Goal: Task Accomplishment & Management: Complete application form

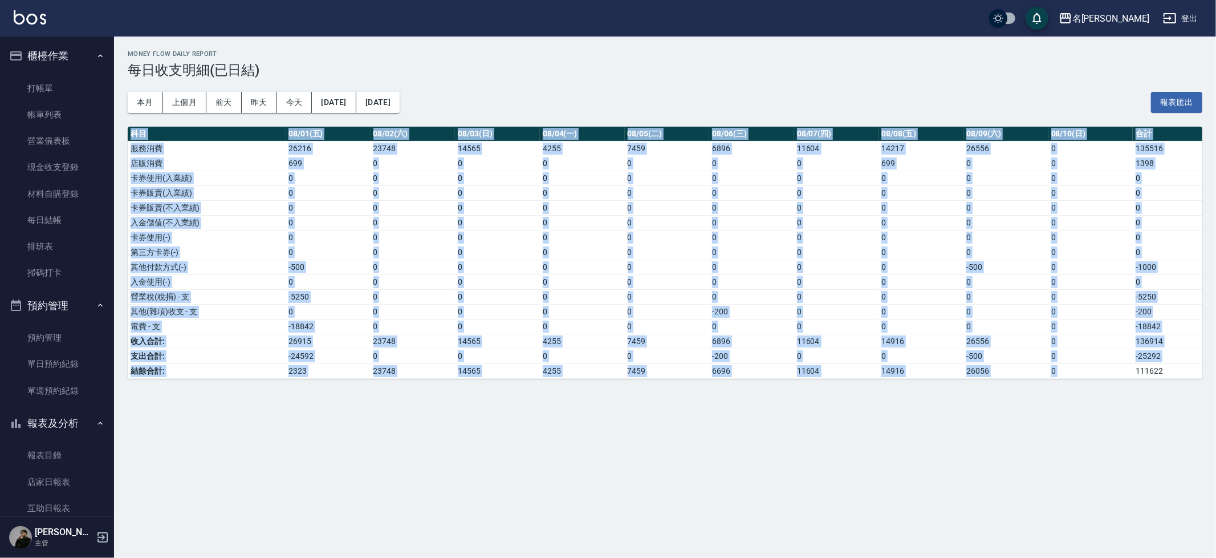
scroll to position [679, 0]
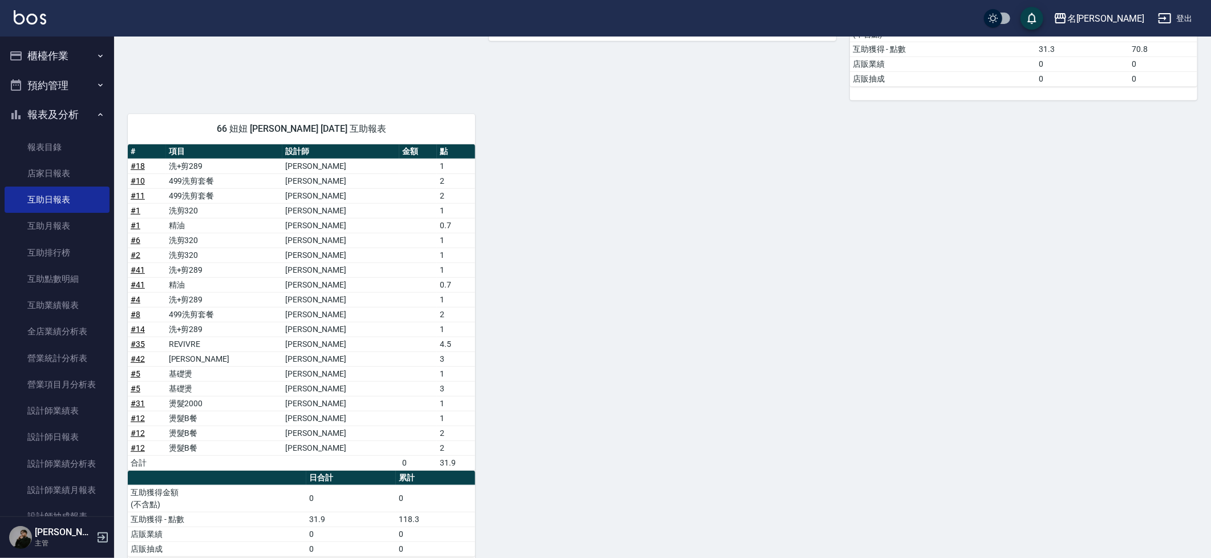
click at [45, 47] on button "櫃檯作業" at bounding box center [57, 56] width 105 height 30
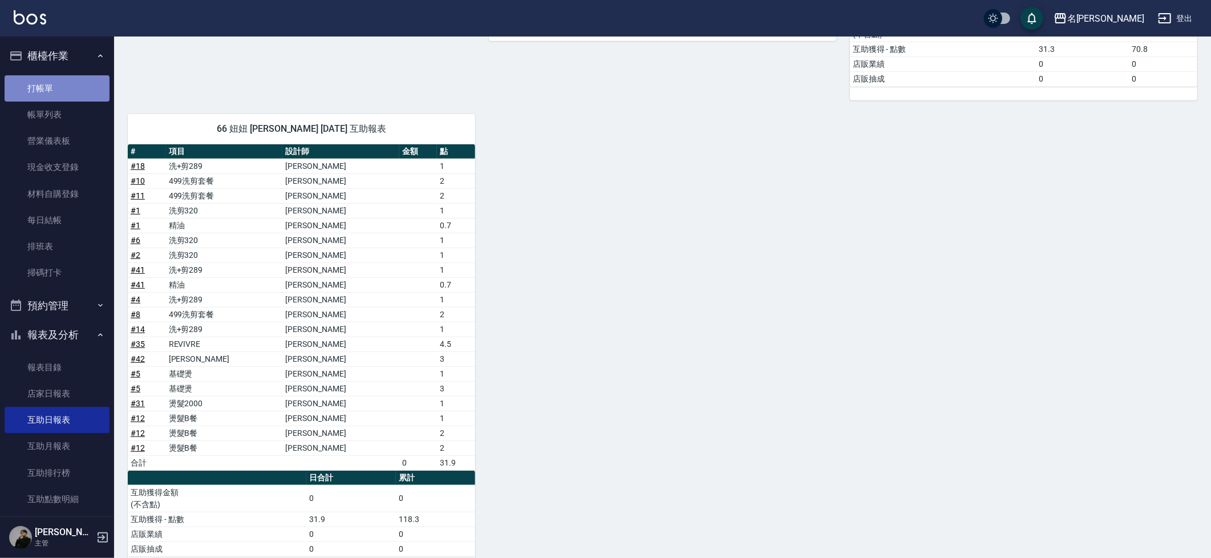
click at [62, 91] on link "打帳單" at bounding box center [57, 88] width 105 height 26
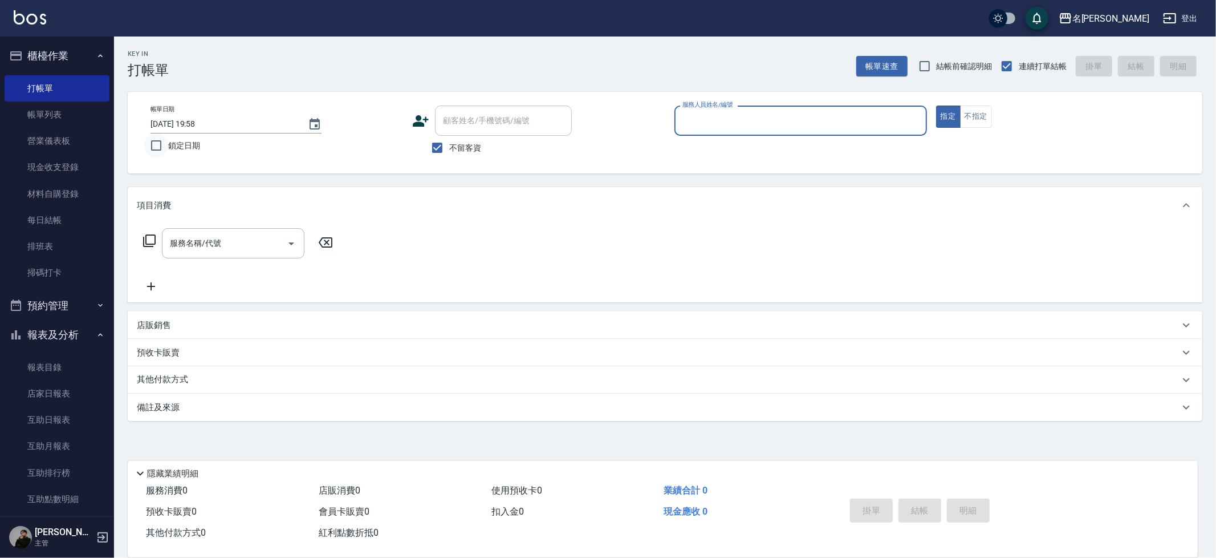
click at [158, 144] on input "鎖定日期" at bounding box center [156, 145] width 24 height 24
checkbox input "true"
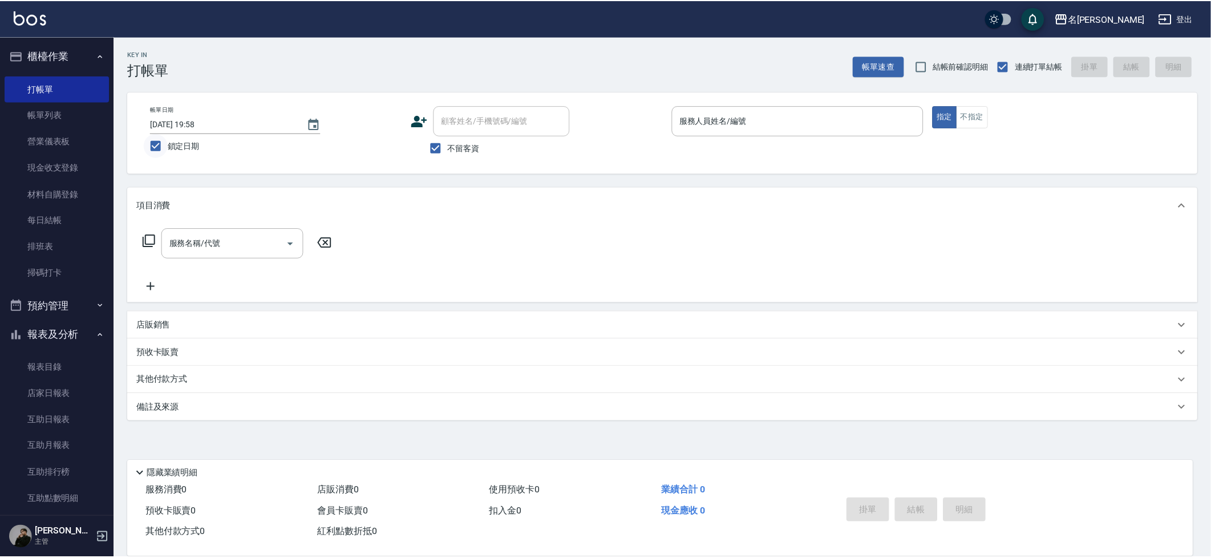
scroll to position [1, 0]
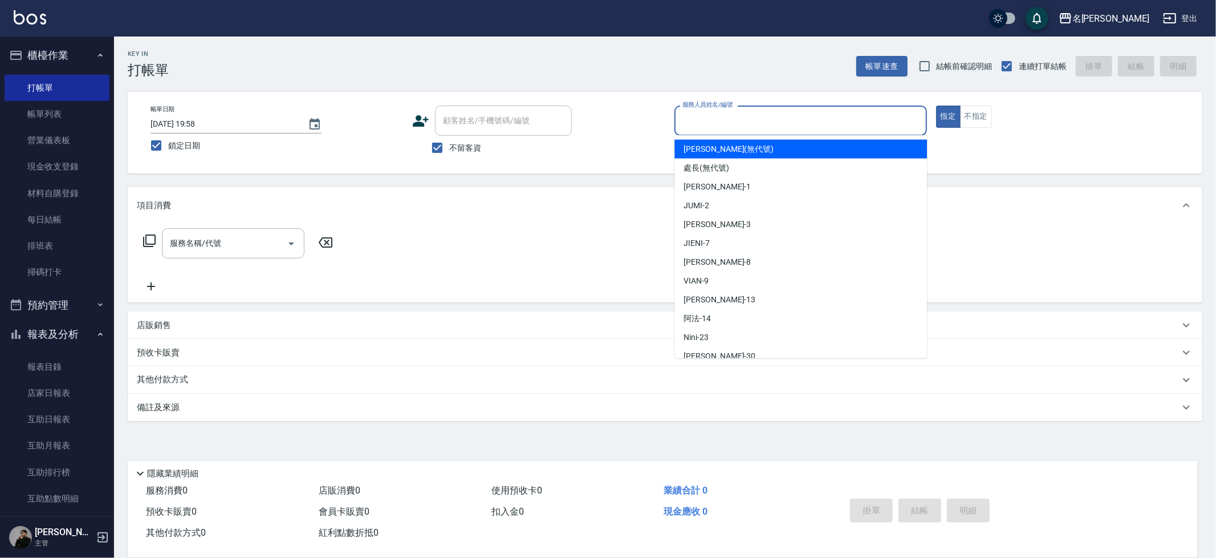
click at [706, 111] on div "服務人員姓名/編號 服務人員姓名/編號" at bounding box center [801, 121] width 253 height 30
type input "７"
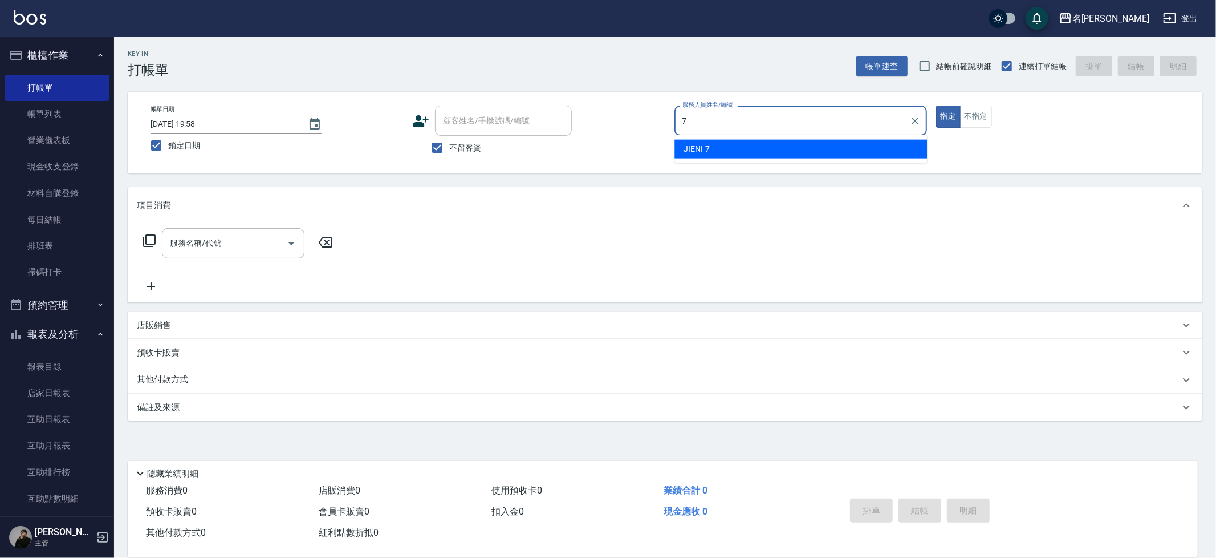
type input "JIENI-7"
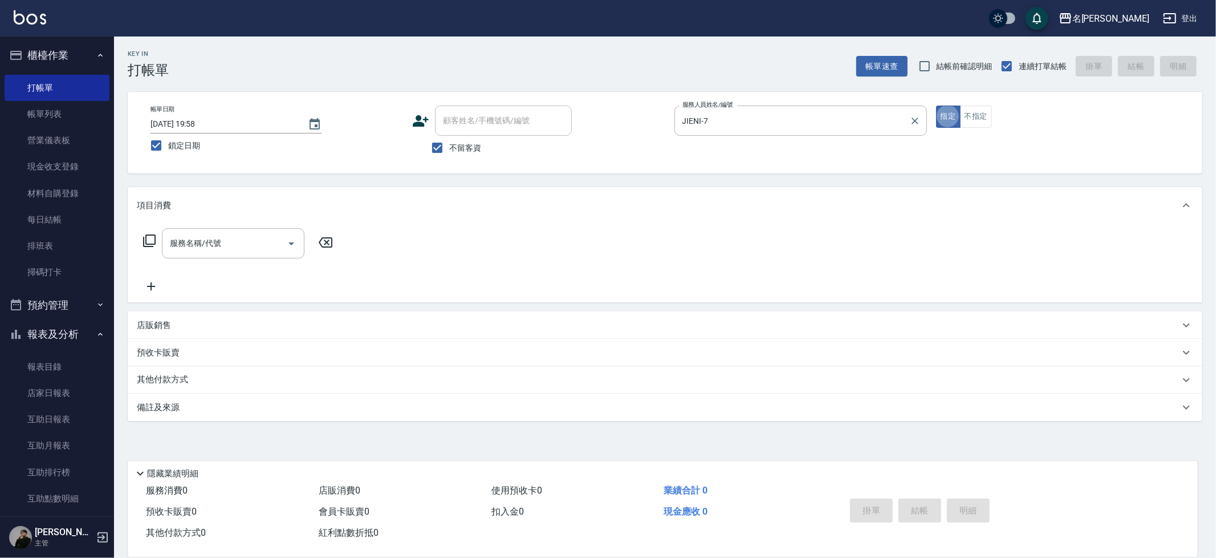
type button "true"
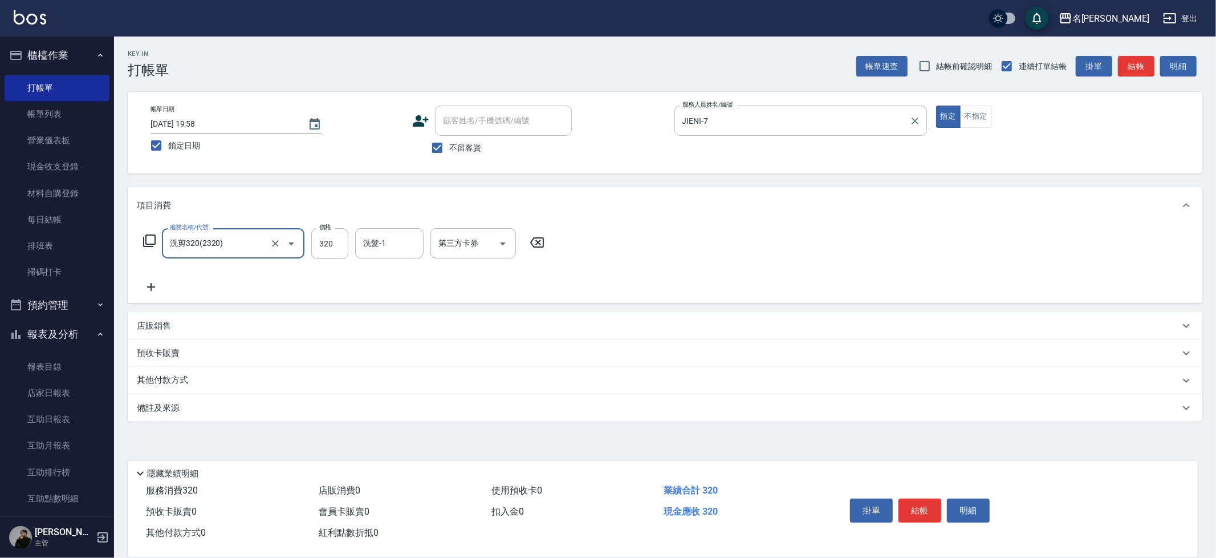
type input "洗剪320(2320)"
type input "JIENI-7"
click at [387, 255] on div "JIENI-7 洗髮-1" at bounding box center [389, 243] width 68 height 30
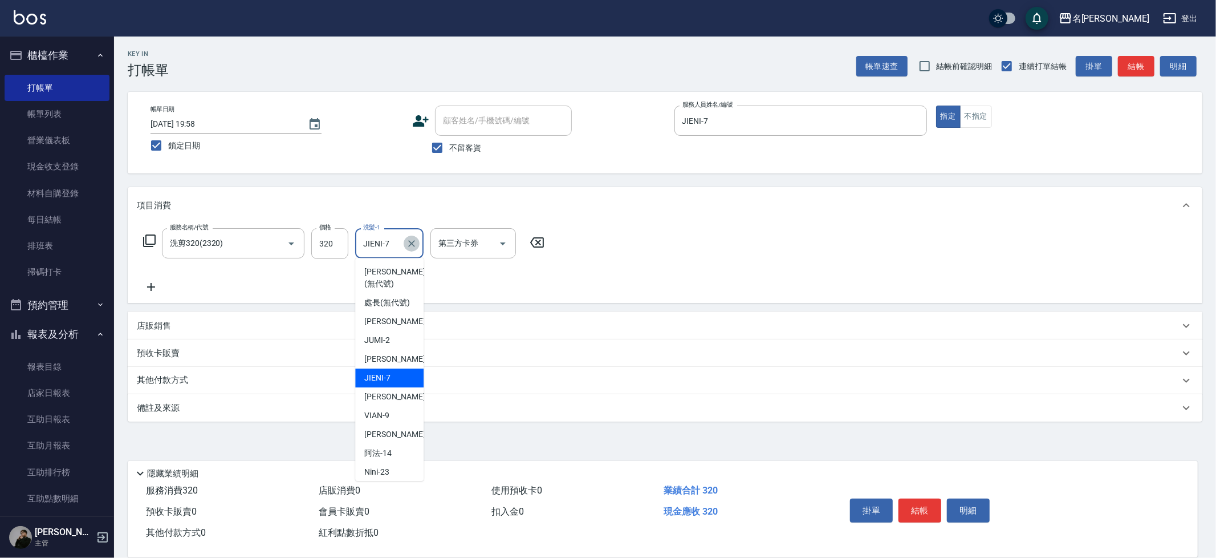
click at [409, 246] on icon "Clear" at bounding box center [411, 243] width 11 height 11
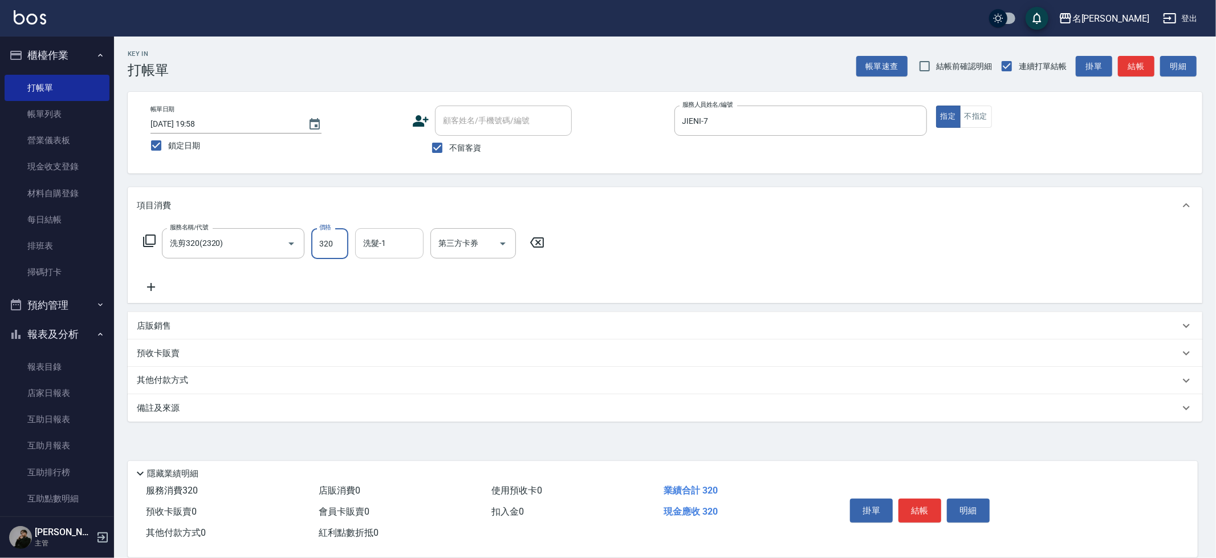
click at [336, 249] on input "320" at bounding box center [329, 243] width 37 height 31
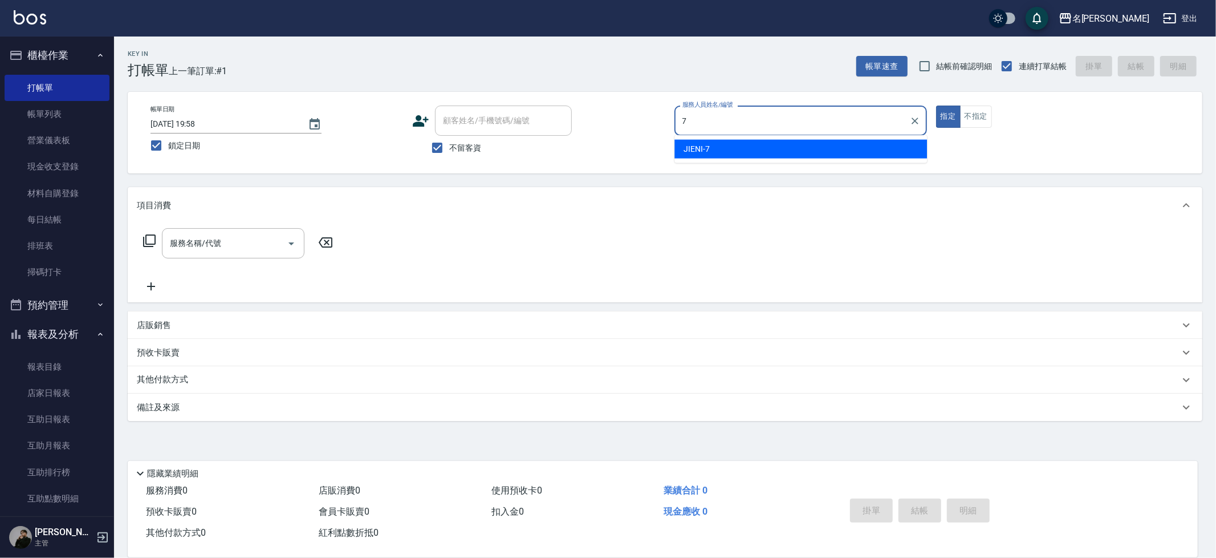
type input "JIENI-7"
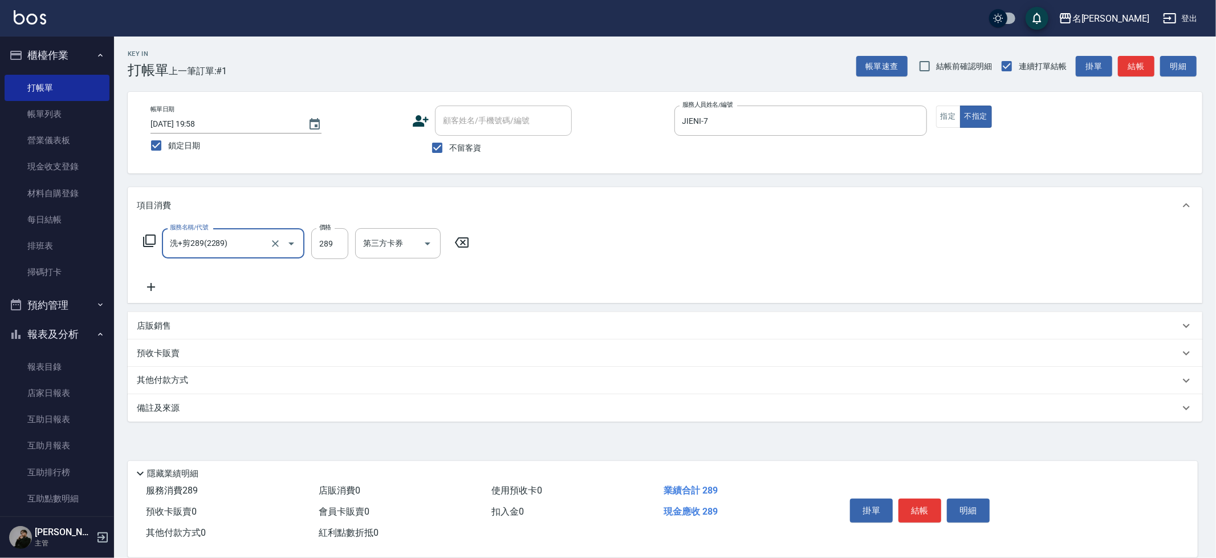
type input "洗+剪289(2289)"
type input "Nini-23"
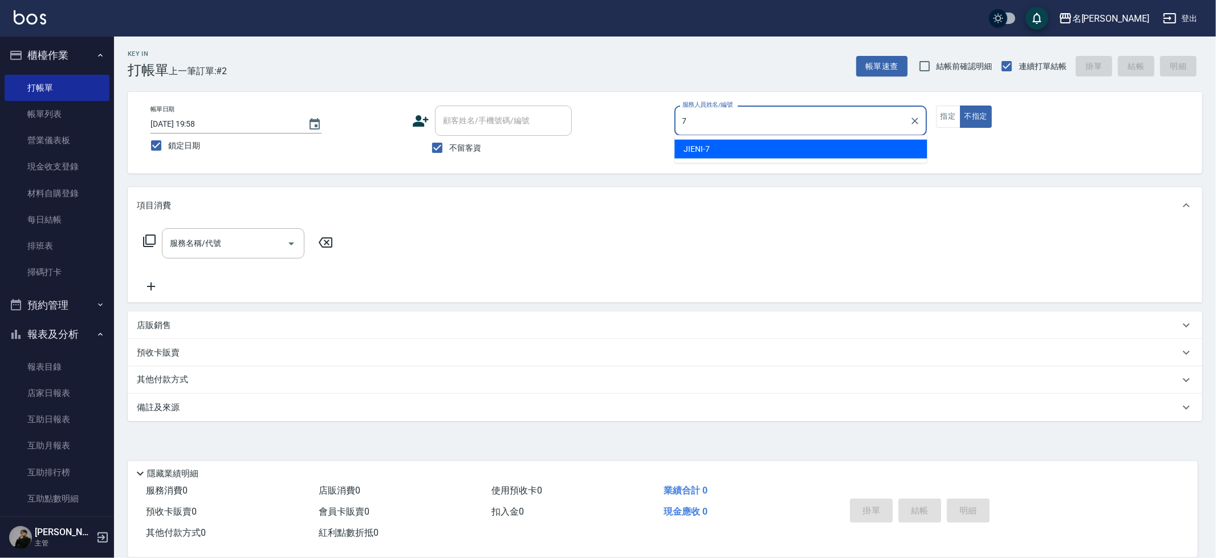
type input "JIENI-7"
type button "false"
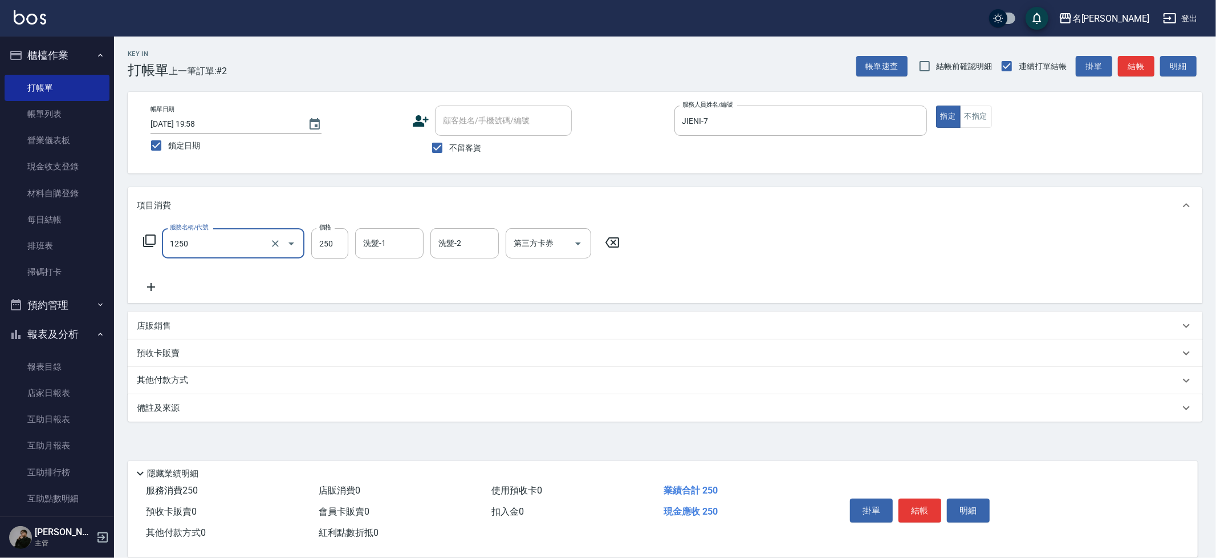
type input "一般洗(1250)"
type input "吳晨羽-13"
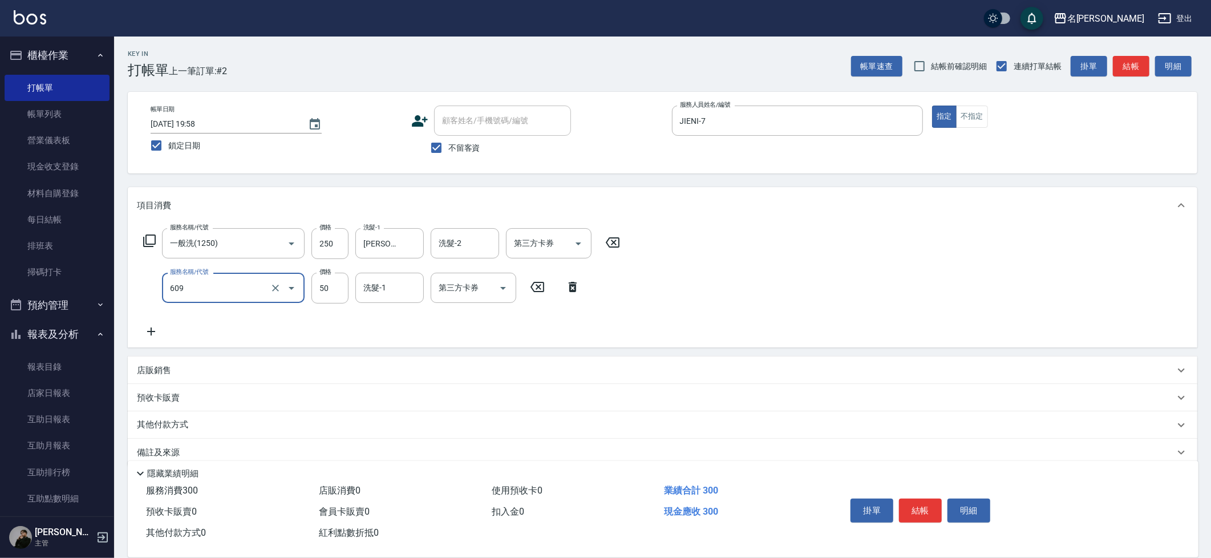
type input "精油(609)"
type input "Nini-23"
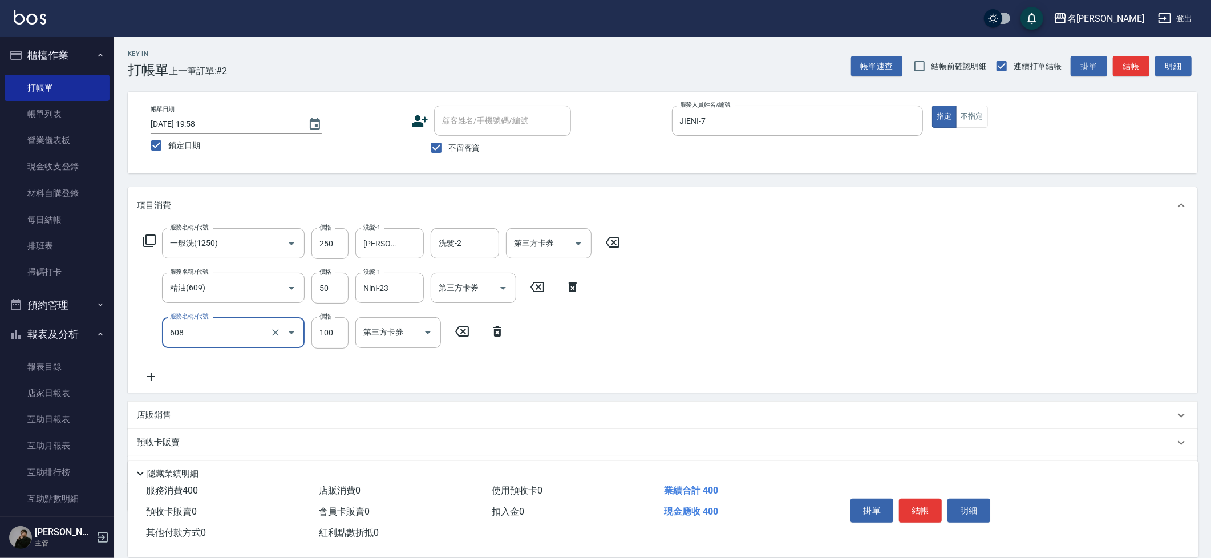
type input "精油(長)(608)"
type input "Nini-23"
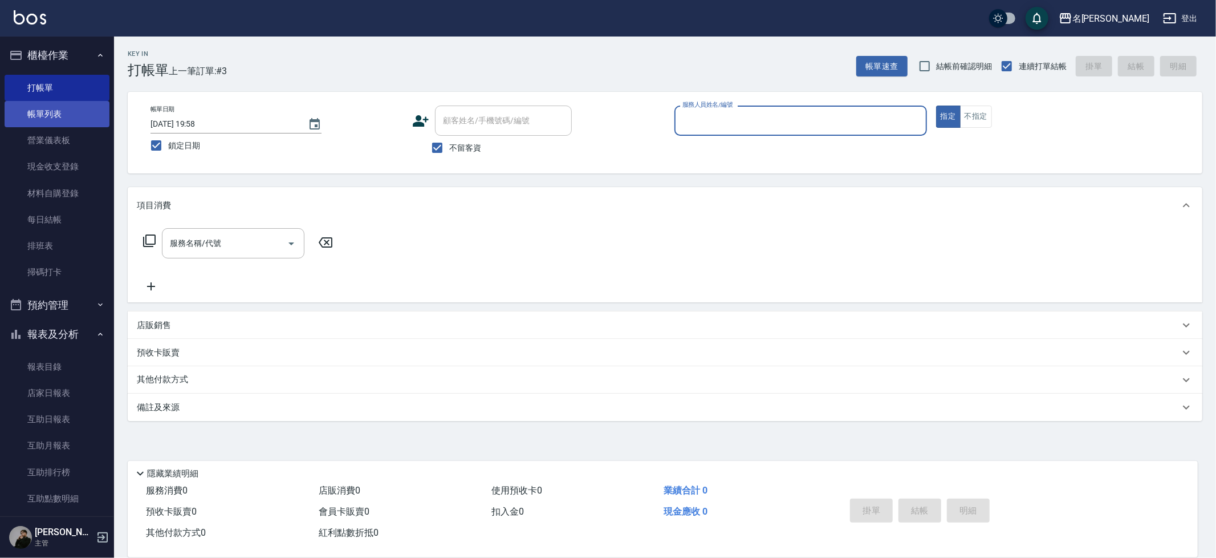
click at [63, 111] on link "帳單列表" at bounding box center [57, 114] width 105 height 26
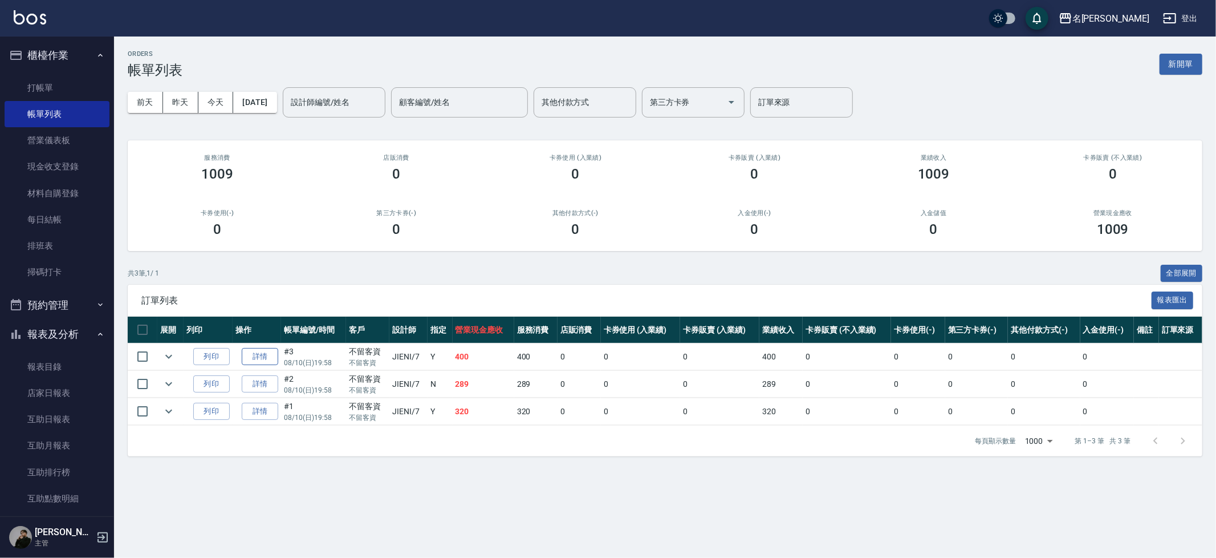
click at [262, 358] on link "詳情" at bounding box center [260, 357] width 36 height 18
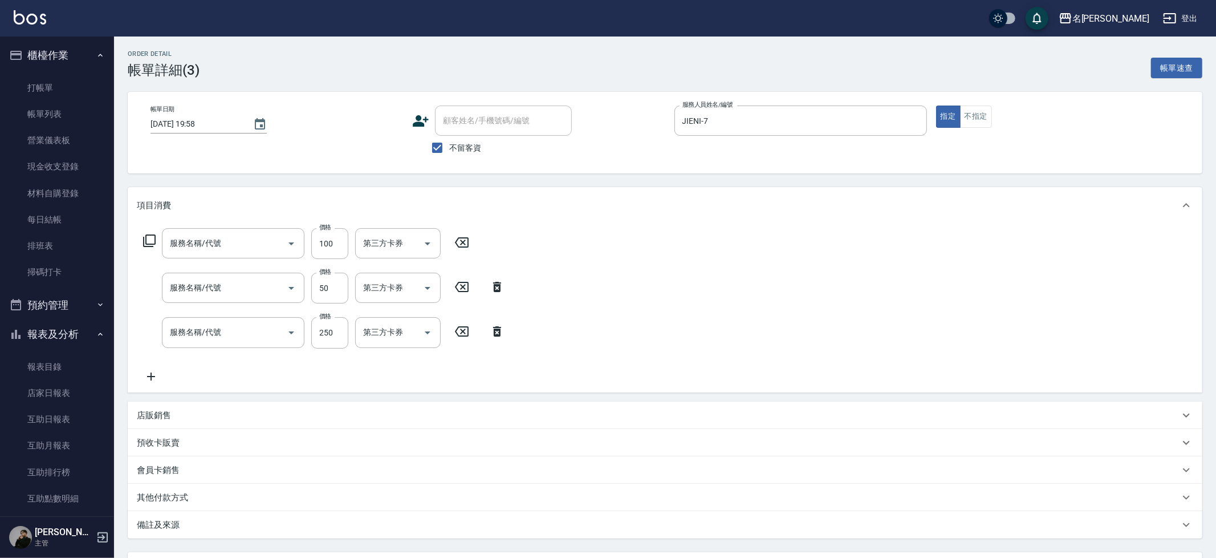
type input "2025/08/10 19:58"
checkbox input "true"
type input "JIENI-7"
type input "精油(長)(608)"
type input "精油(609)"
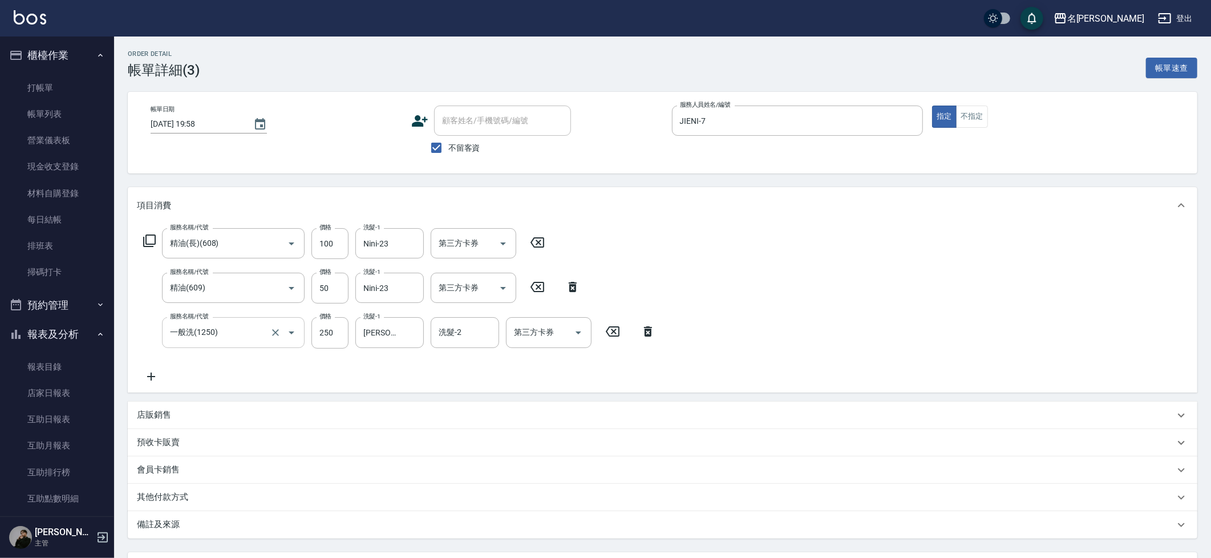
type input "一般洗(1250)"
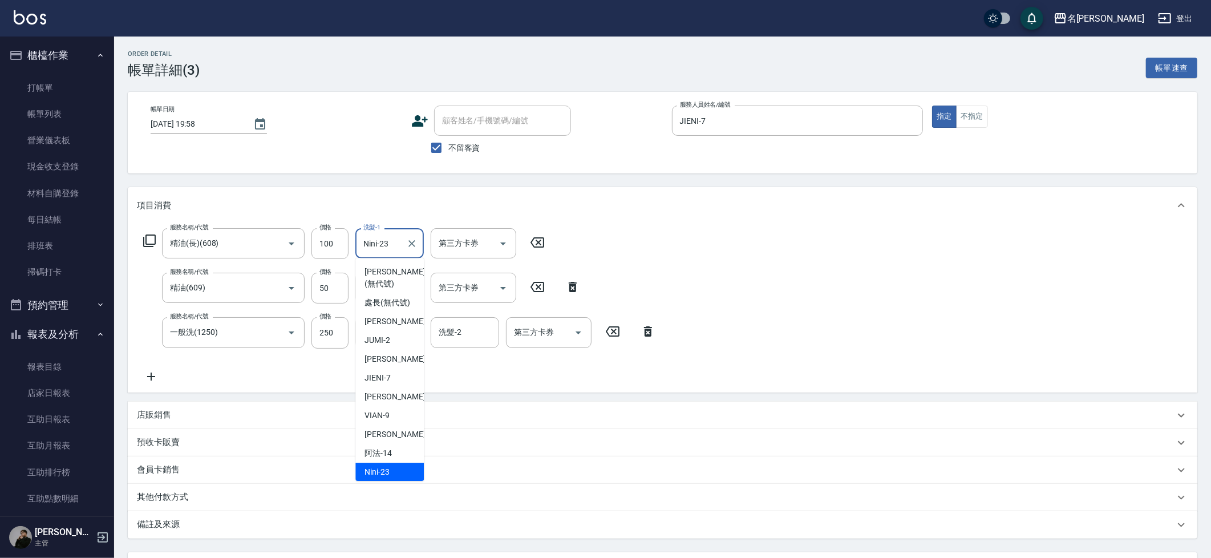
click at [388, 244] on input "Nini-23" at bounding box center [380, 243] width 41 height 20
click at [389, 244] on input "Nini-23" at bounding box center [380, 243] width 41 height 20
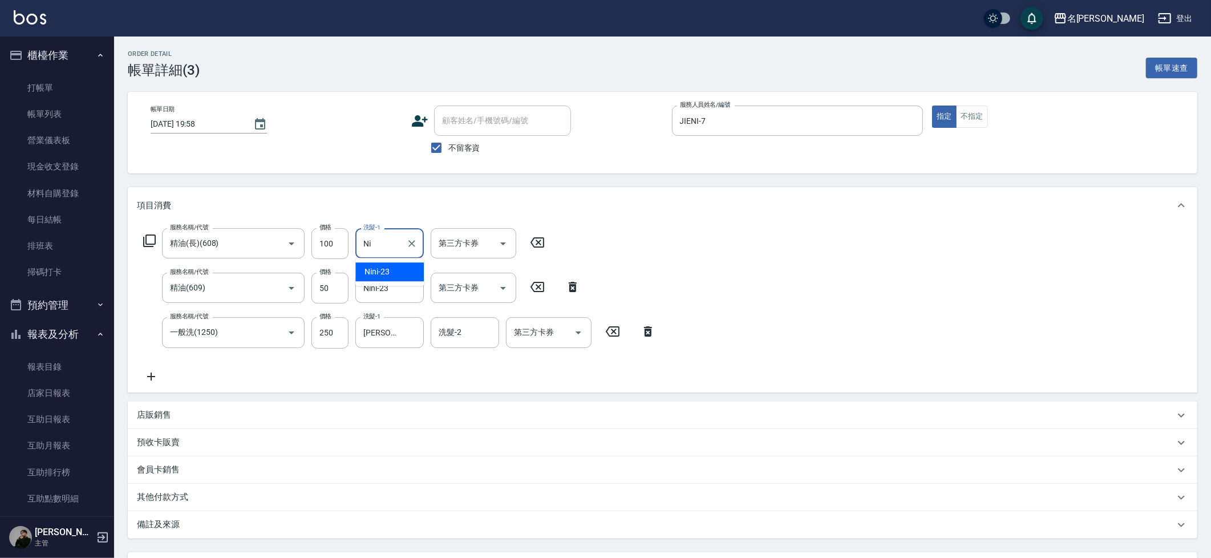
type input "N"
type input "吳晨羽-13"
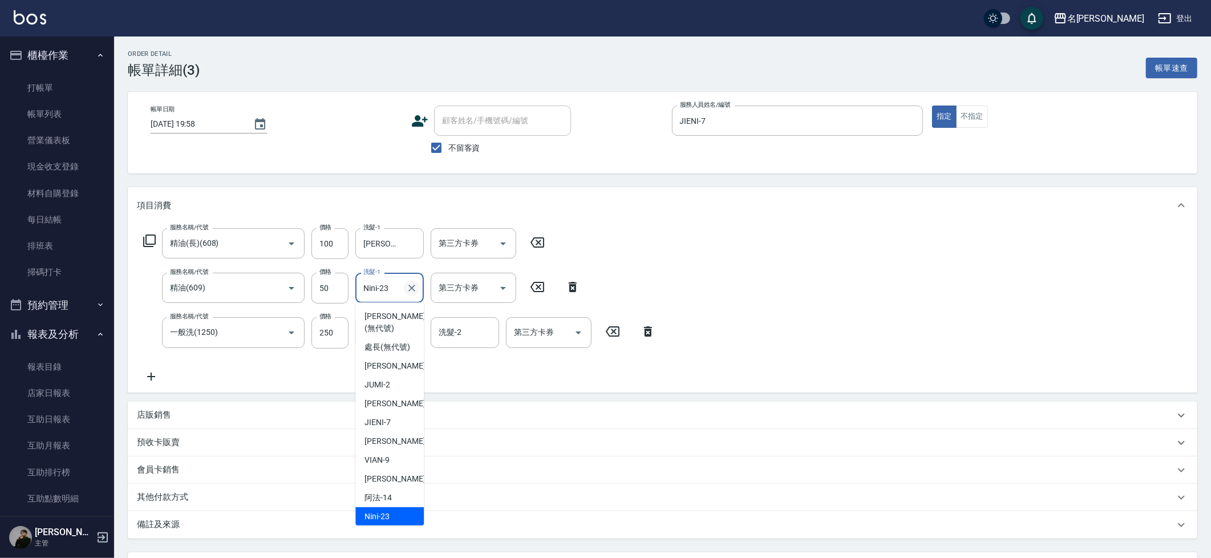
drag, startPoint x: 400, startPoint y: 295, endPoint x: 415, endPoint y: 291, distance: 14.7
click at [401, 295] on input "Nini-23" at bounding box center [380, 288] width 41 height 20
click at [412, 291] on icon "Clear" at bounding box center [411, 287] width 11 height 11
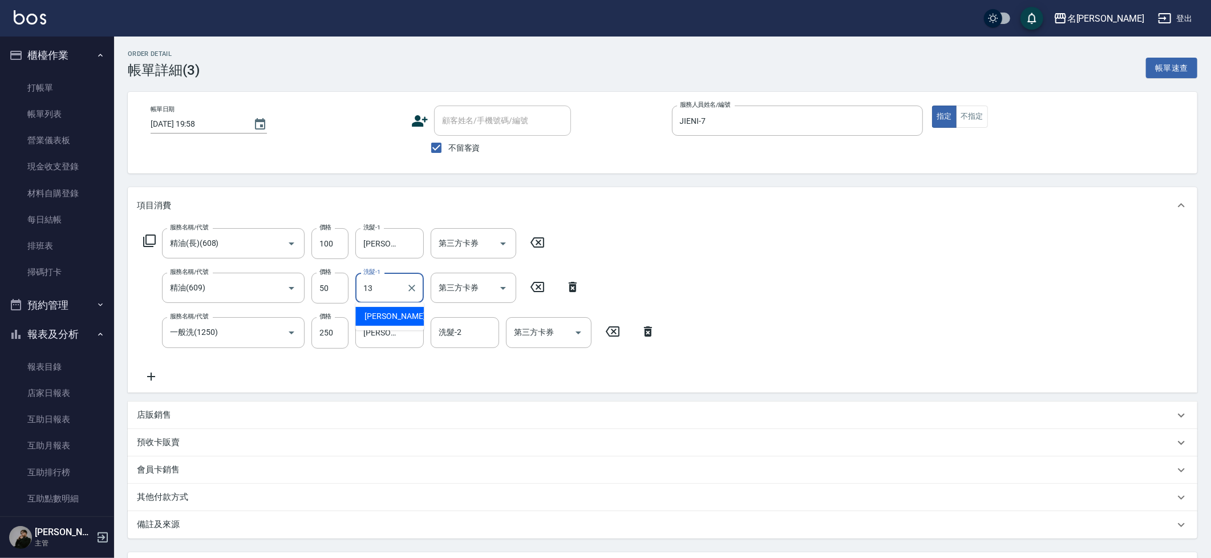
type input "吳晨羽-13"
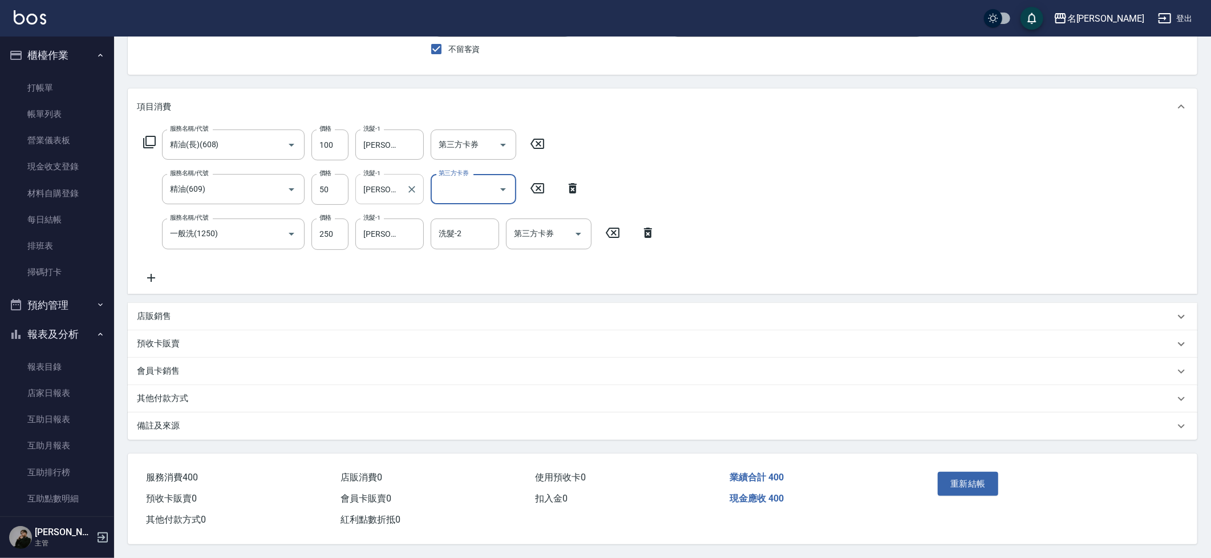
scroll to position [101, 0]
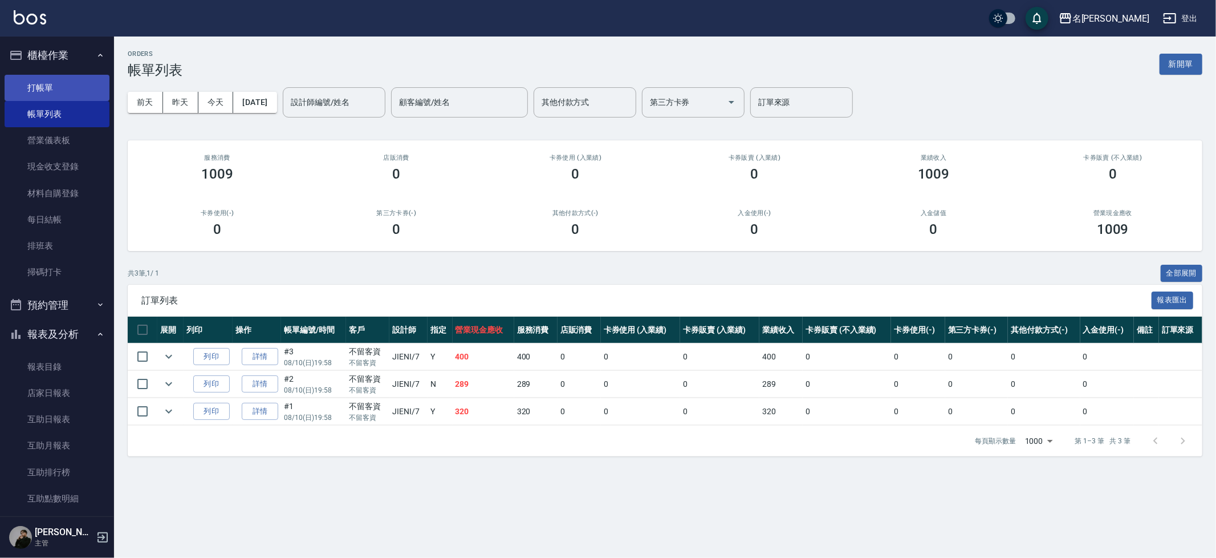
click at [52, 88] on link "打帳單" at bounding box center [57, 88] width 105 height 26
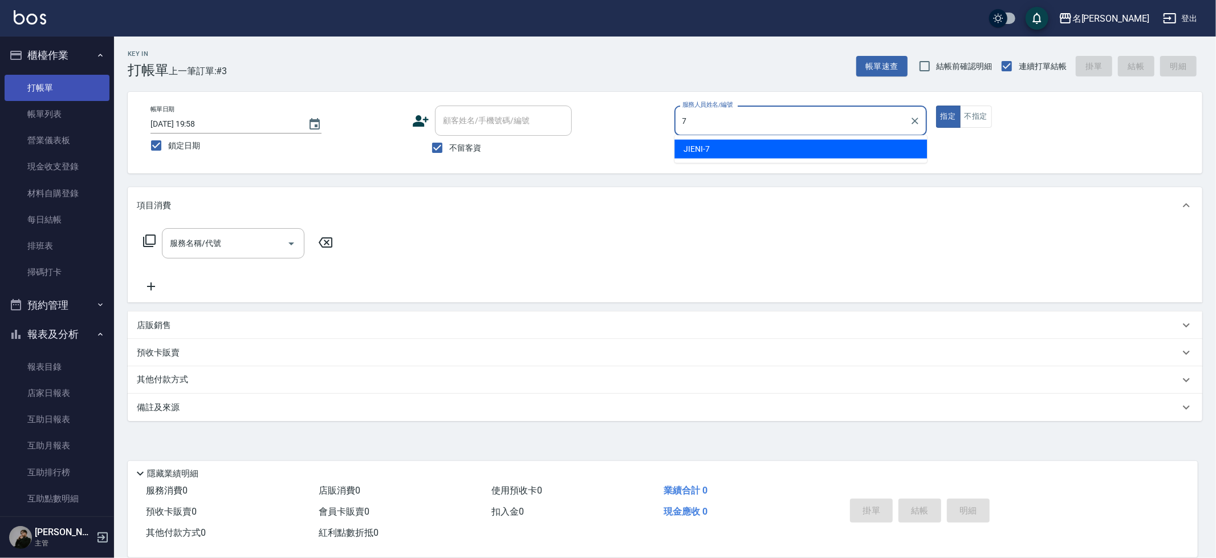
type input "JIENI-7"
type button "true"
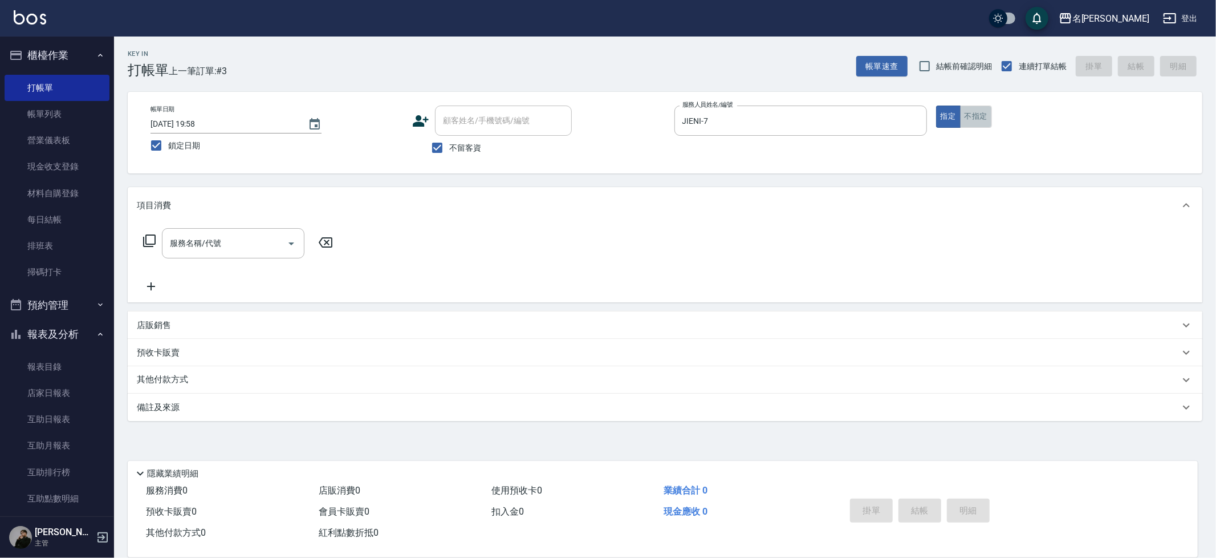
click at [968, 121] on button "不指定" at bounding box center [976, 117] width 32 height 22
type button "false"
type input "剪髮200(2200)"
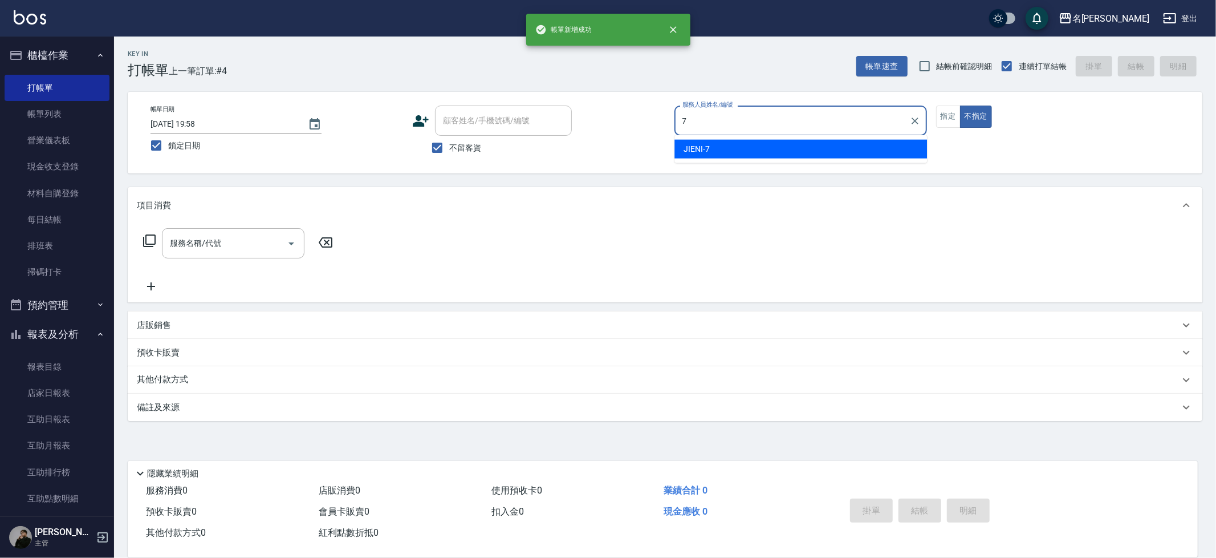
type input "JIENI-7"
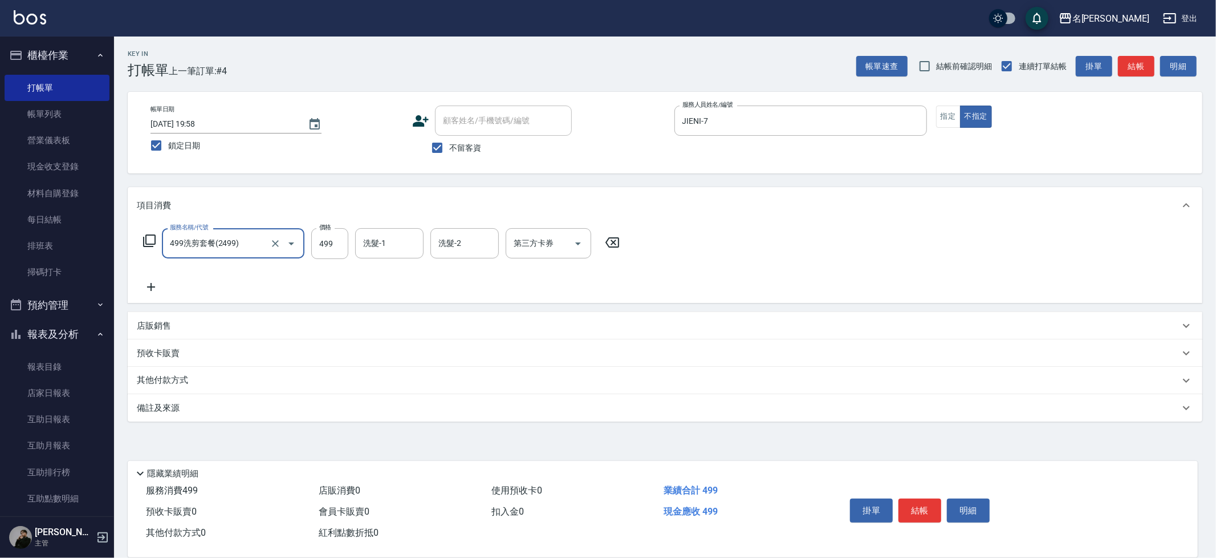
type input "499洗剪套餐(2499)"
type input "妞妞-66"
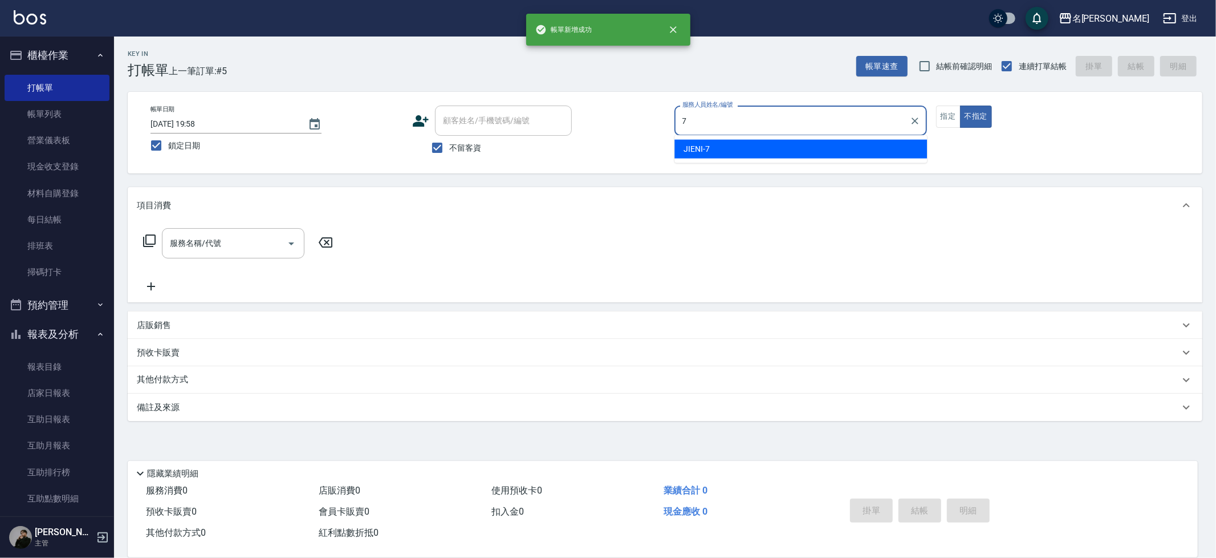
type input "JIENI-7"
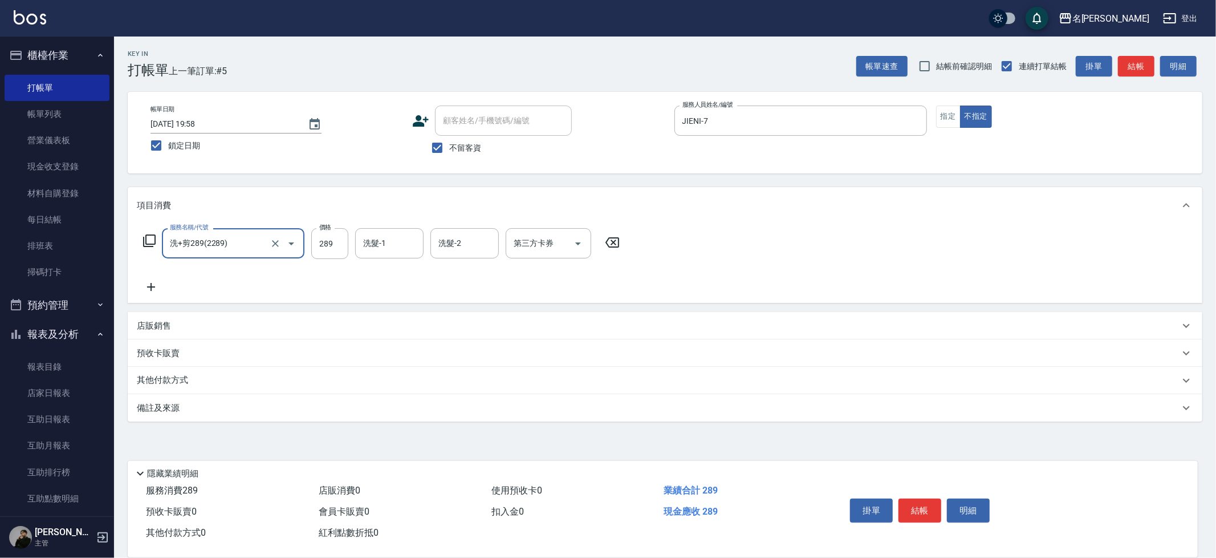
type input "洗+剪289(2289)"
type input "吳晨羽-13"
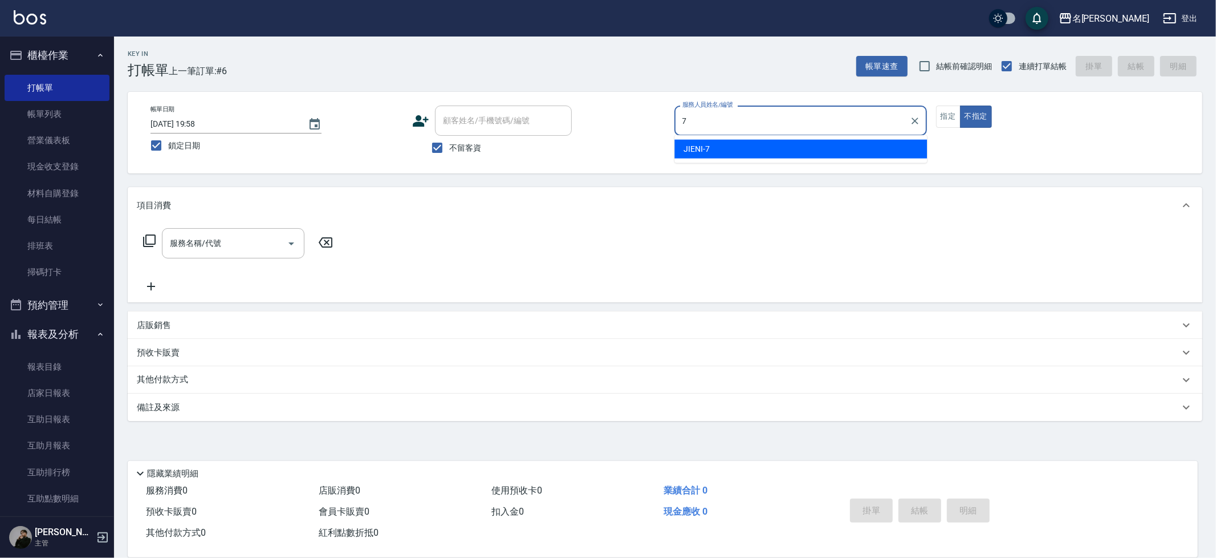
type input "JIENI-7"
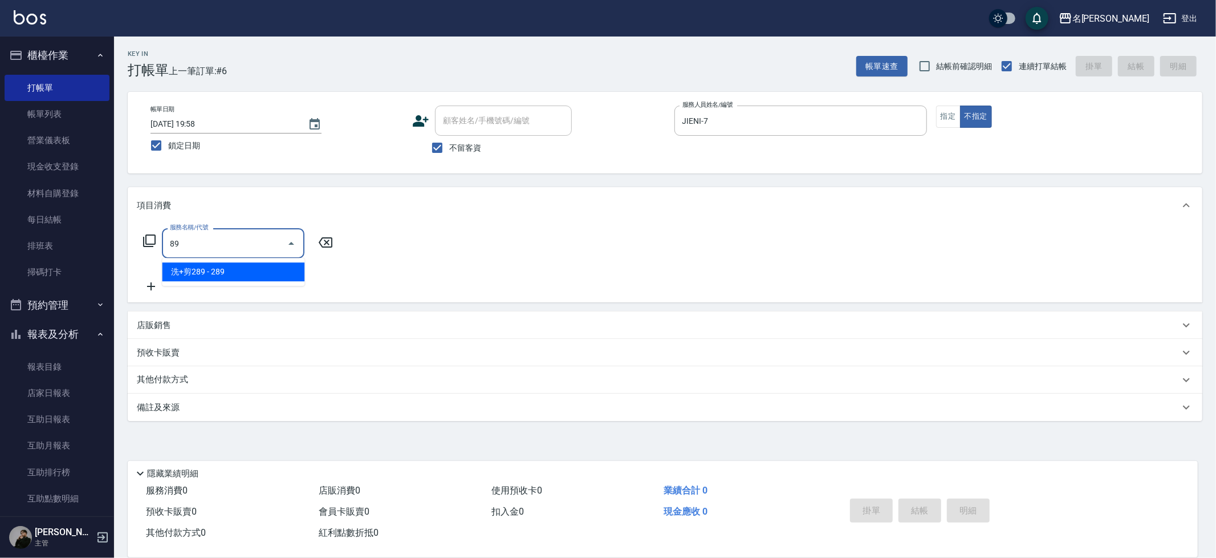
type input "8"
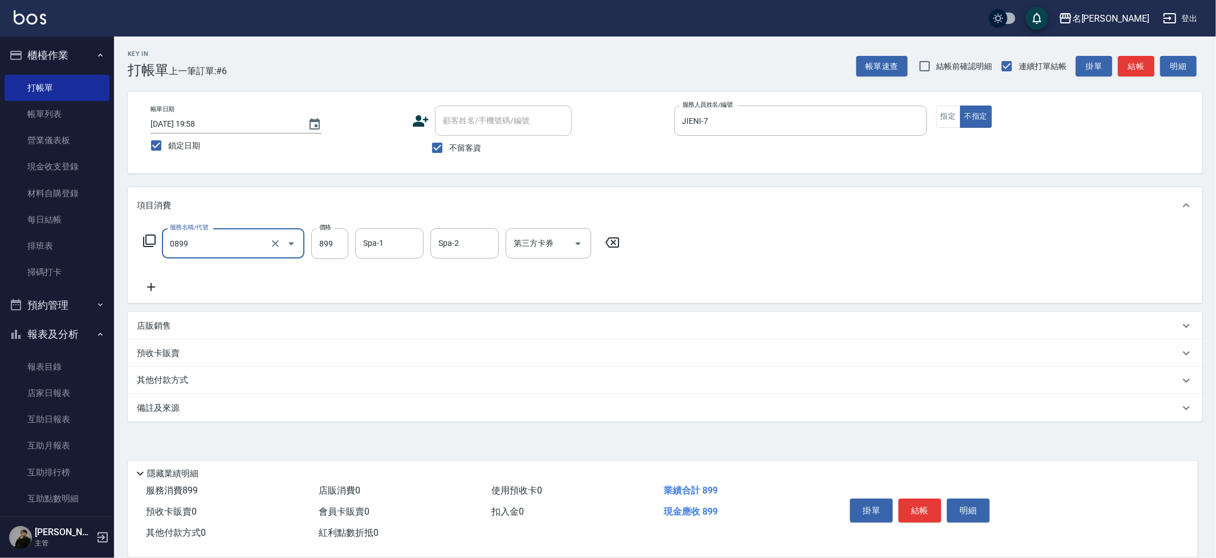
type input "REVIVRE(0899)"
type input "1000"
type input "1"
type input "Nini-23"
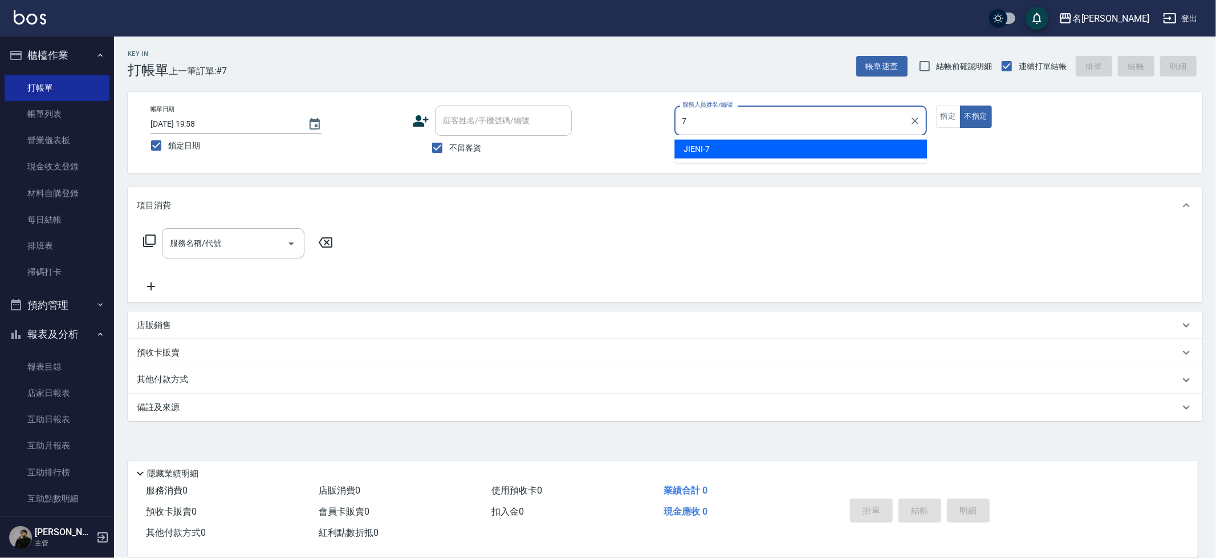
type input "JIENI-7"
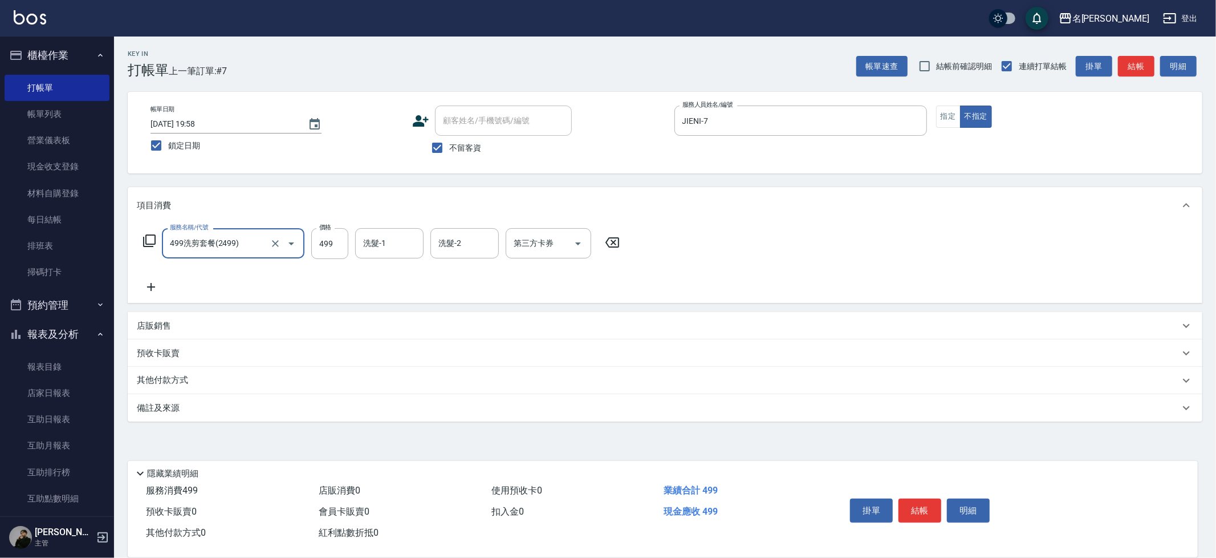
type input "499洗剪套餐(2499)"
type input "妞妞-66"
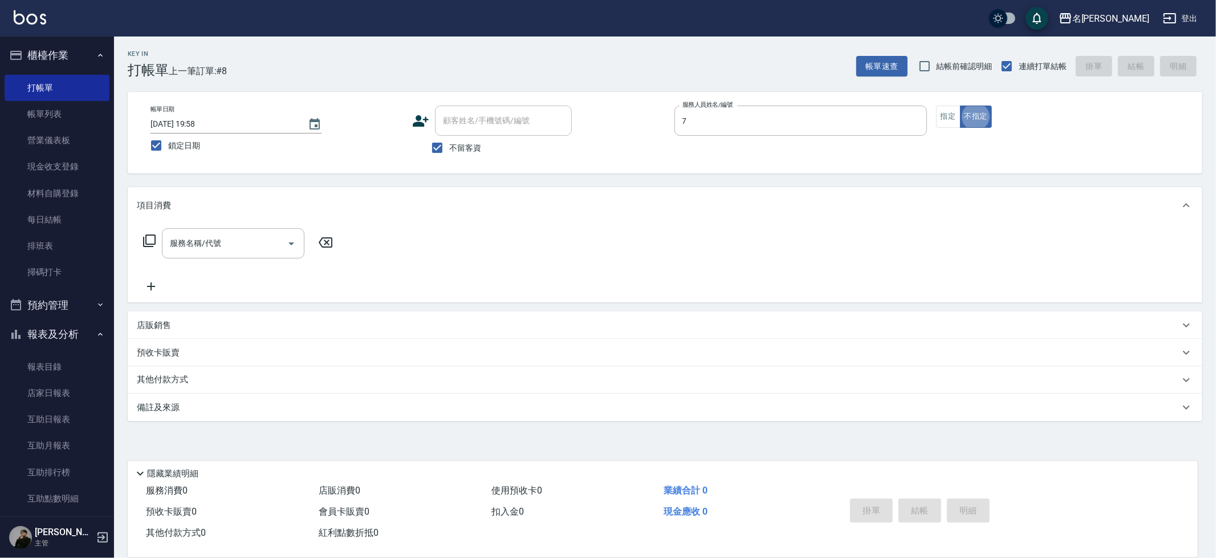
type input "JIENI-7"
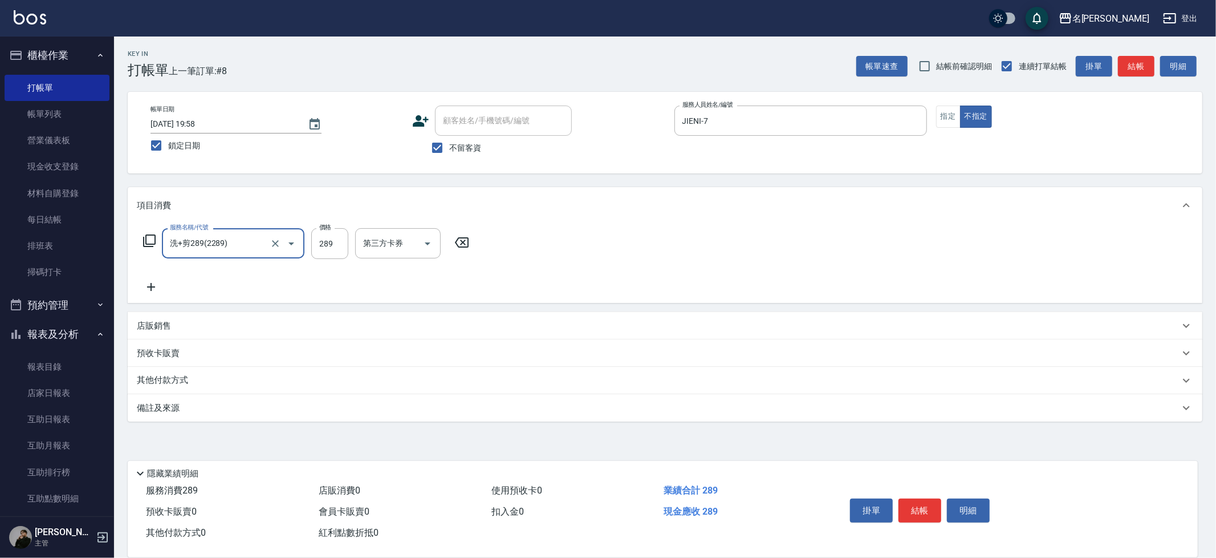
type input "洗+剪289(2289)"
type input "Nini-23"
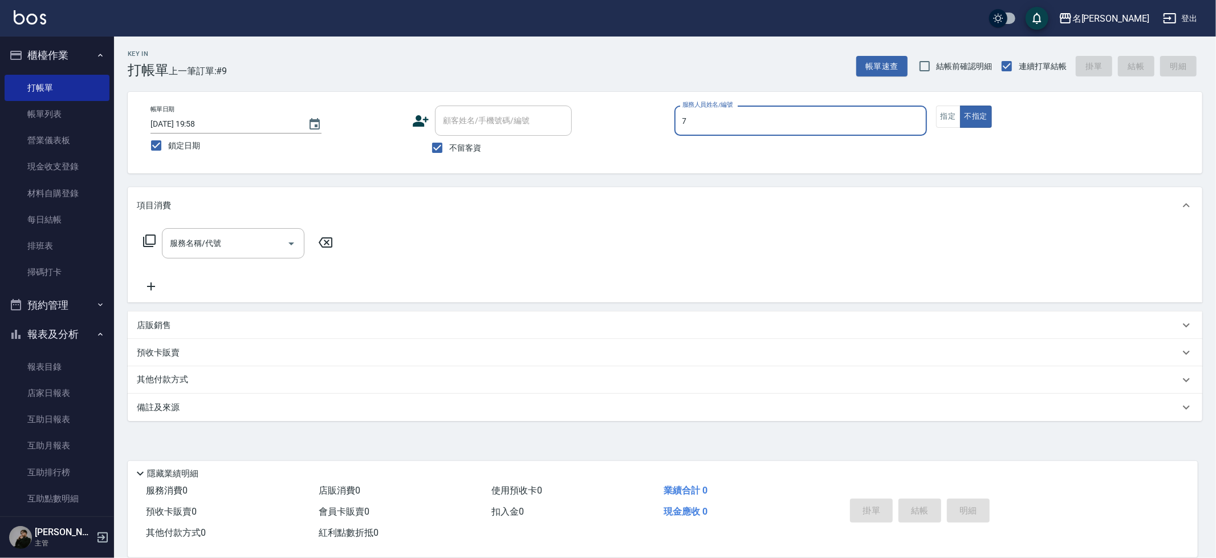
type input "JIENI-7"
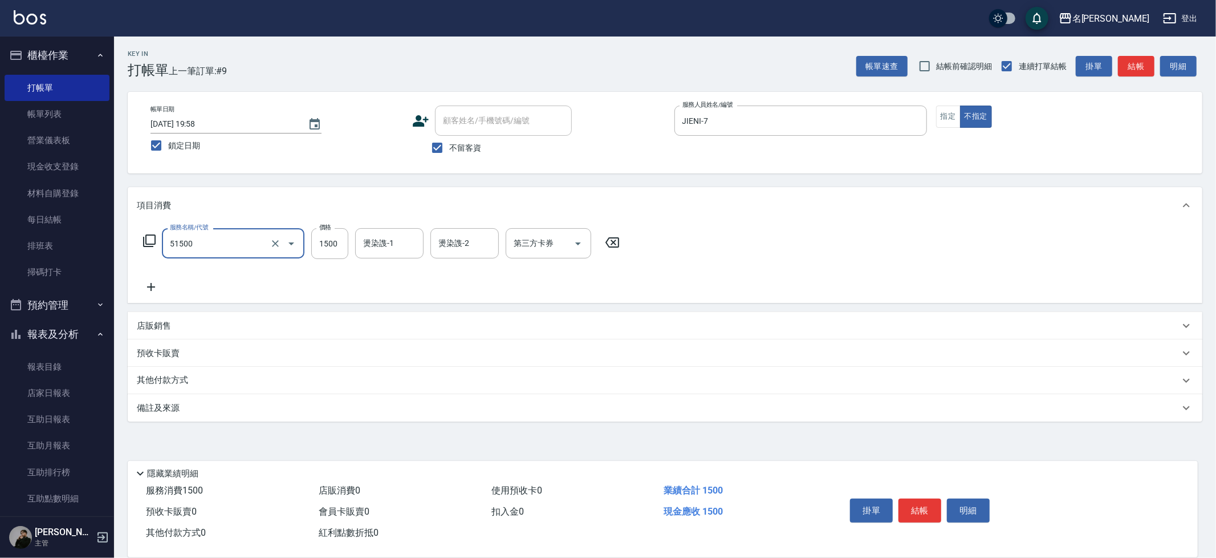
type input "鉑金護髮(51500)"
type input "妞妞-66"
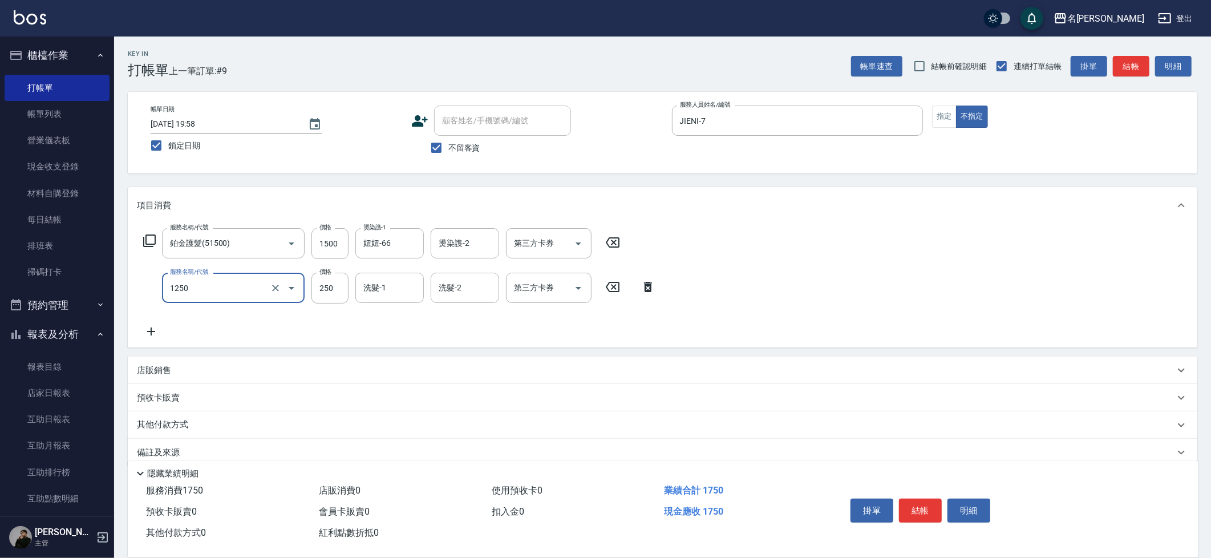
type input "一般洗(1250)"
type input "妞妞-66"
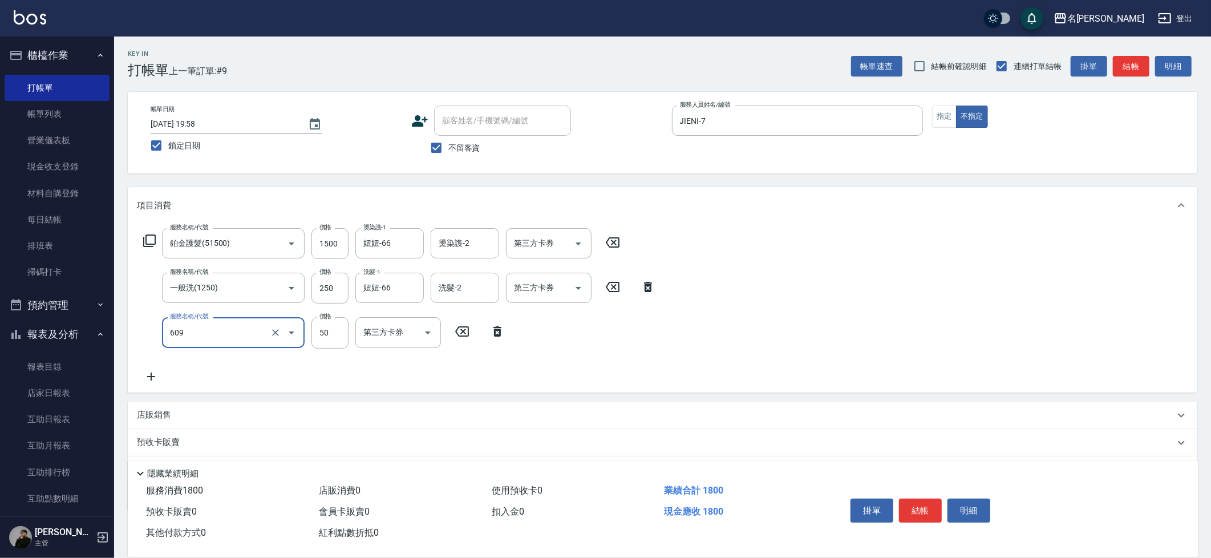
type input "精油(609)"
type input "妞妞-66"
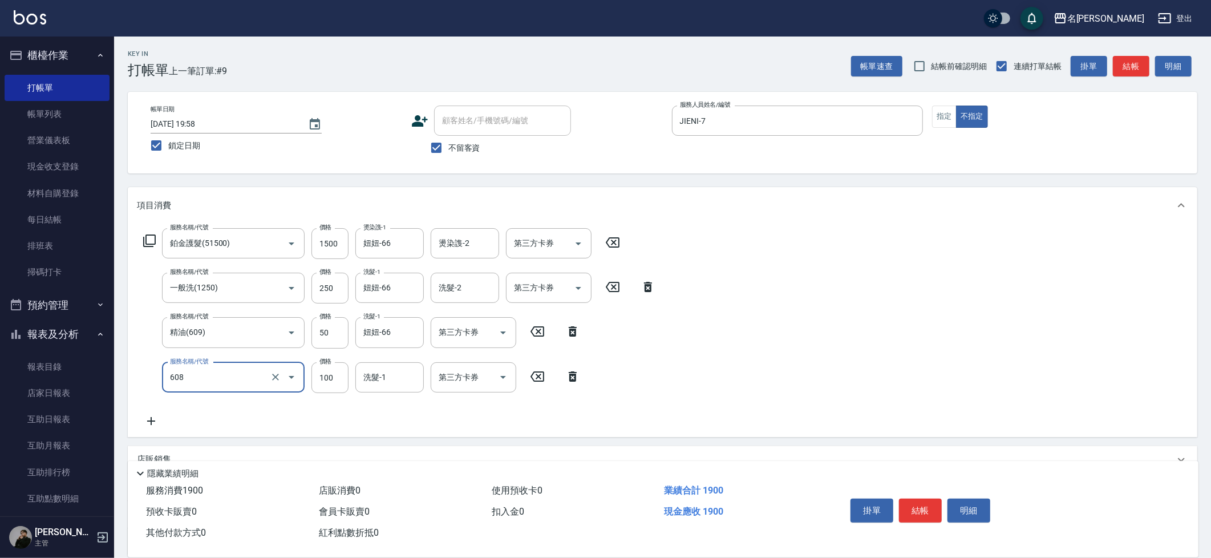
type input "精油(長)(608)"
type input "妞妞-66"
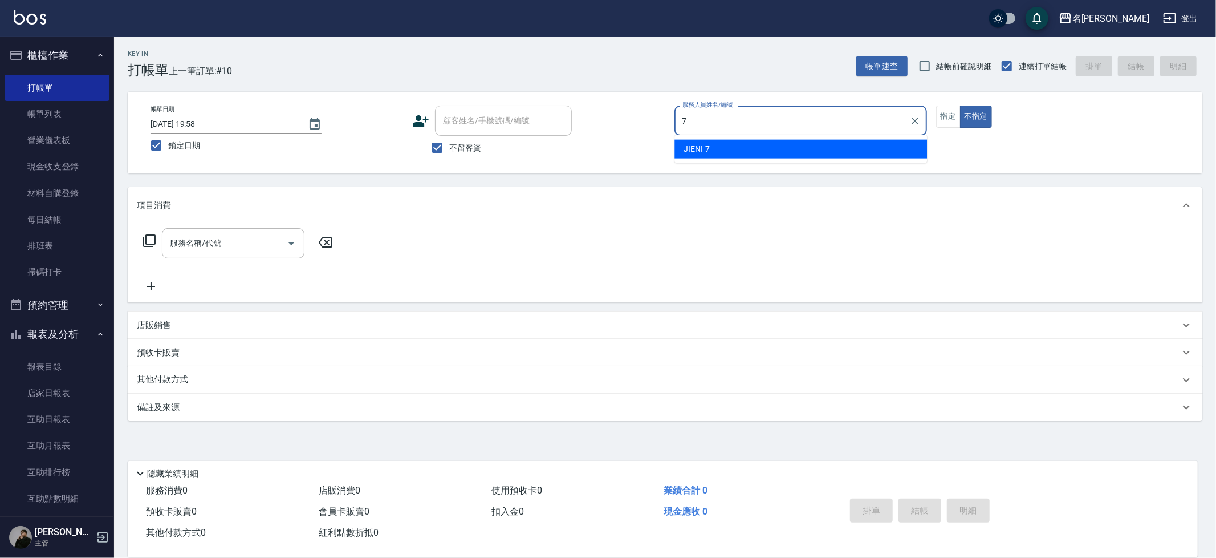
type input "JIENI-7"
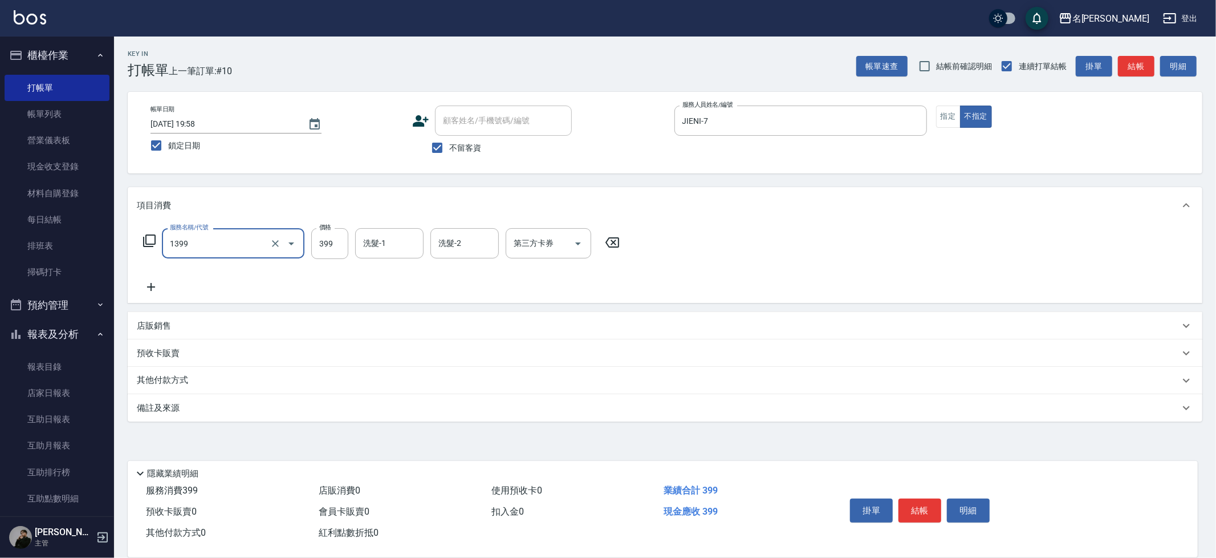
type input "海鹽洗髮(1399)"
type input "妞妞-66"
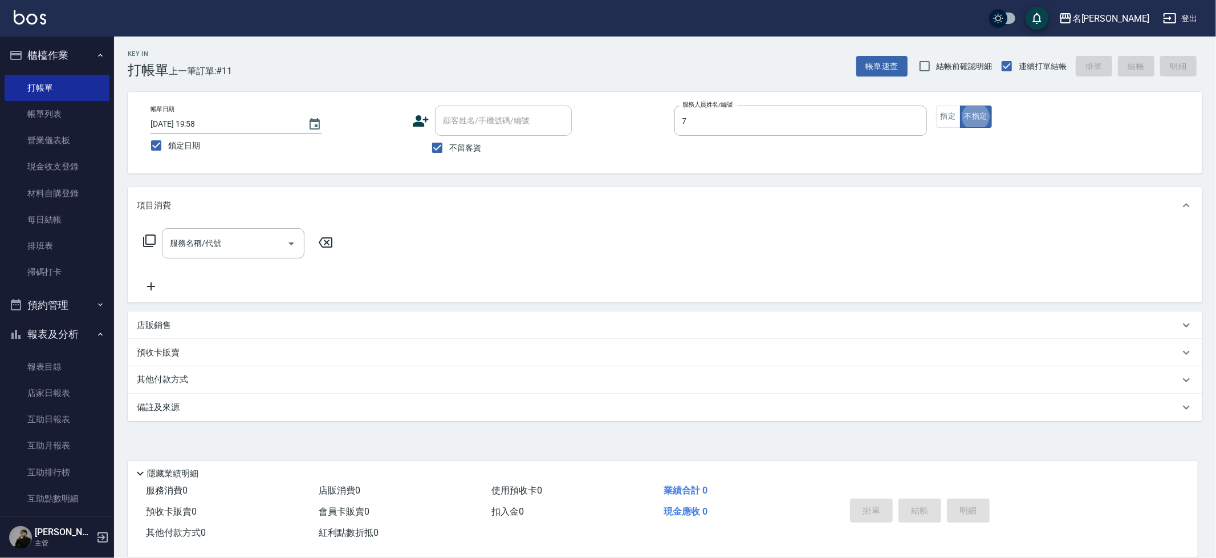
type input "JIENI-7"
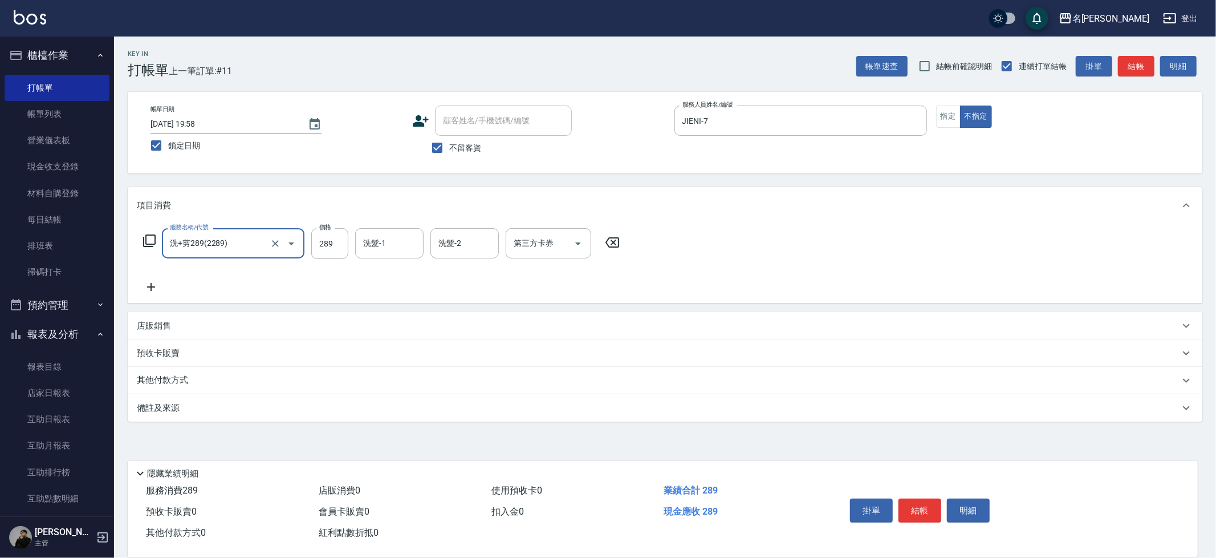
type input "洗+剪289(2289)"
type input "妞妞-66"
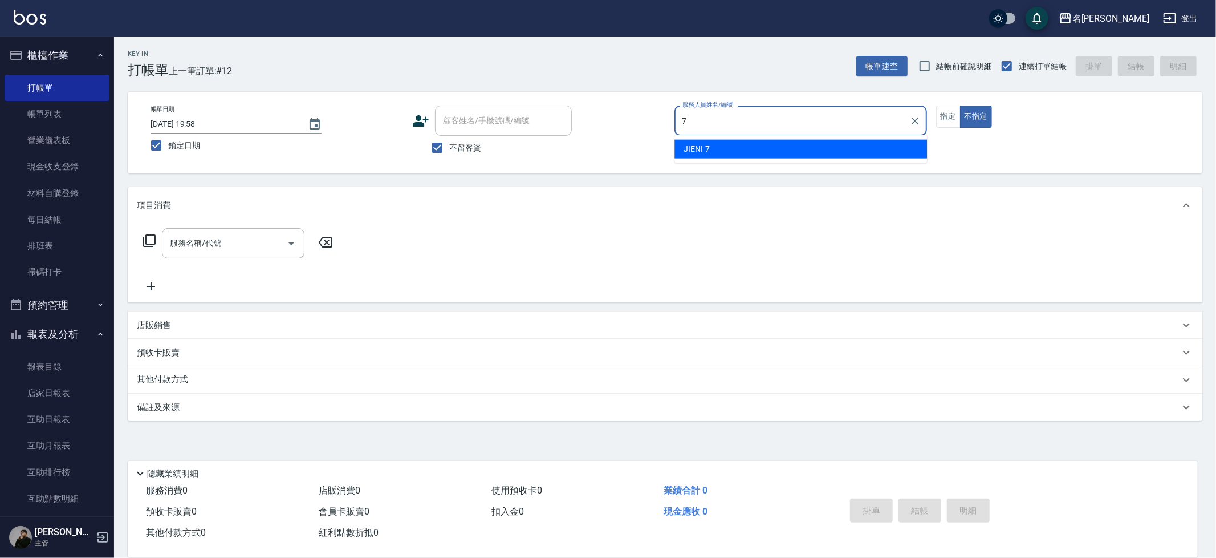
type input "JIENI-7"
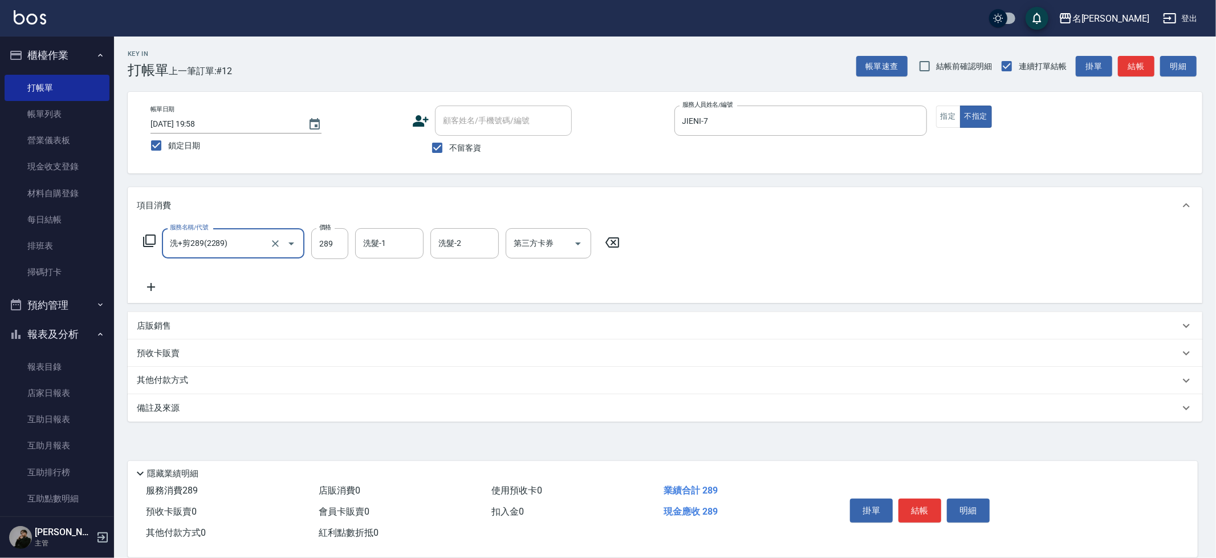
type input "洗+剪289(2289)"
type input "Nini-23"
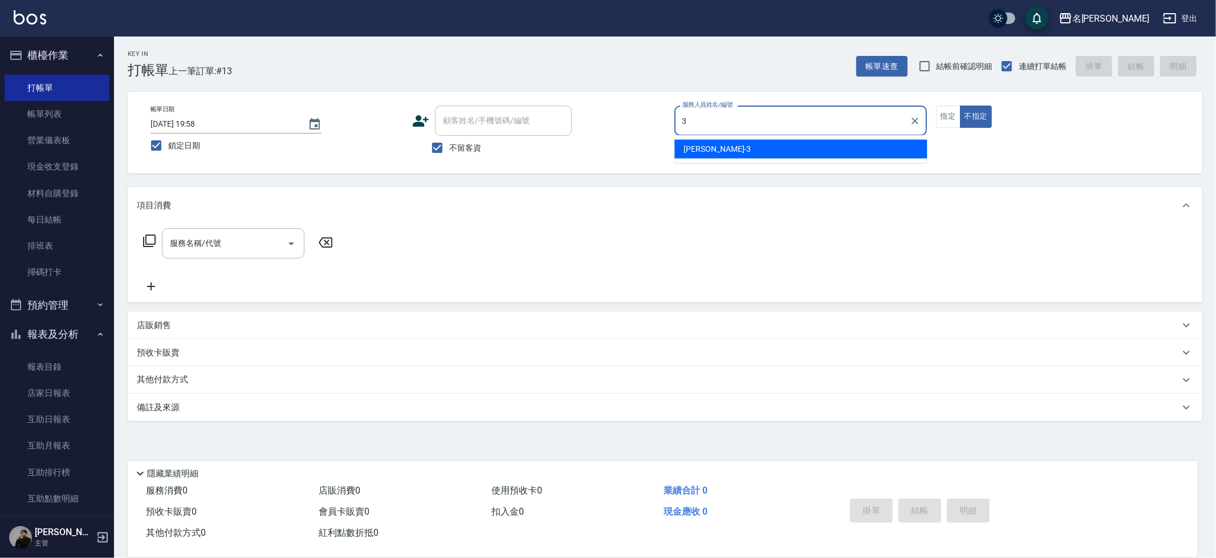
type input "Mina-3"
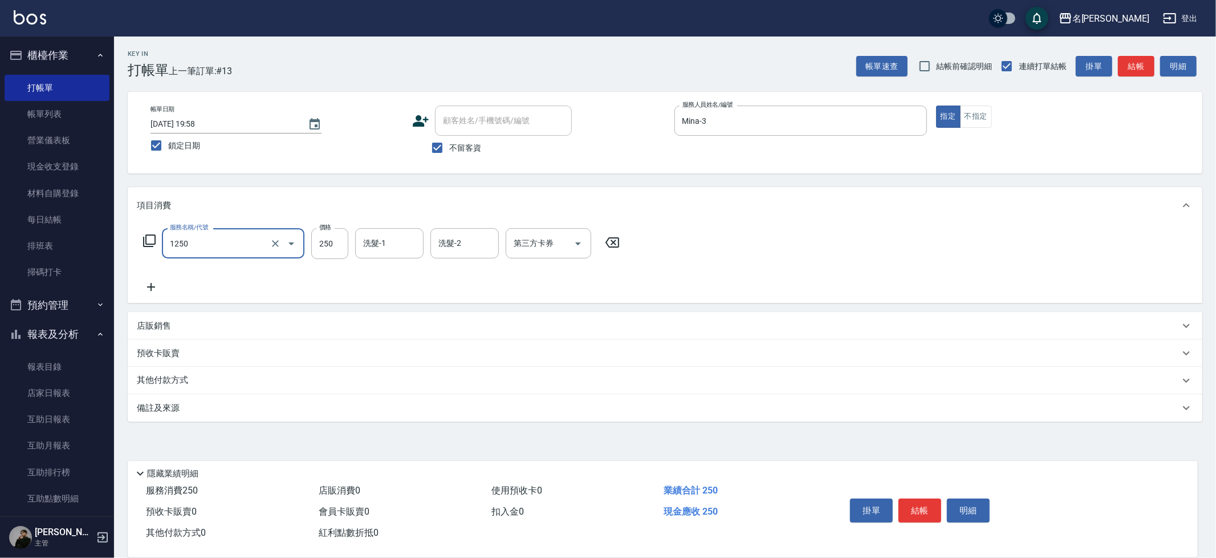
type input "一般洗(1250)"
type input "Nini-23"
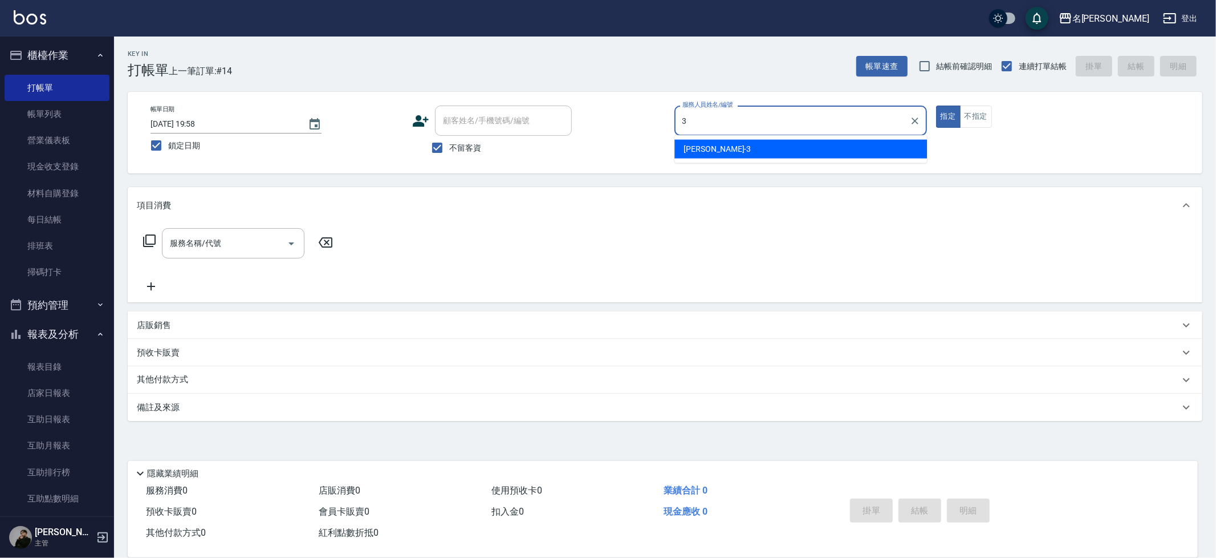
type input "Mina-3"
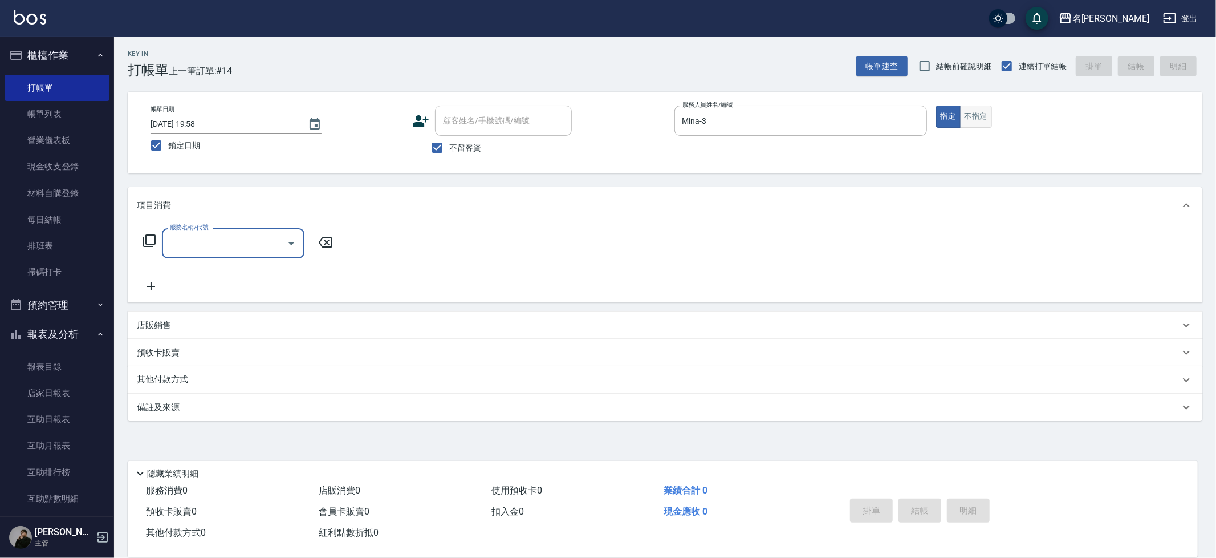
click at [964, 114] on button "不指定" at bounding box center [976, 117] width 32 height 22
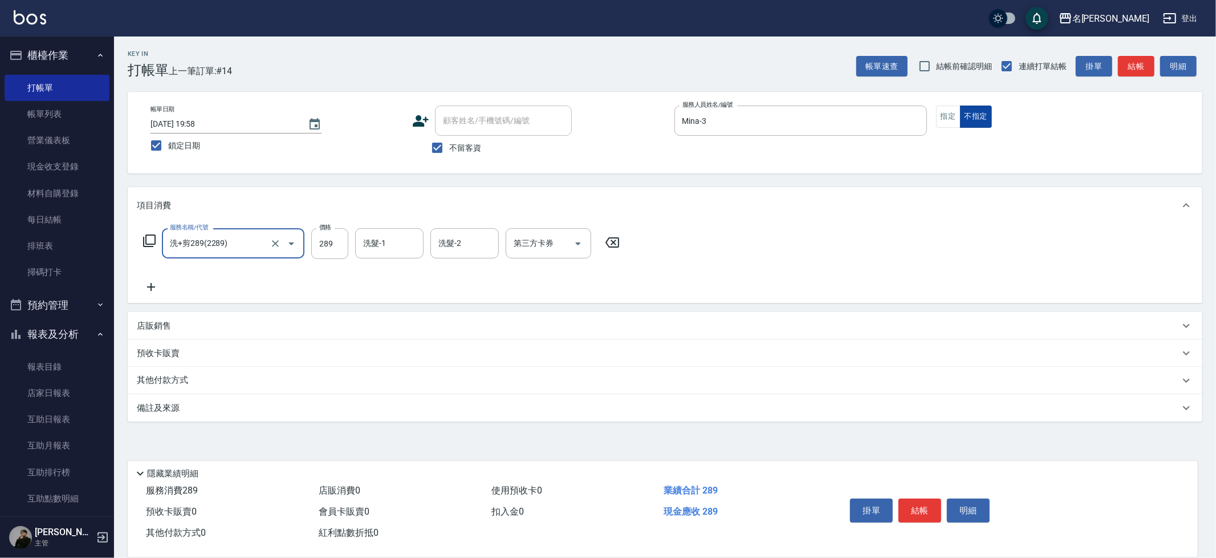
type input "洗+剪289(2289)"
type input "妞妞-66"
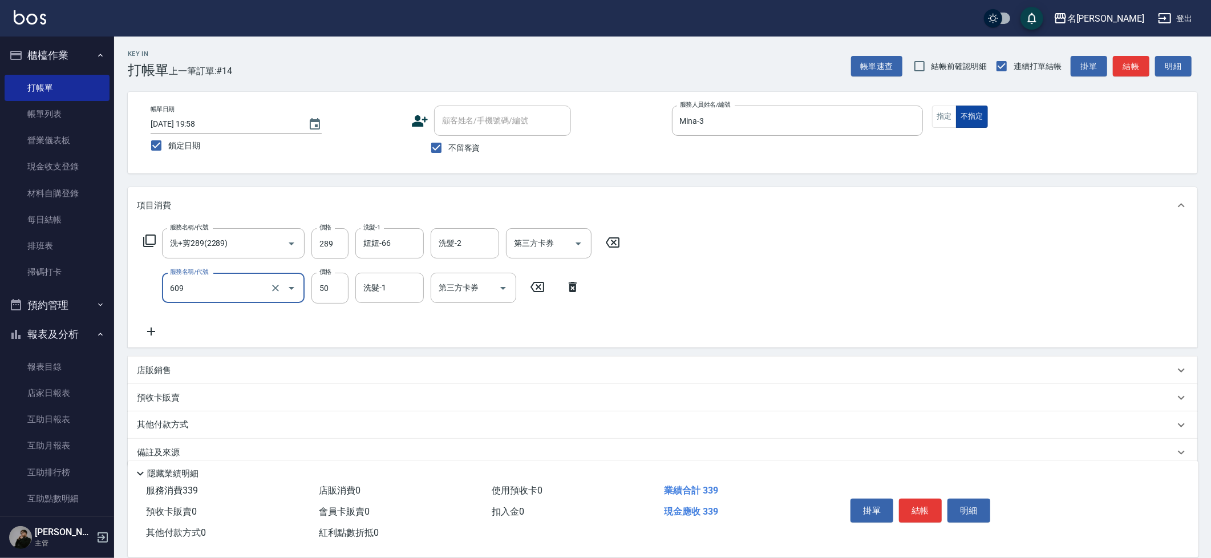
type input "精油(609)"
type input "3"
type input "妞妞-66"
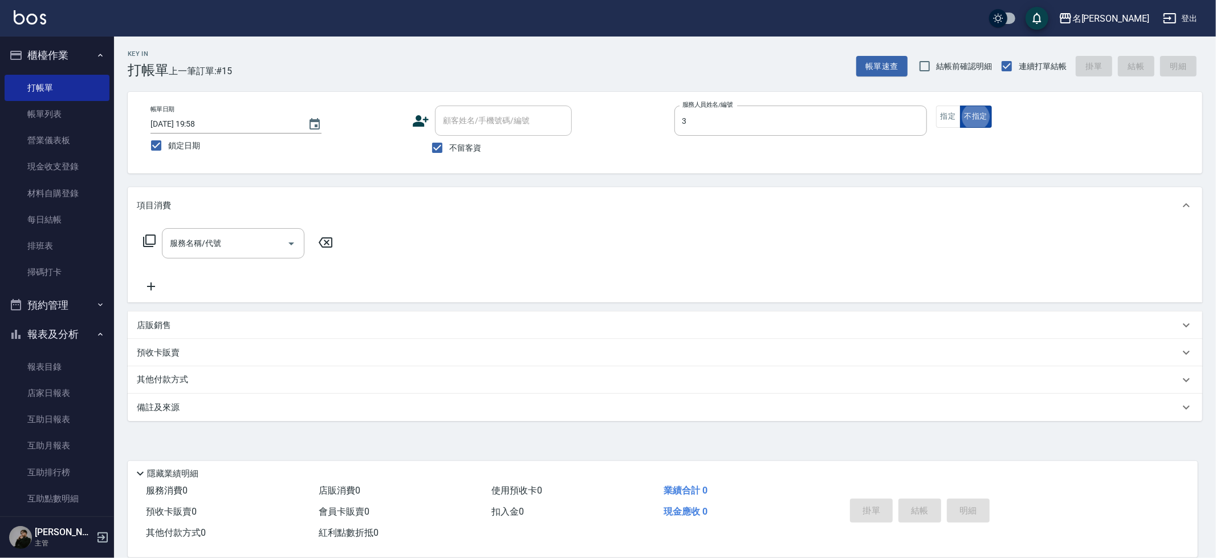
type input "Mina-3"
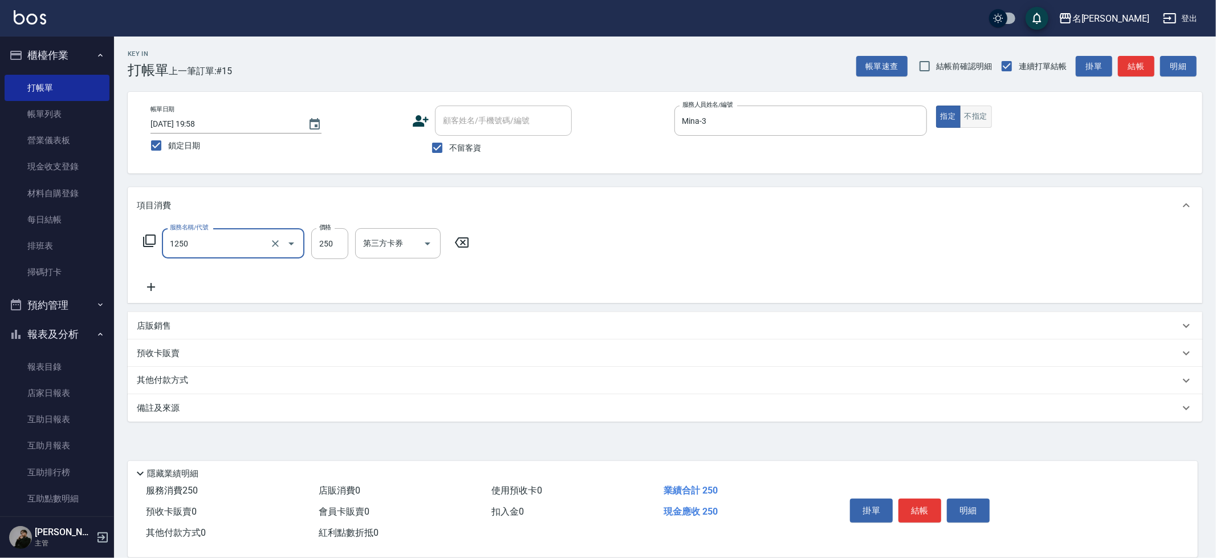
type input "一般洗(1250)"
type input "Nini-23"
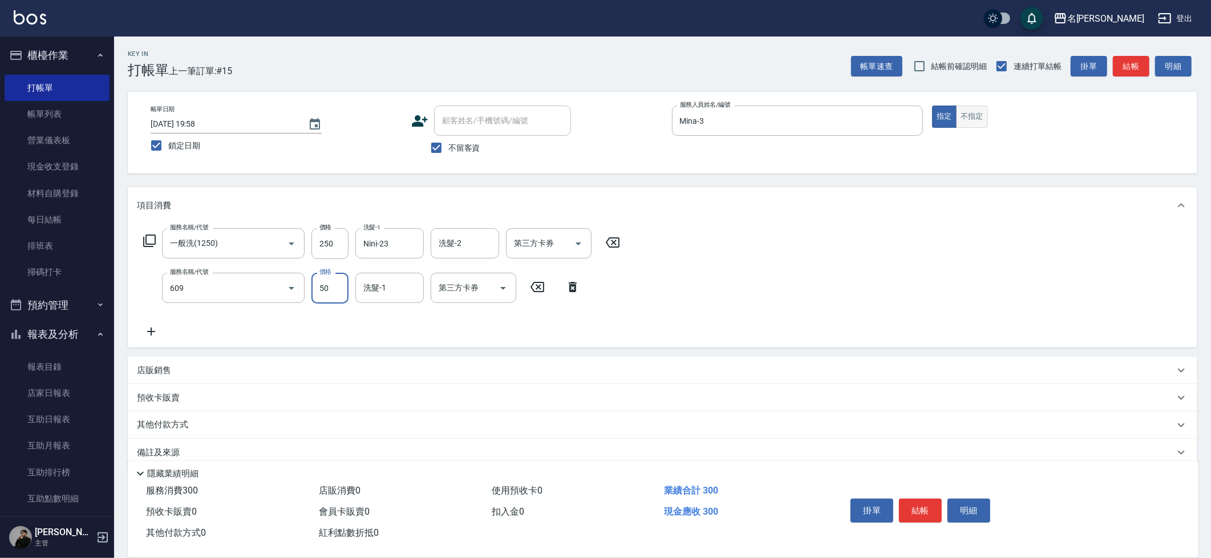
type input "精油(609)"
type input "Nini-23"
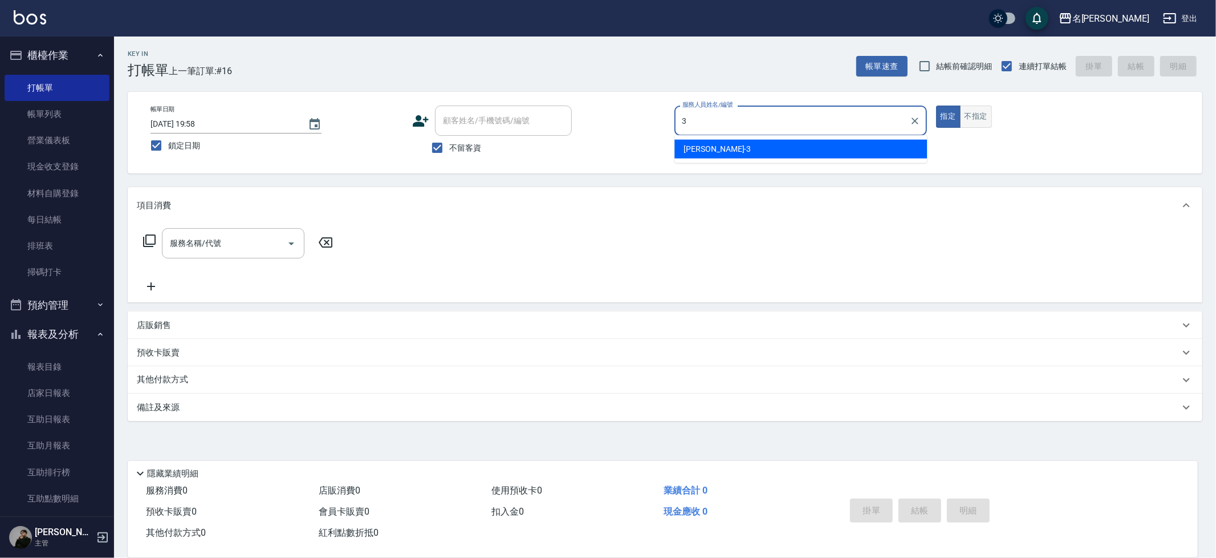
type input "Mina-3"
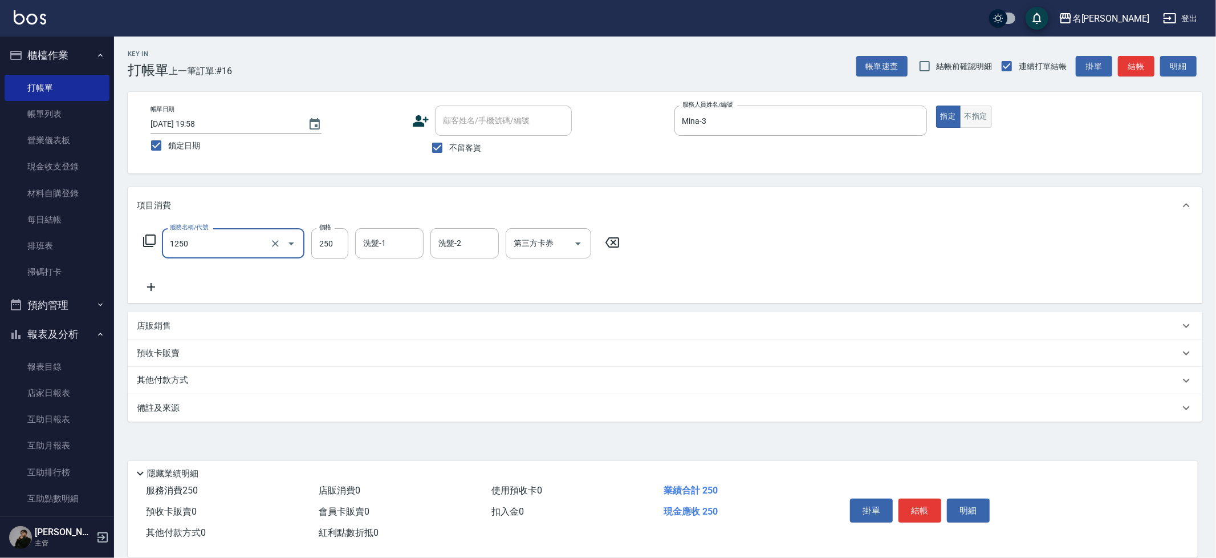
type input "一般洗(1250)"
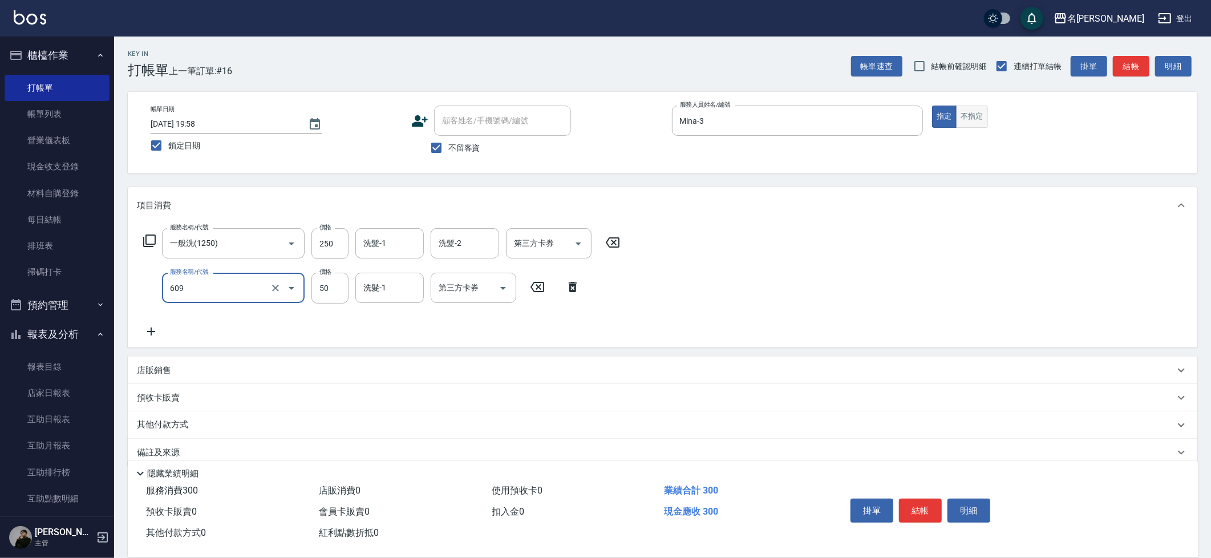
type input "精油(609)"
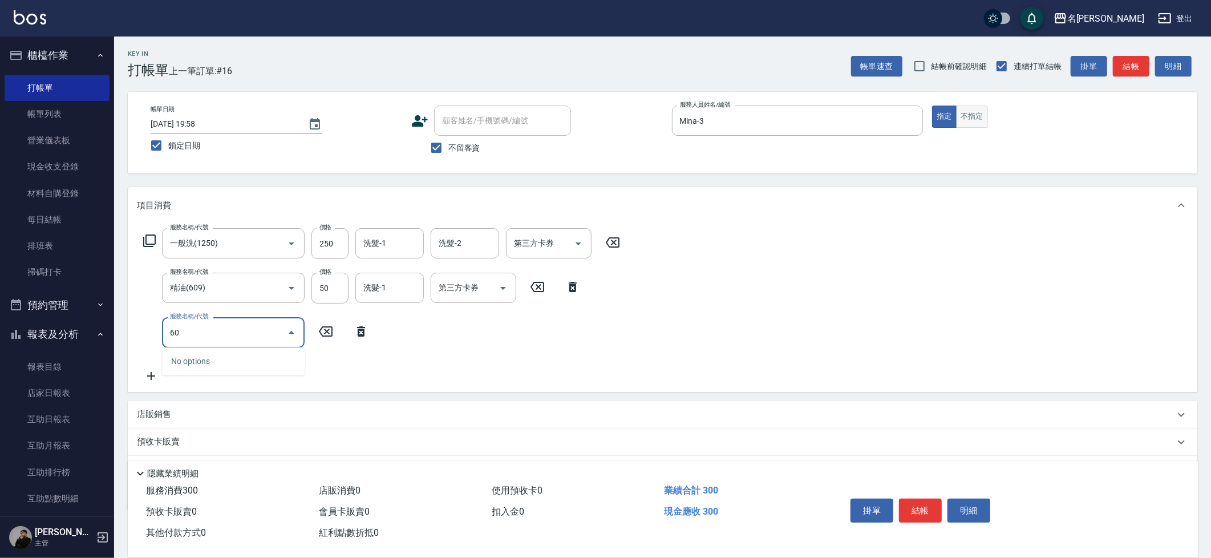
type input "6"
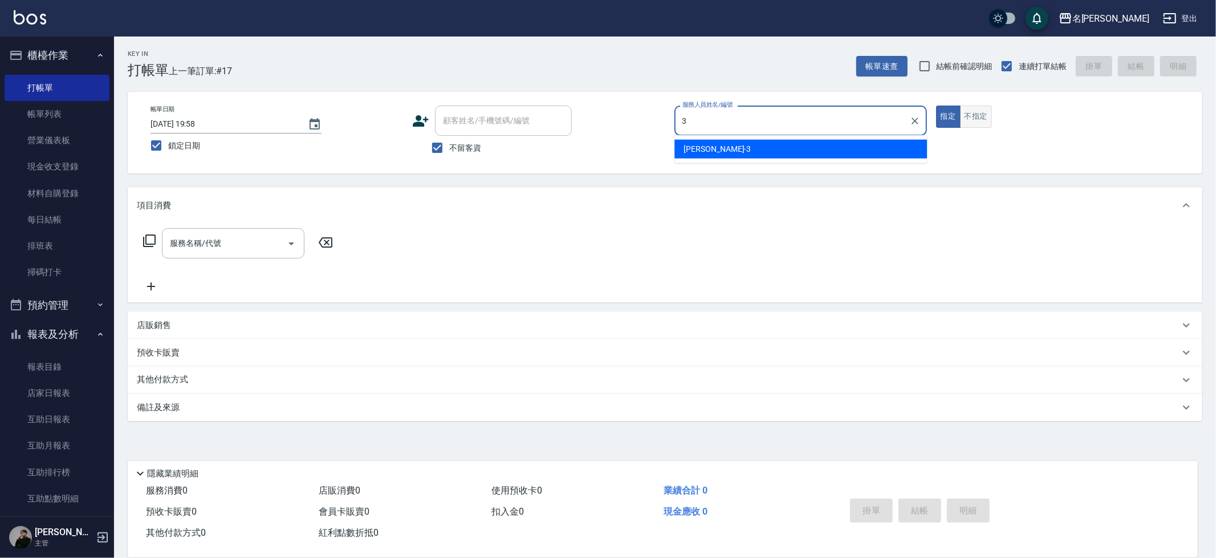
type input "Mina-3"
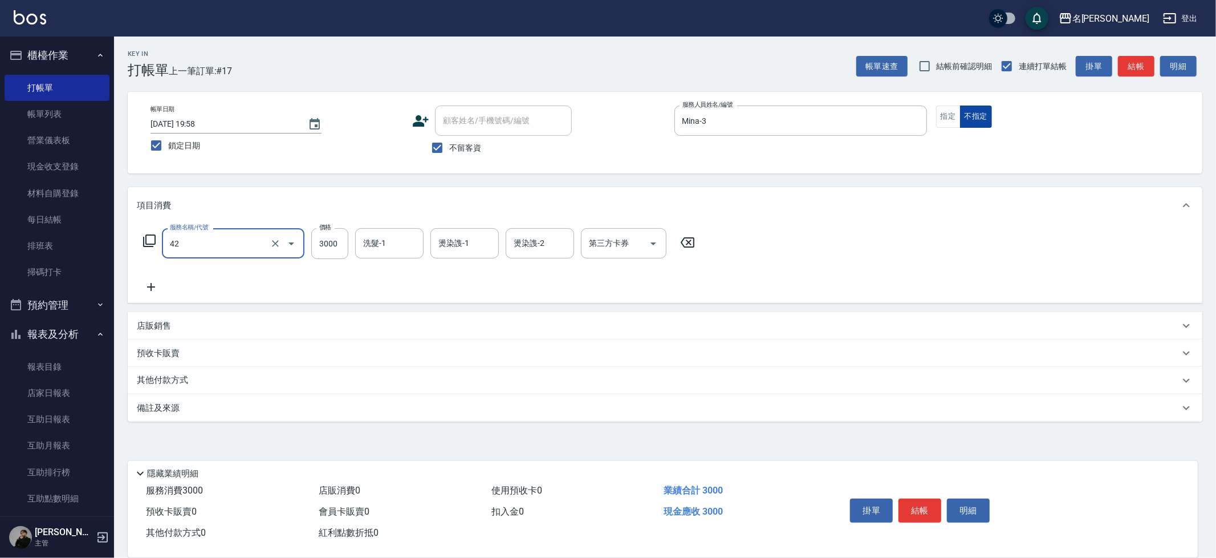
type input "染髮B餐(42)"
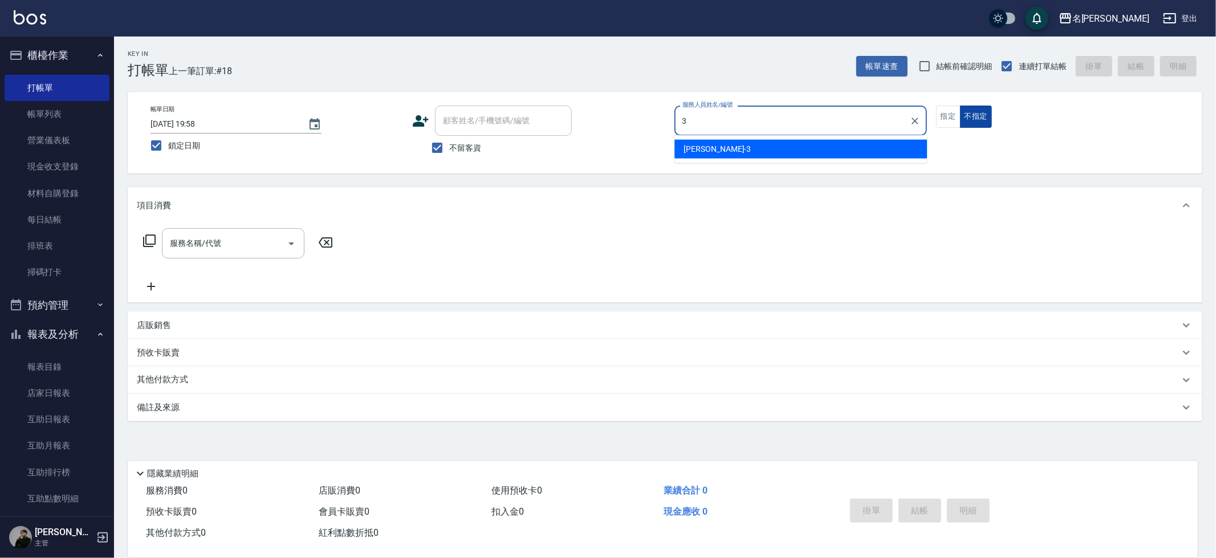
type input "Mina-3"
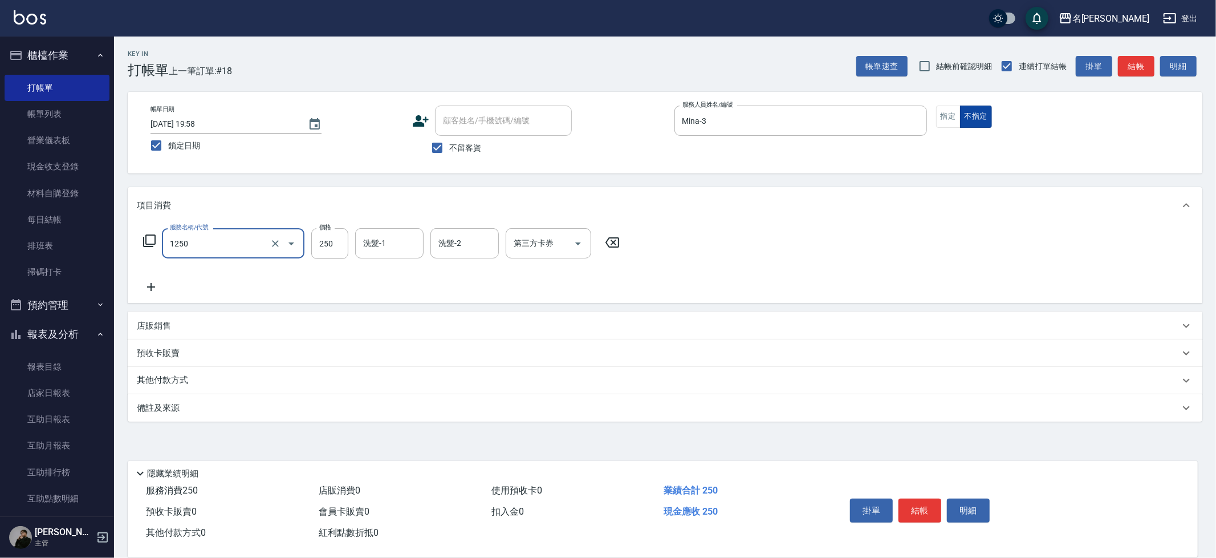
type input "一般洗(1250)"
type input "Nini-23"
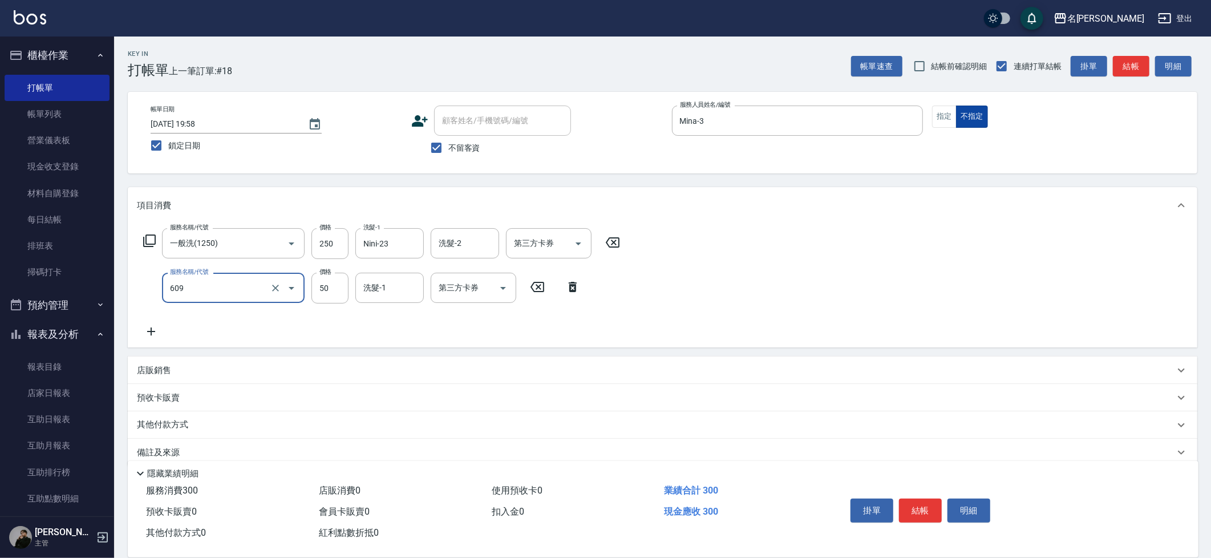
type input "精油(609)"
type input "Nini-23"
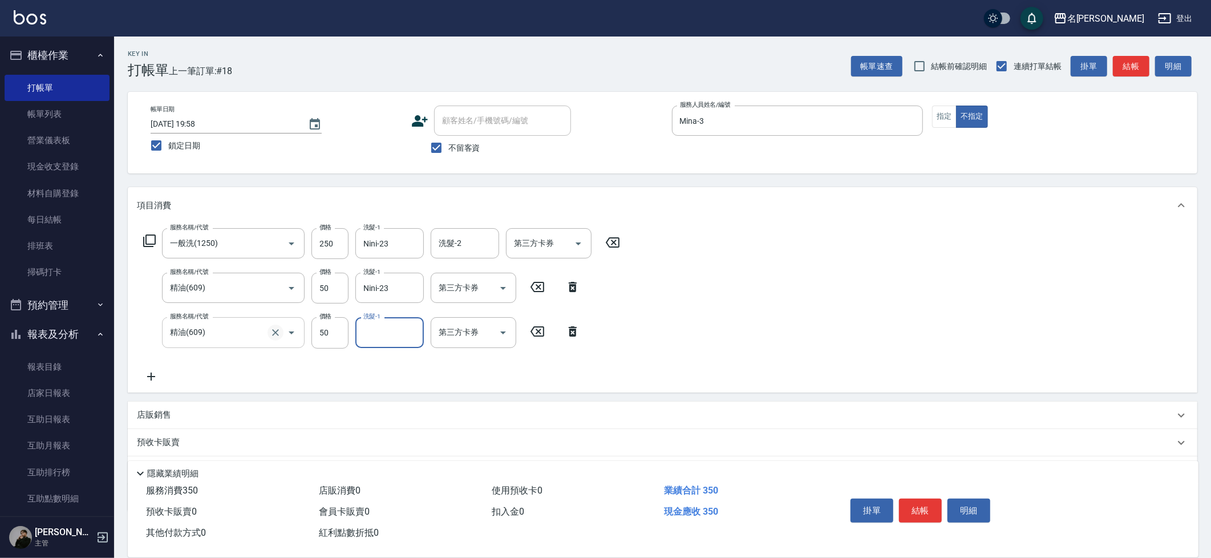
click at [278, 336] on icon "Clear" at bounding box center [275, 332] width 11 height 11
type input "精油(609)"
click at [330, 336] on input "50" at bounding box center [329, 332] width 37 height 31
click at [279, 332] on icon "Clear" at bounding box center [275, 332] width 11 height 11
type input "0"
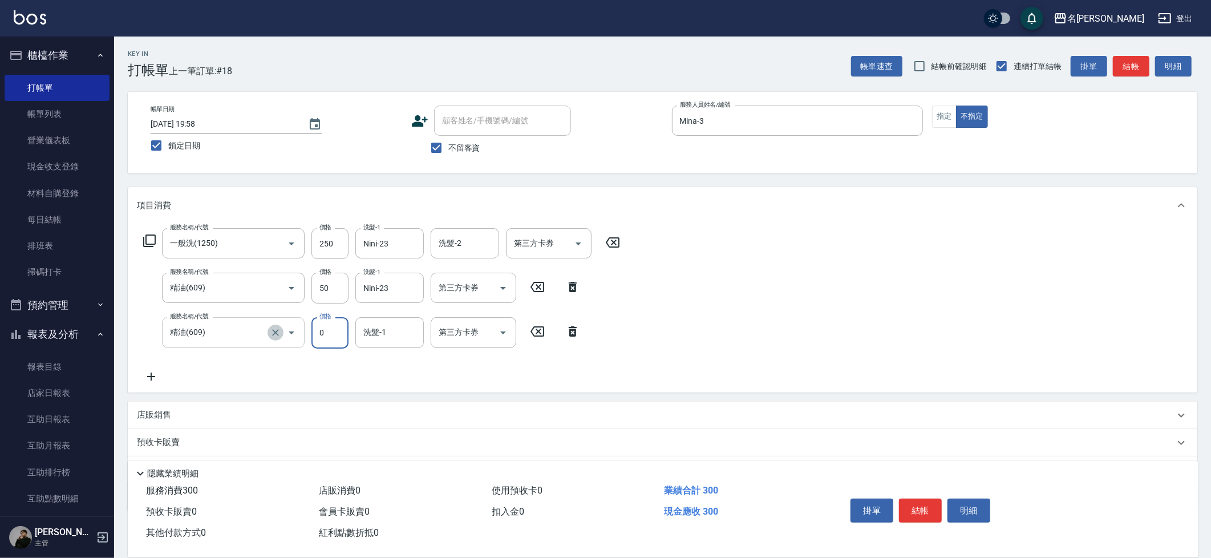
type input "精油(609)"
click at [272, 334] on icon "Clear" at bounding box center [275, 332] width 11 height 11
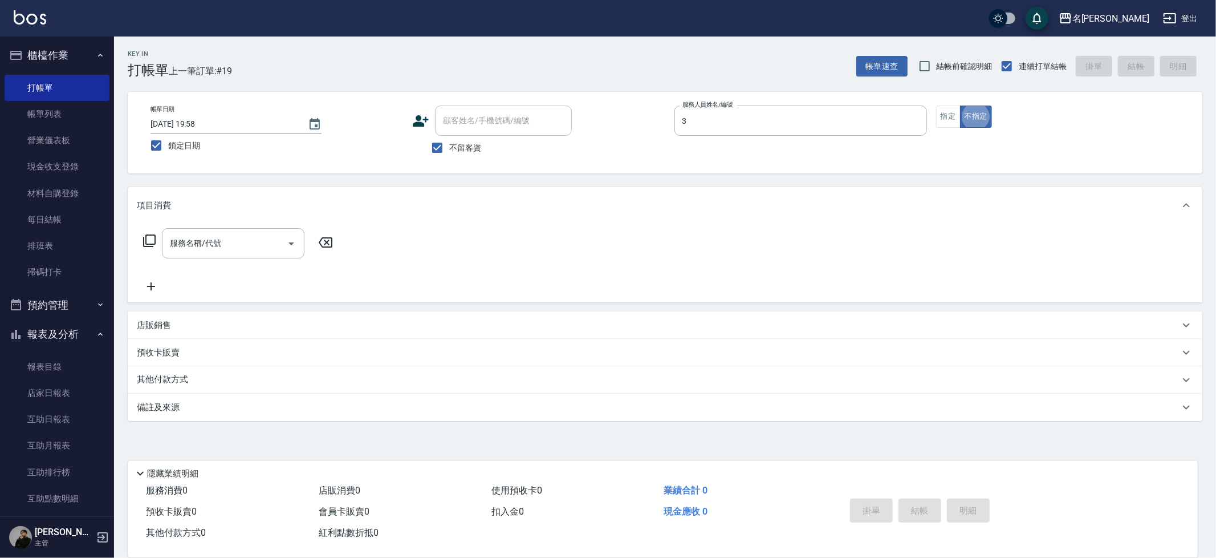
type input "Mina-3"
click at [955, 118] on button "指定" at bounding box center [948, 117] width 25 height 22
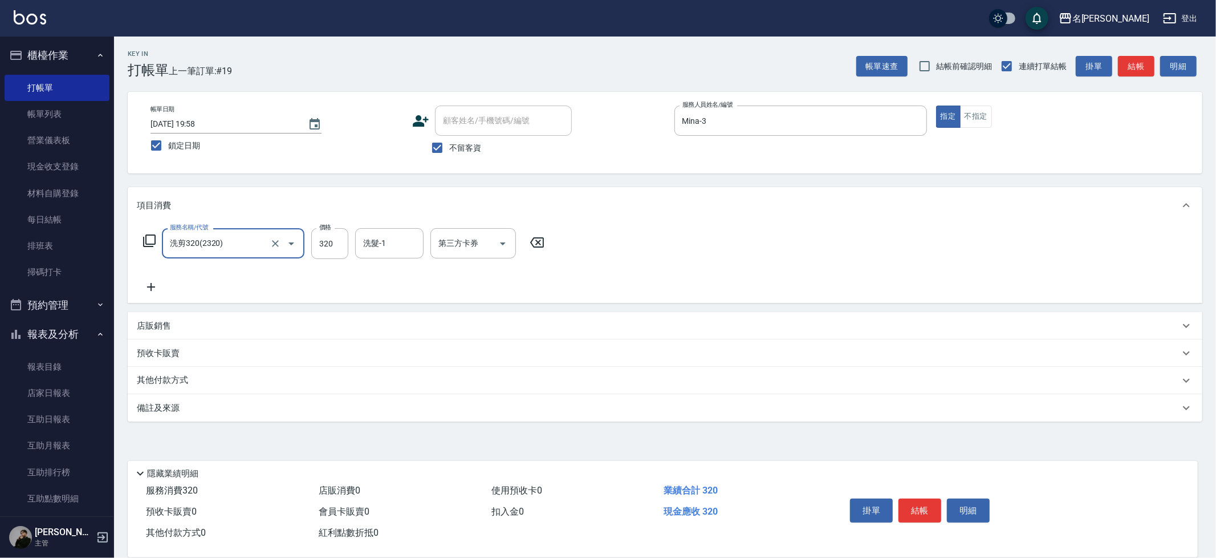
type input "洗剪320(2320)"
type input "吳晨羽-13"
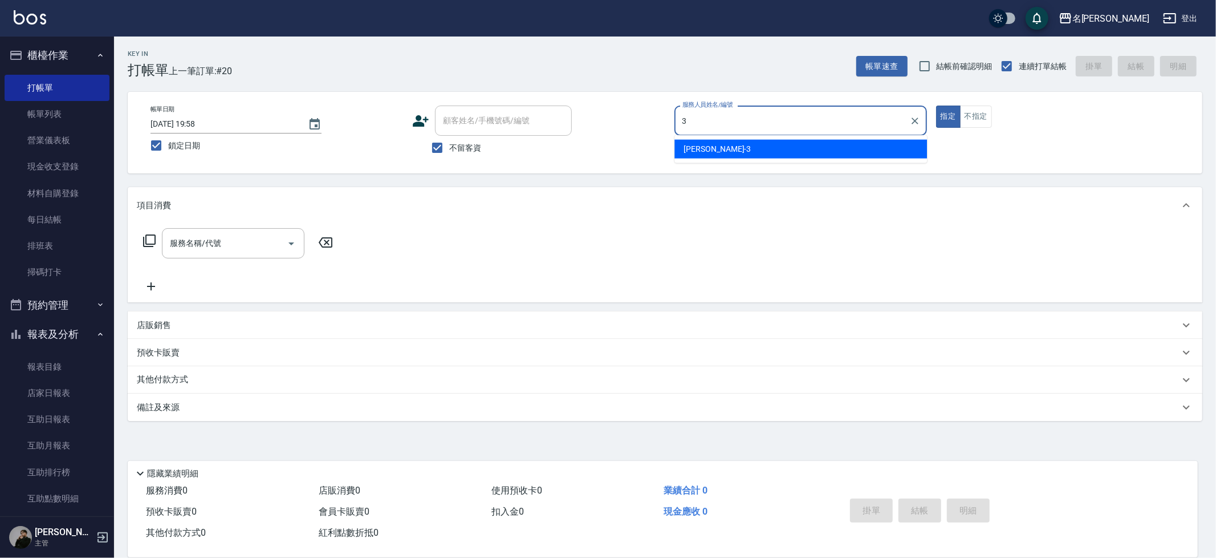
type input "Mina-3"
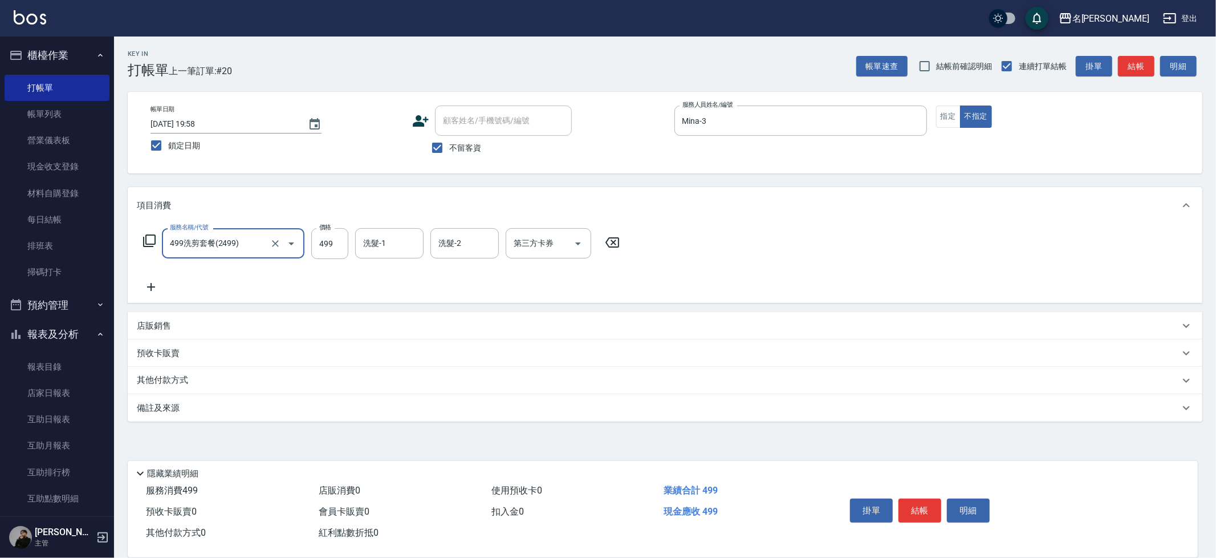
type input "499洗剪套餐(2499)"
type input "妞妞-66"
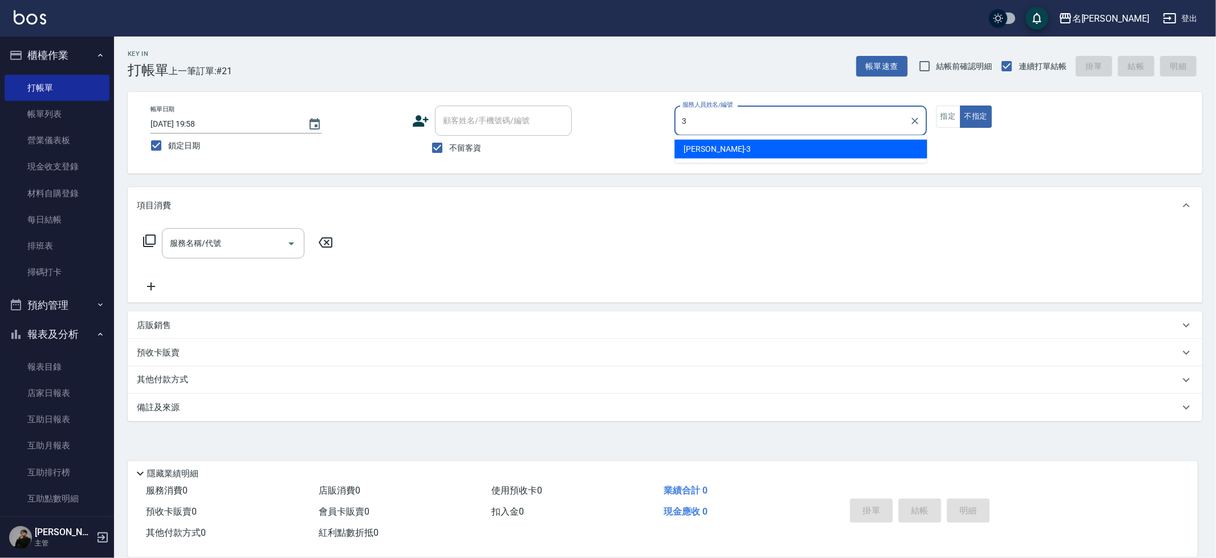
type input "Mina-3"
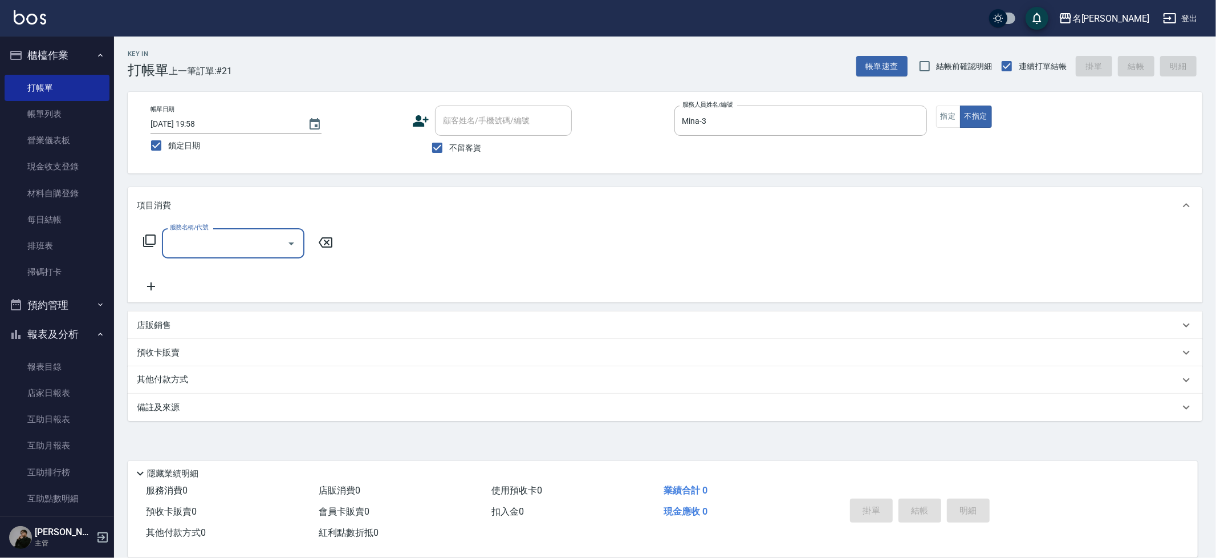
type input "1"
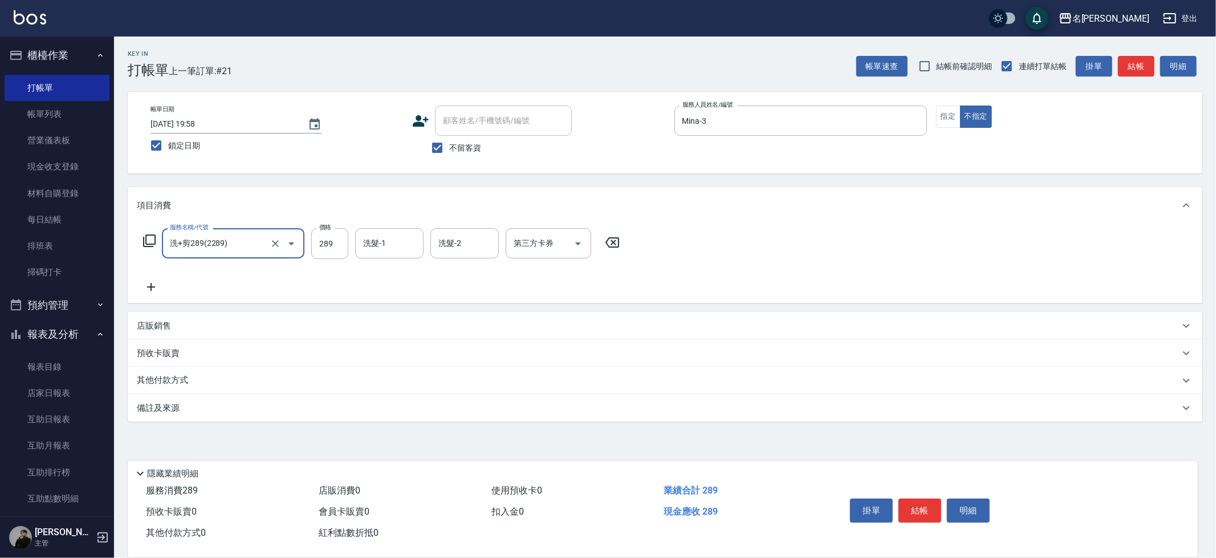
type input "洗+剪289(2289)"
type input "吳晨羽-13"
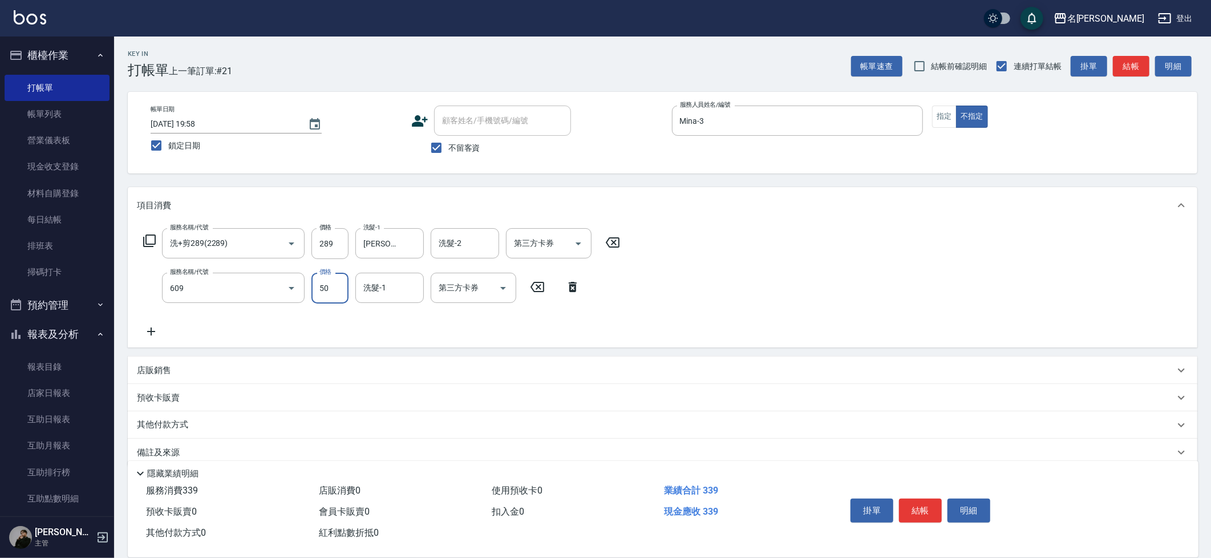
type input "精油(609)"
type input "吳晨羽-13"
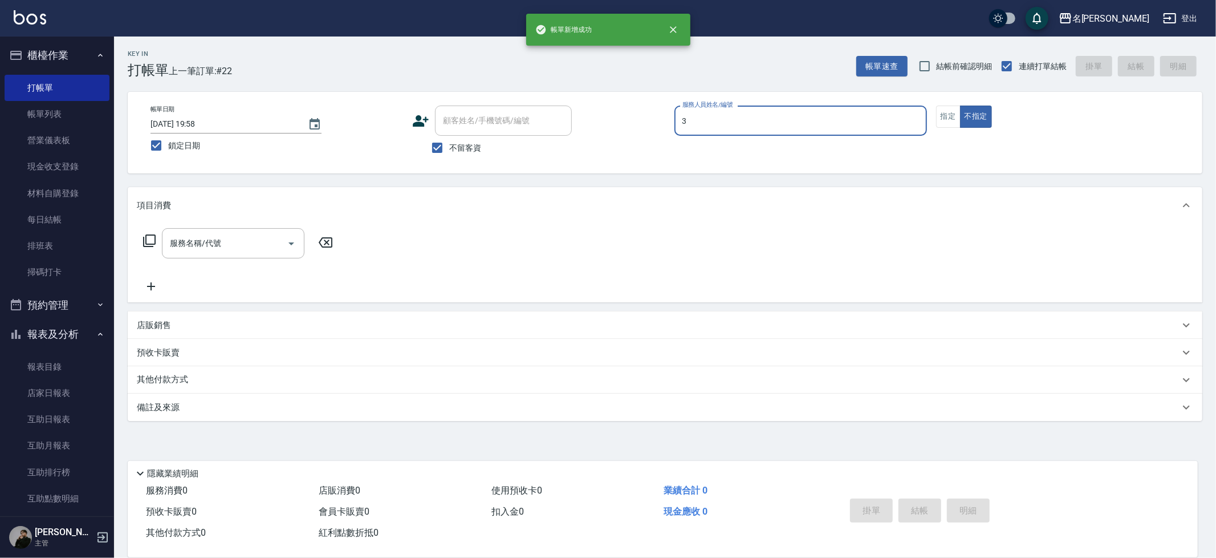
type input "Mina-3"
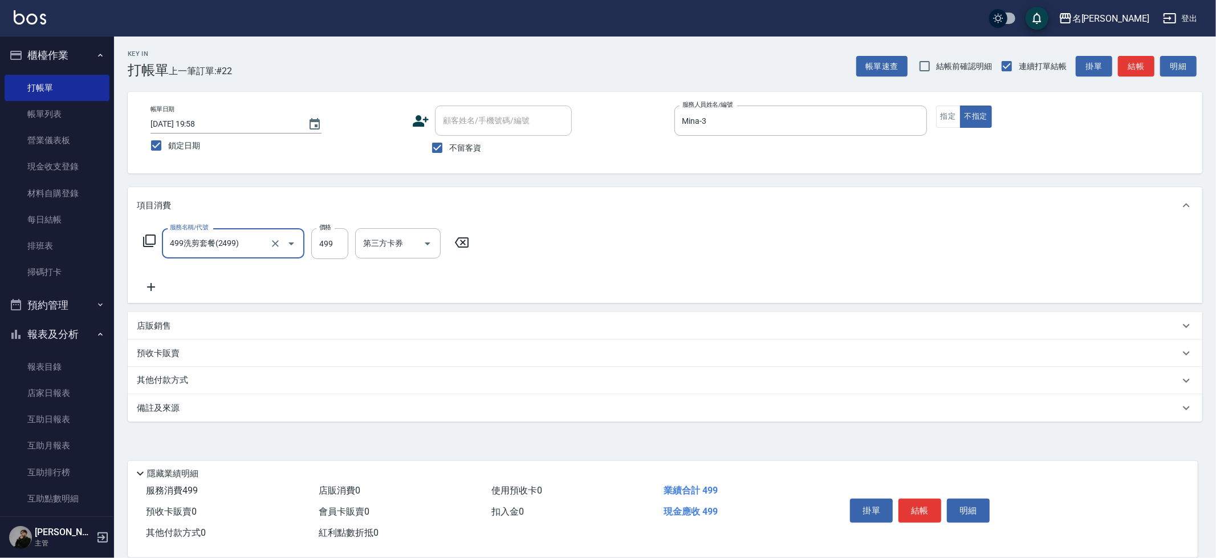
type input "499洗剪套餐(2499)"
type input "妞妞-66"
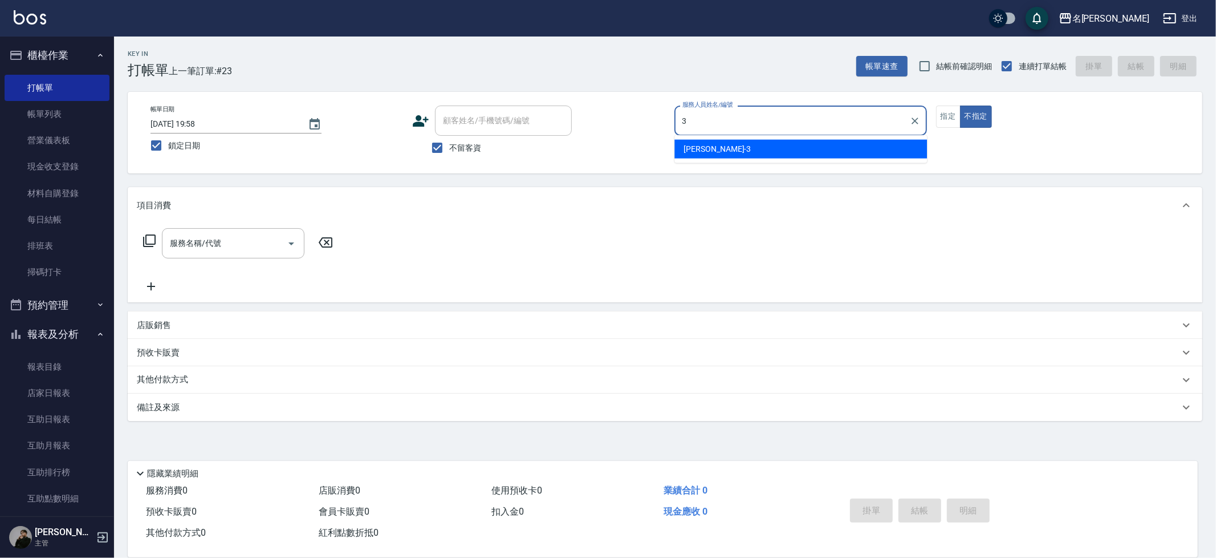
type input "Mina-3"
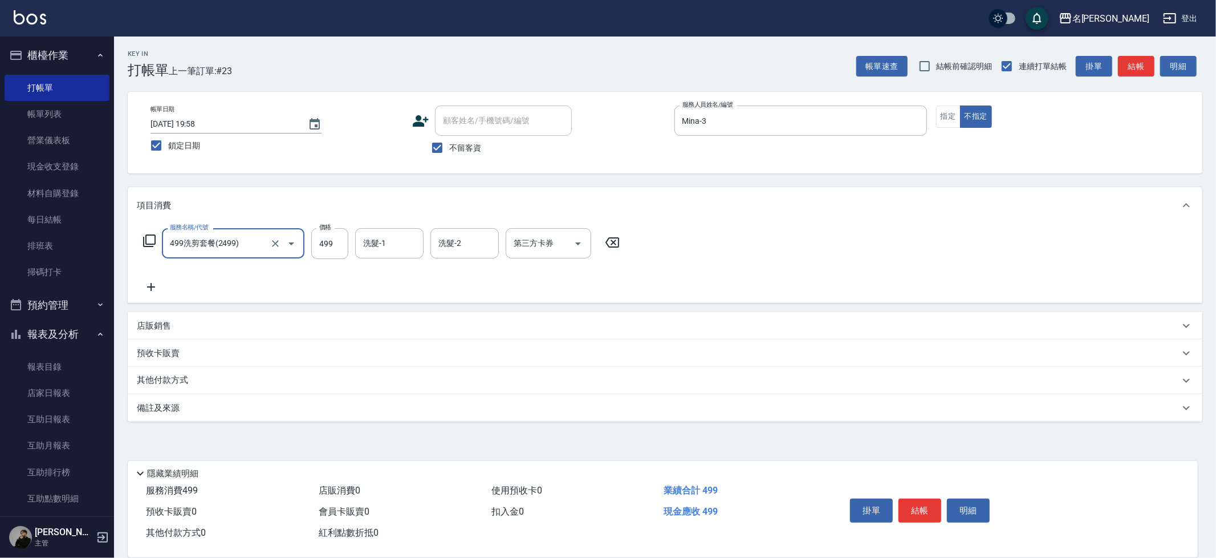
type input "499洗剪套餐(2499)"
type input "Nini-23"
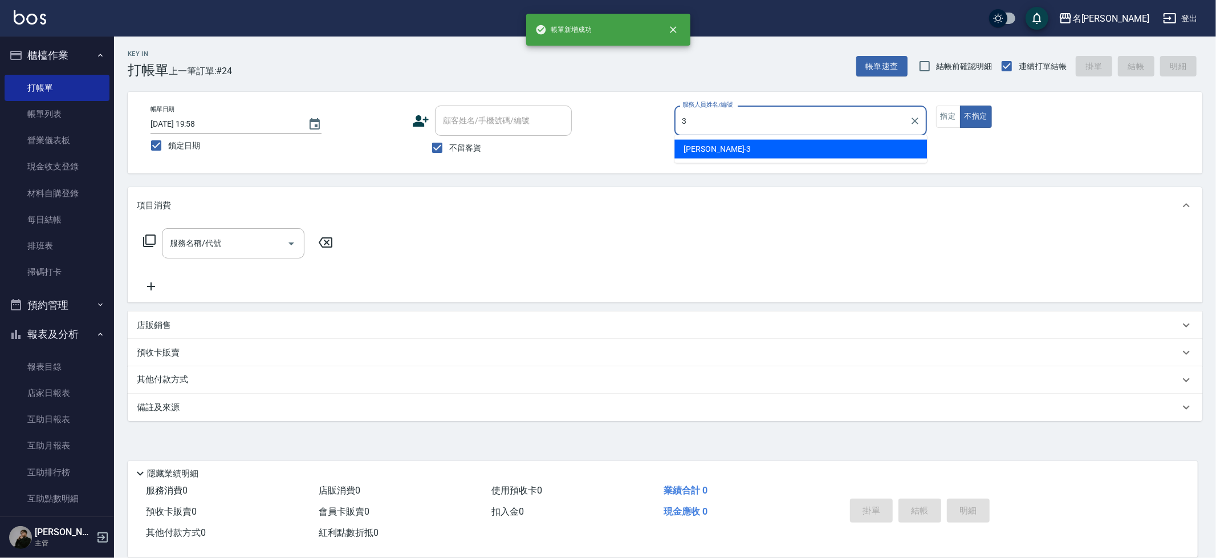
type input "Mina-3"
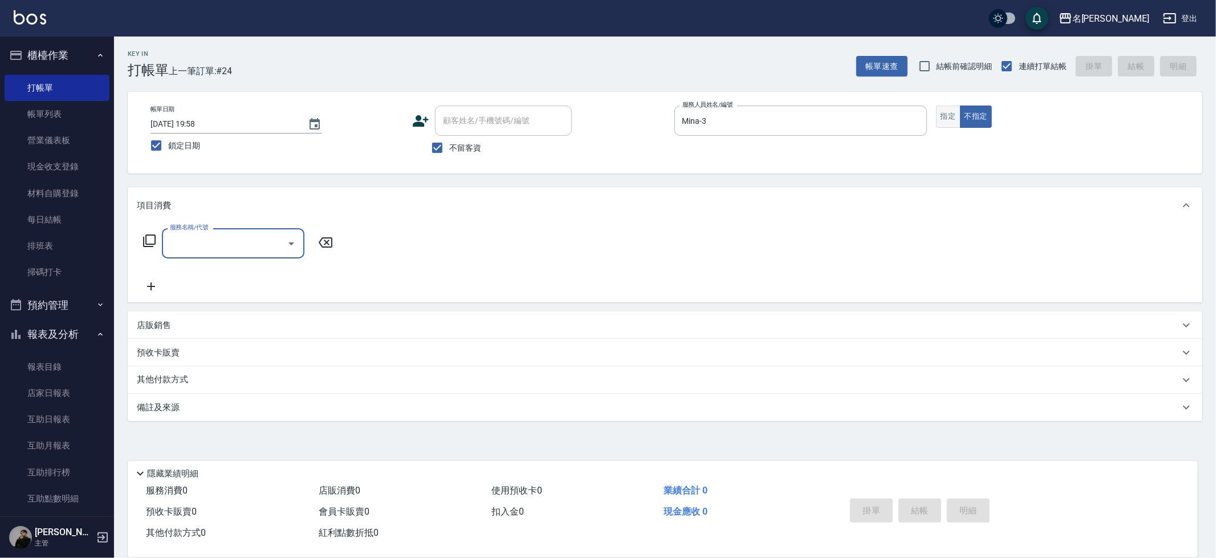
click at [953, 111] on button "指定" at bounding box center [948, 117] width 25 height 22
type input "剪髮220(2220)"
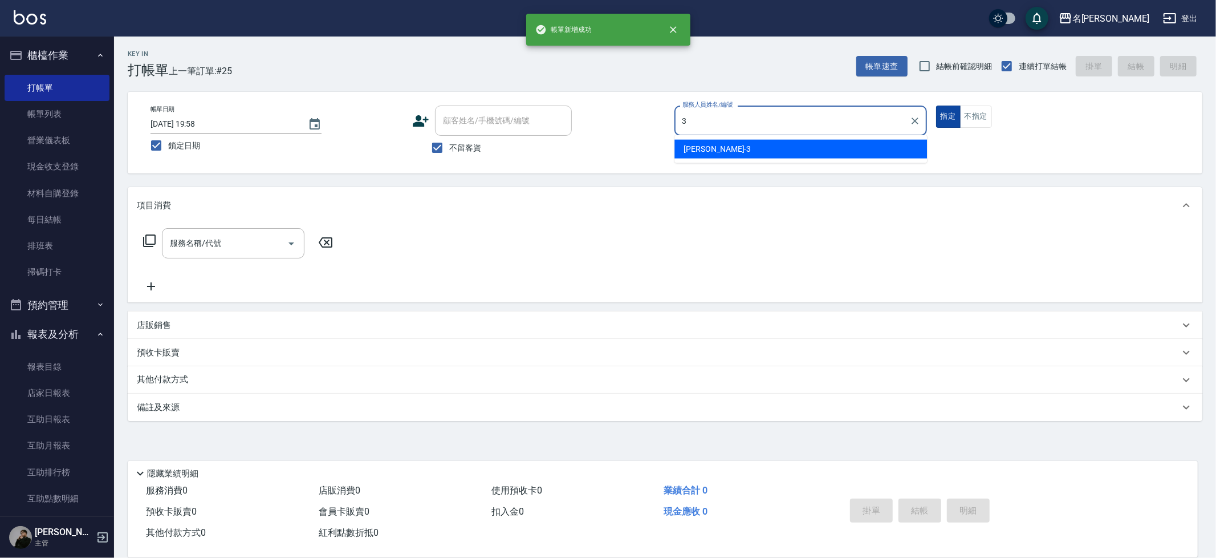
type input "Mina-3"
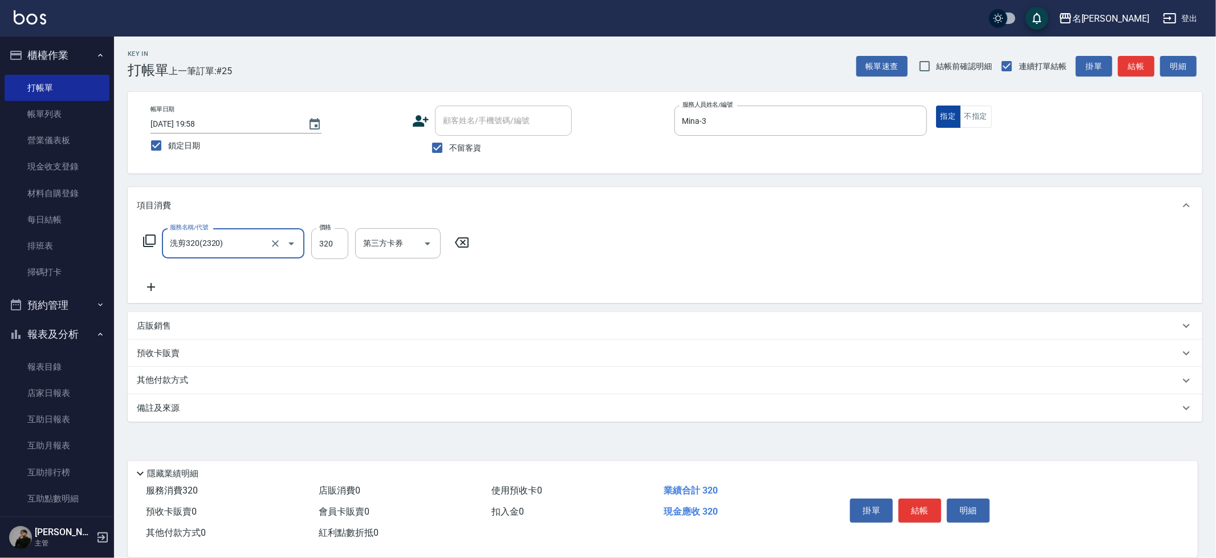
type input "洗剪320(2320)"
type input "吳晨羽-13"
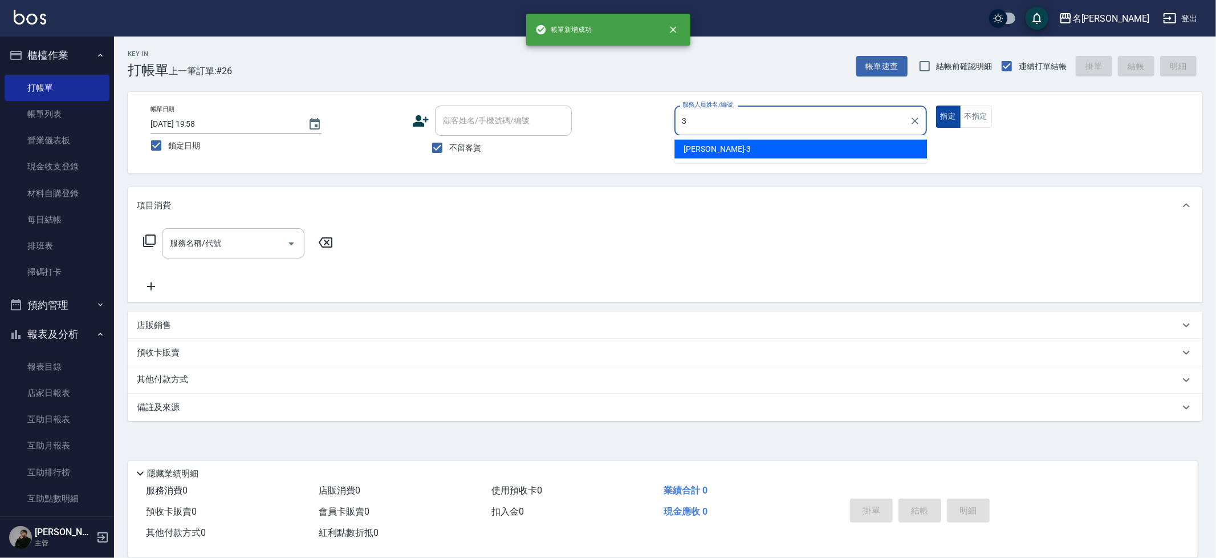
type input "Mina-3"
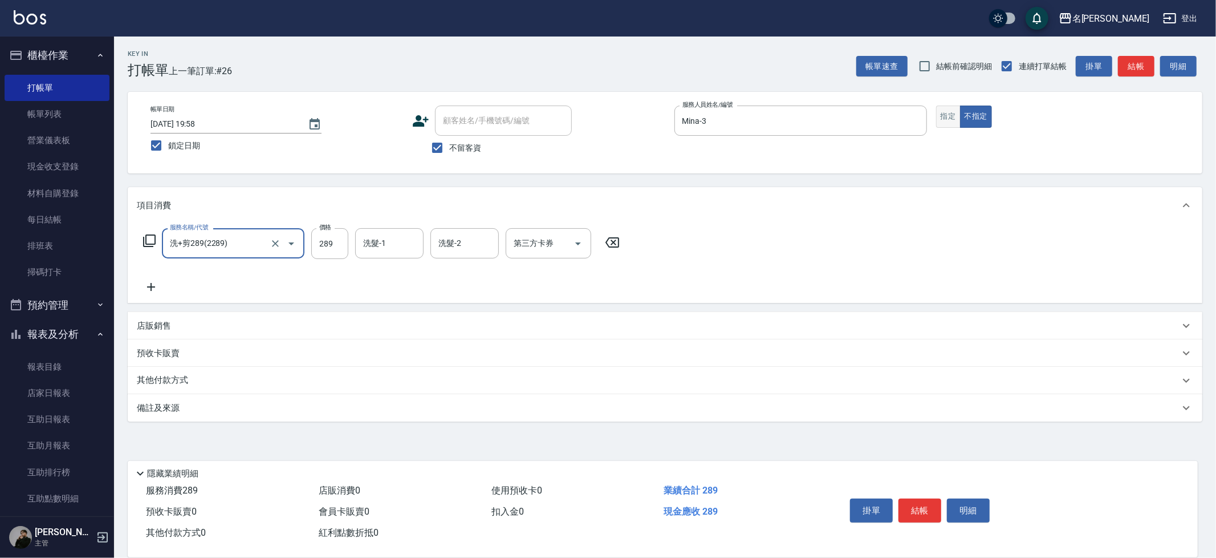
type input "洗+剪289(2289)"
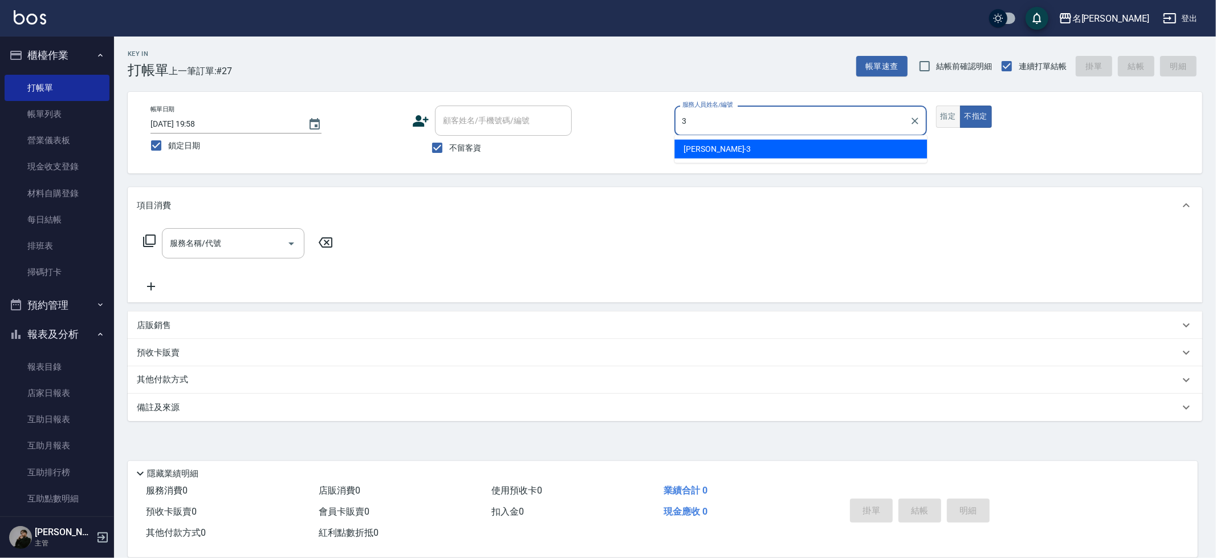
type input "Mina-3"
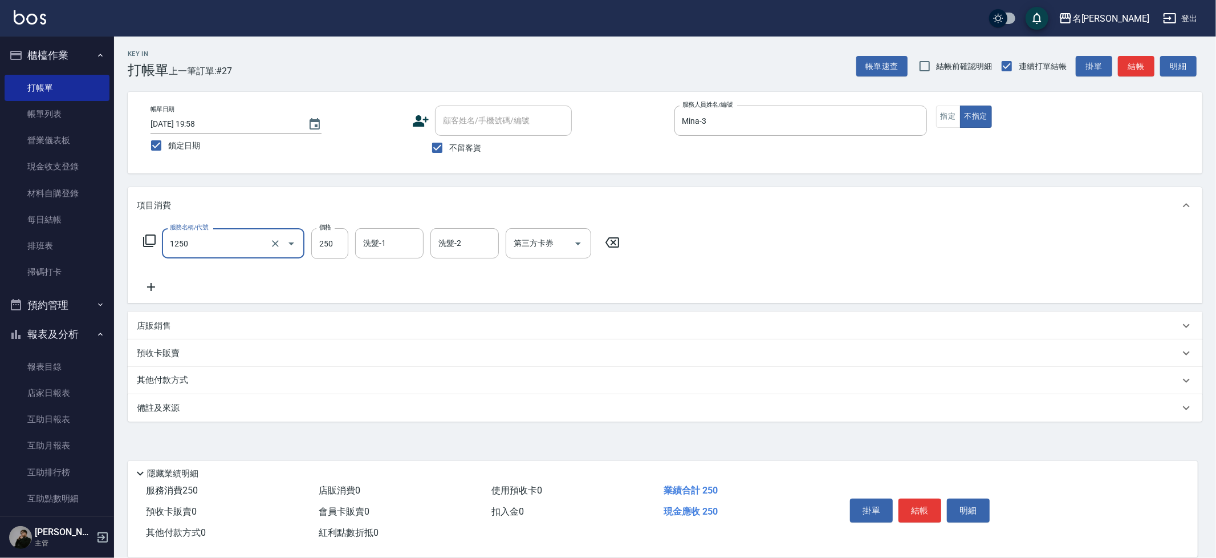
type input "一般洗(1250)"
type input "妞妞-66"
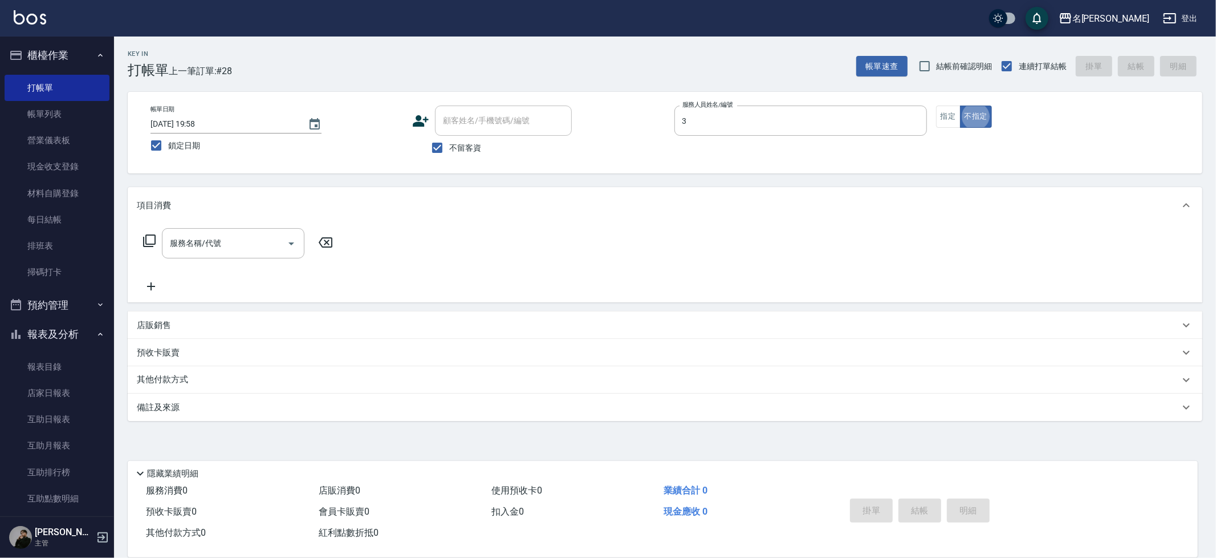
type input "Mina-3"
type input "0"
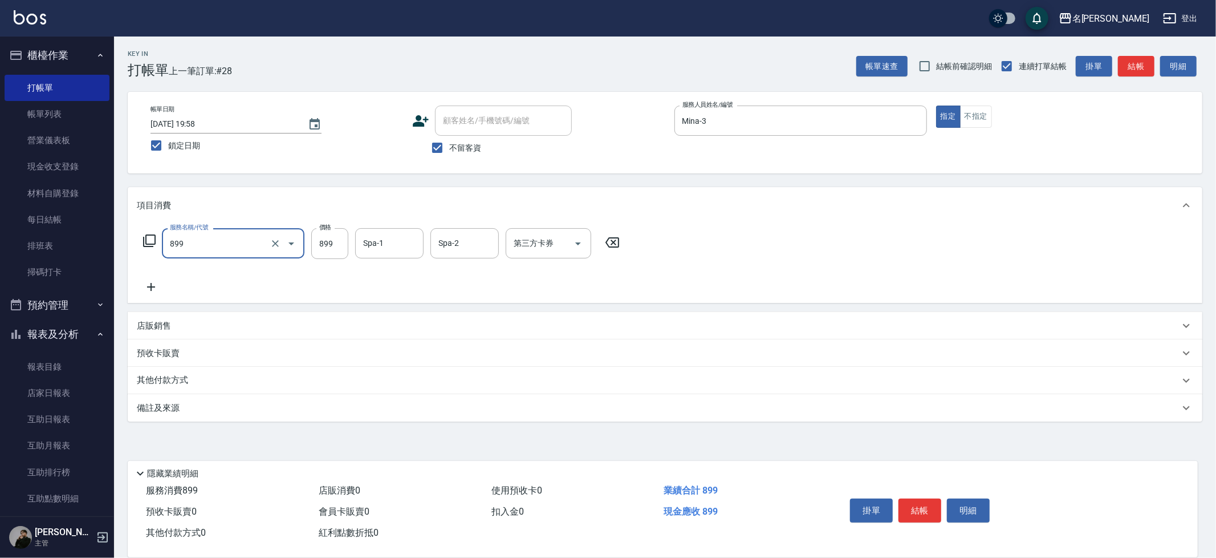
type input "伊黛莉SPA+剪髮(899)"
type input "吳晨羽-13"
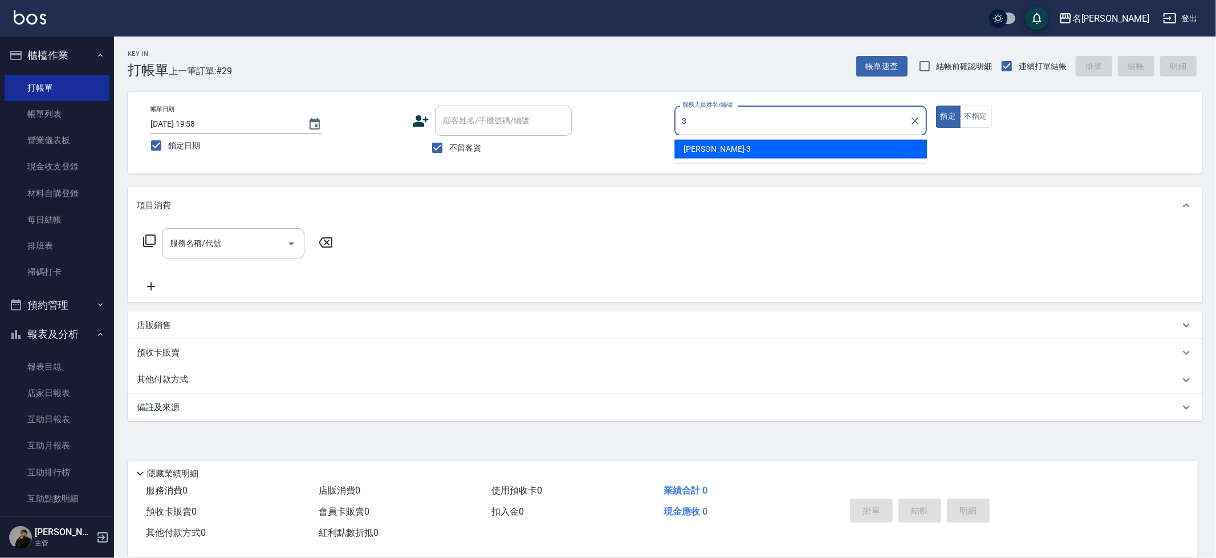
type input "Mina-3"
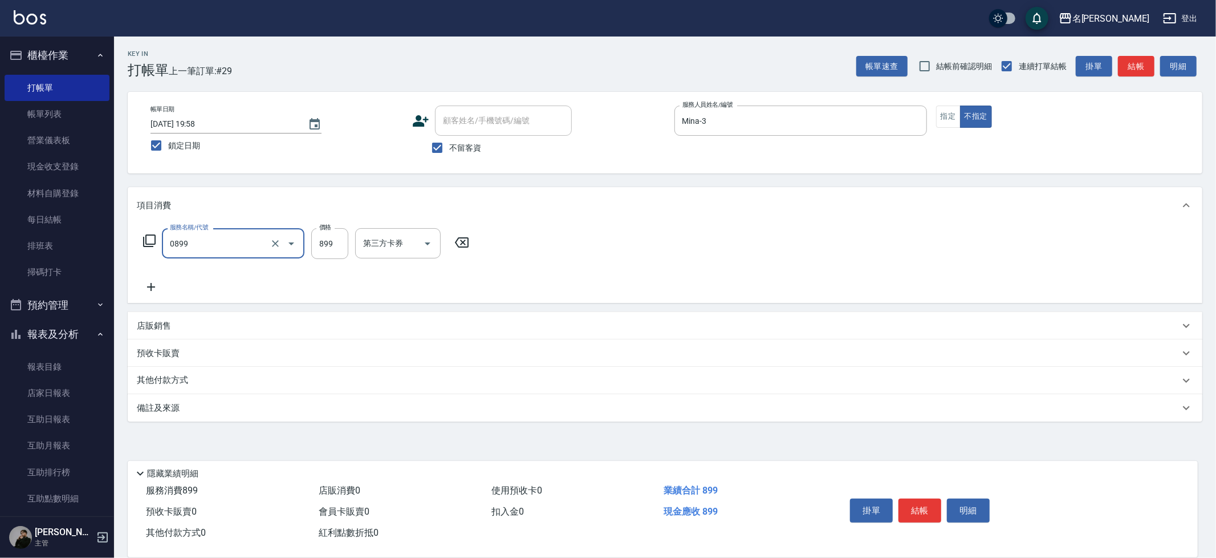
type input "REVIVRE(0899)"
type input "吳晨羽-13"
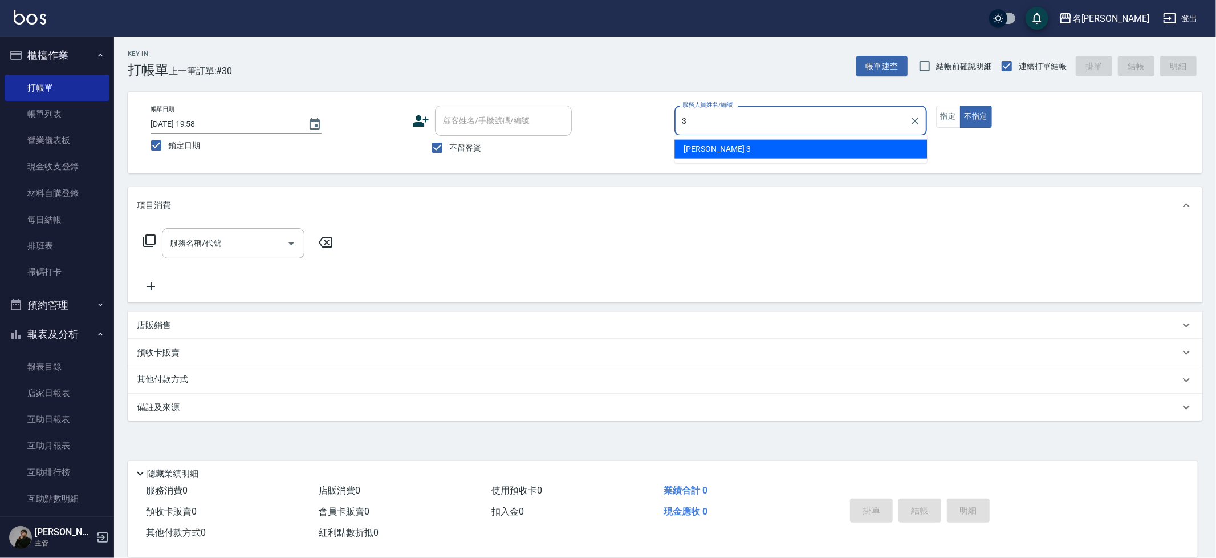
type input "Mina-3"
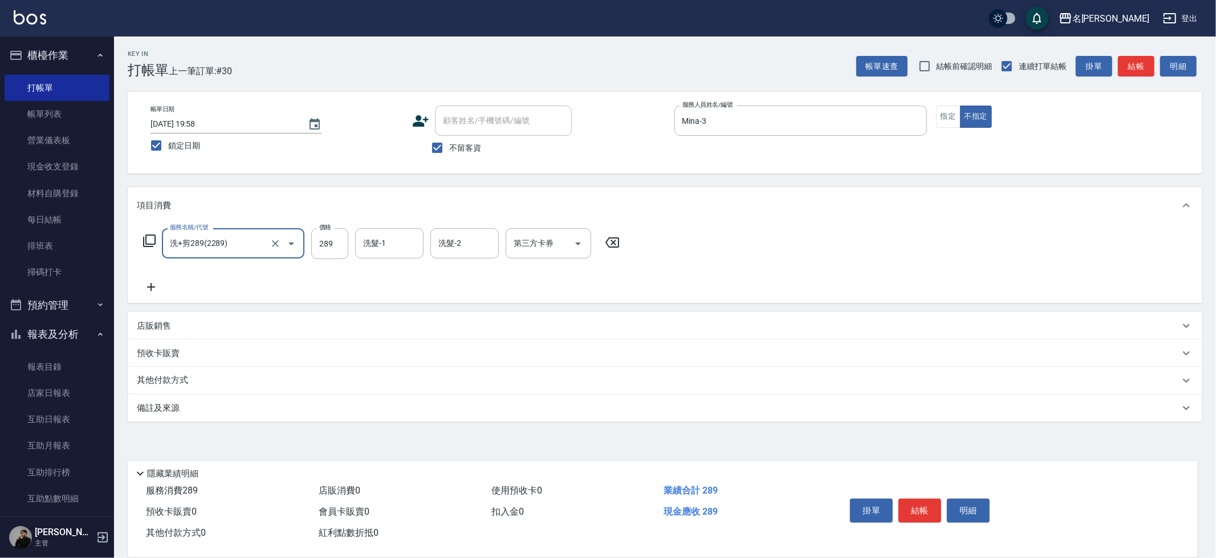
type input "洗+剪289(2289)"
type input "妞妞-66"
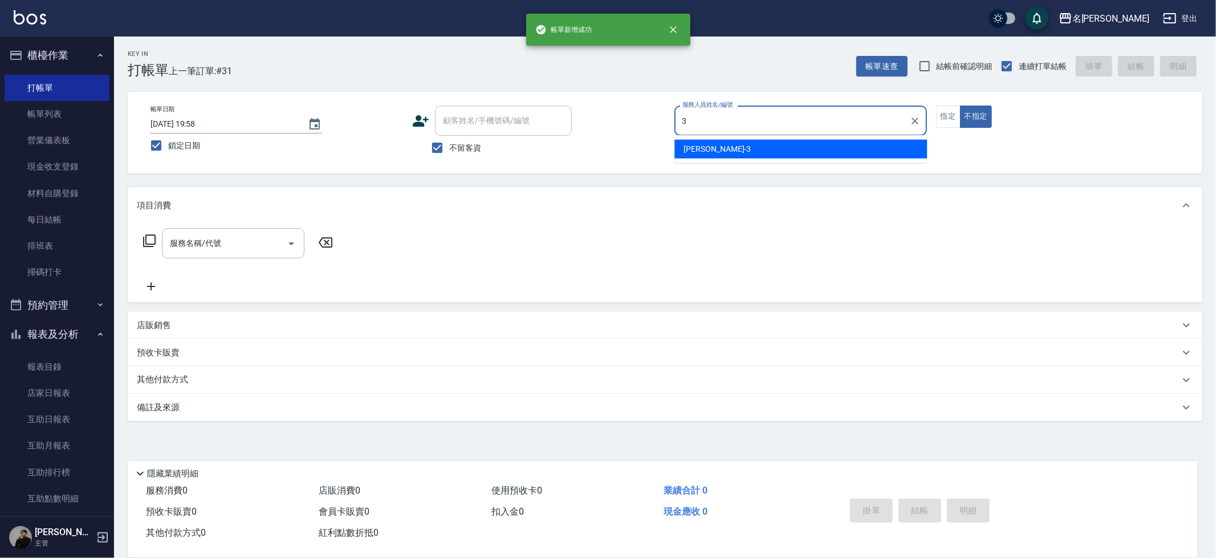
type input "Mina-3"
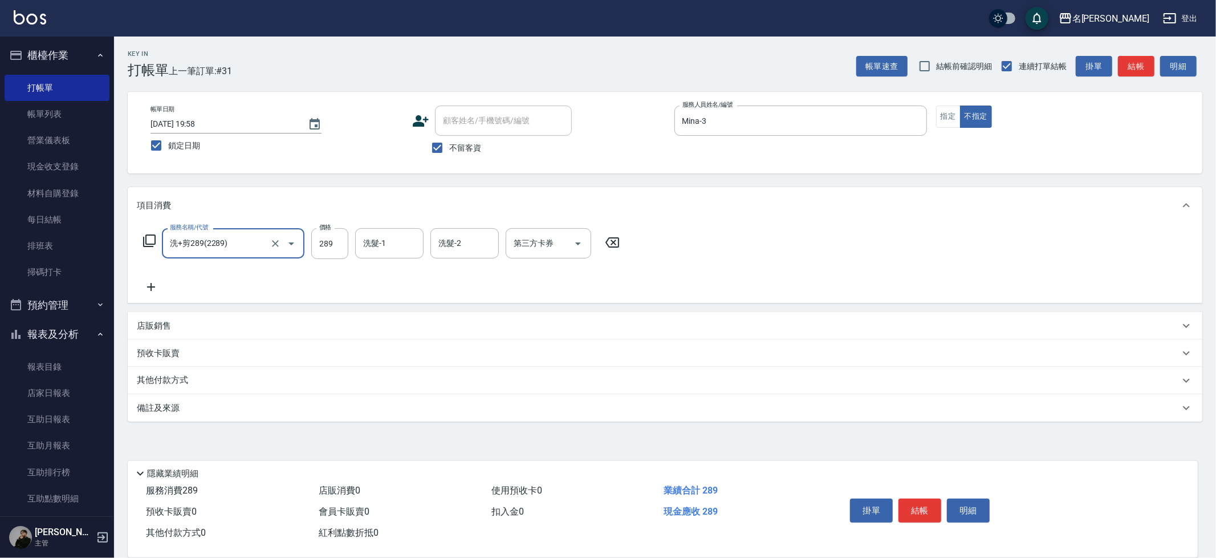
type input "洗+剪289(2289)"
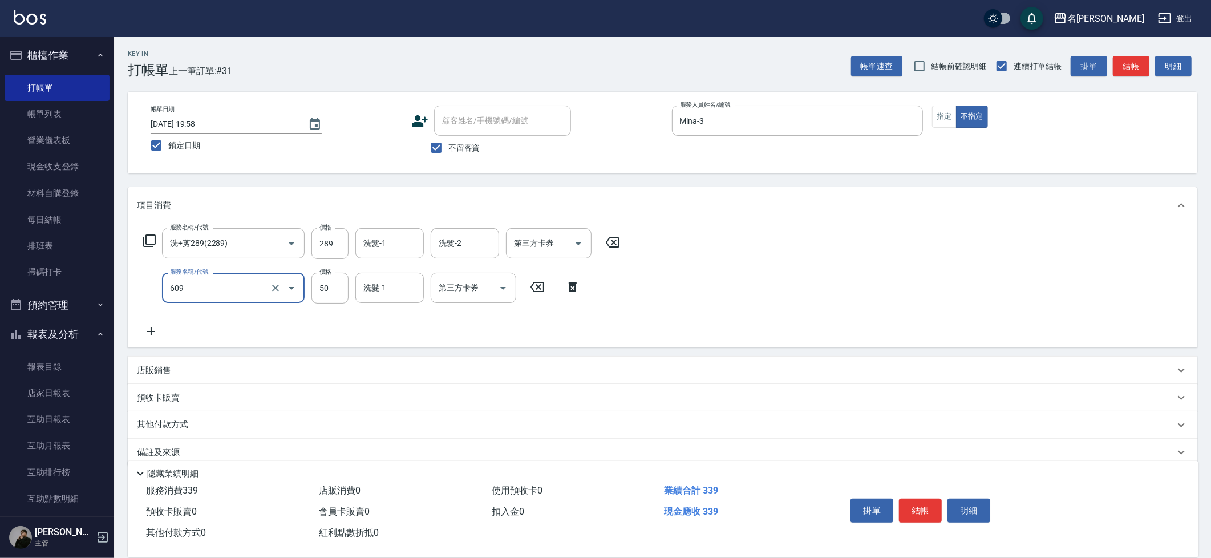
type input "精油(609)"
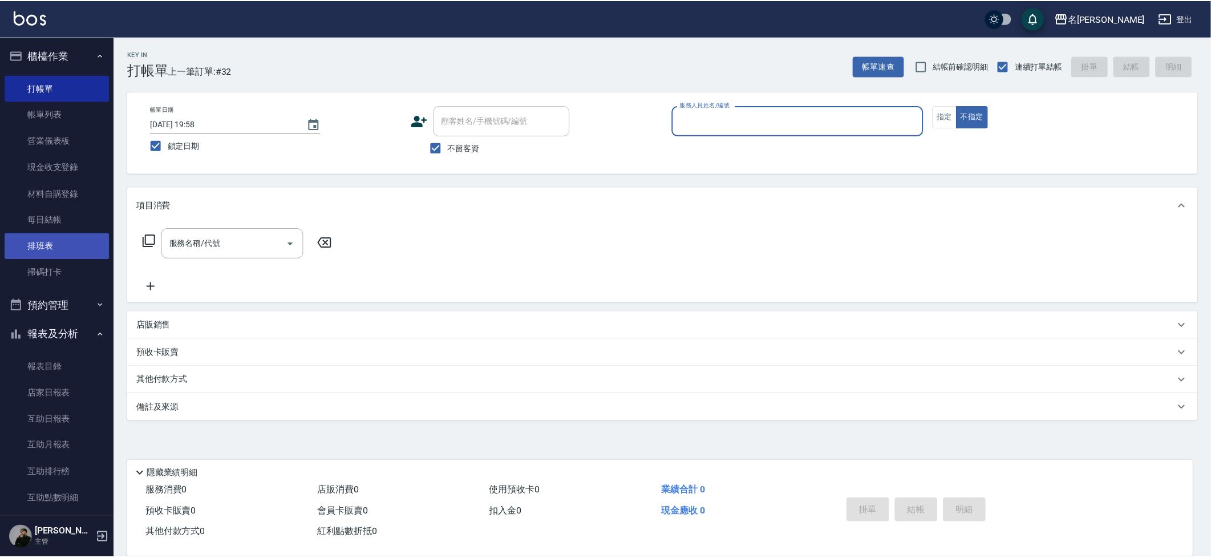
scroll to position [9, 0]
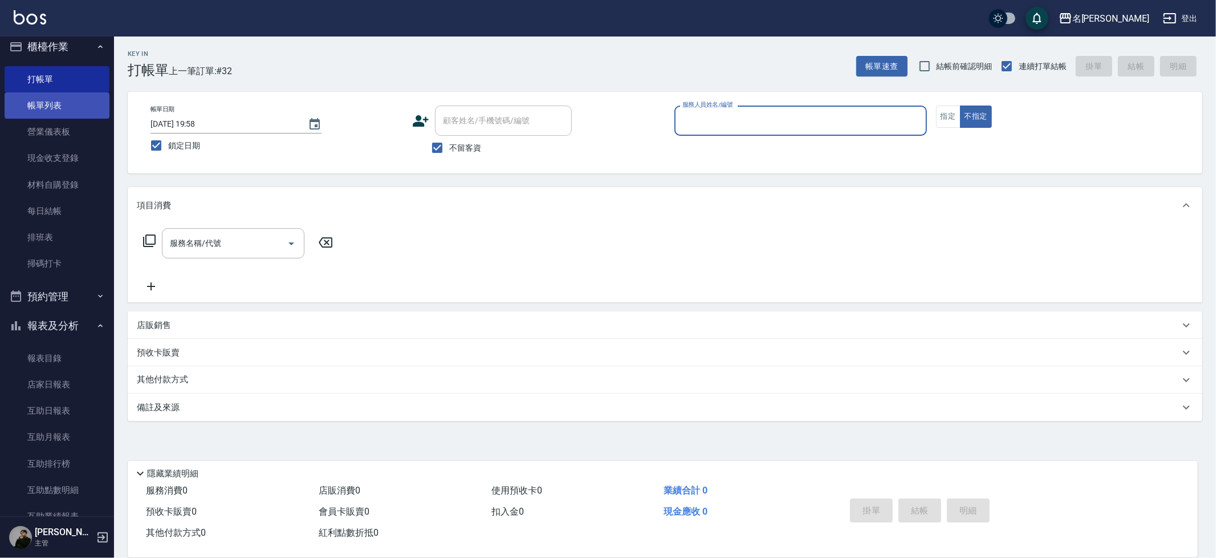
click at [46, 113] on link "帳單列表" at bounding box center [57, 105] width 105 height 26
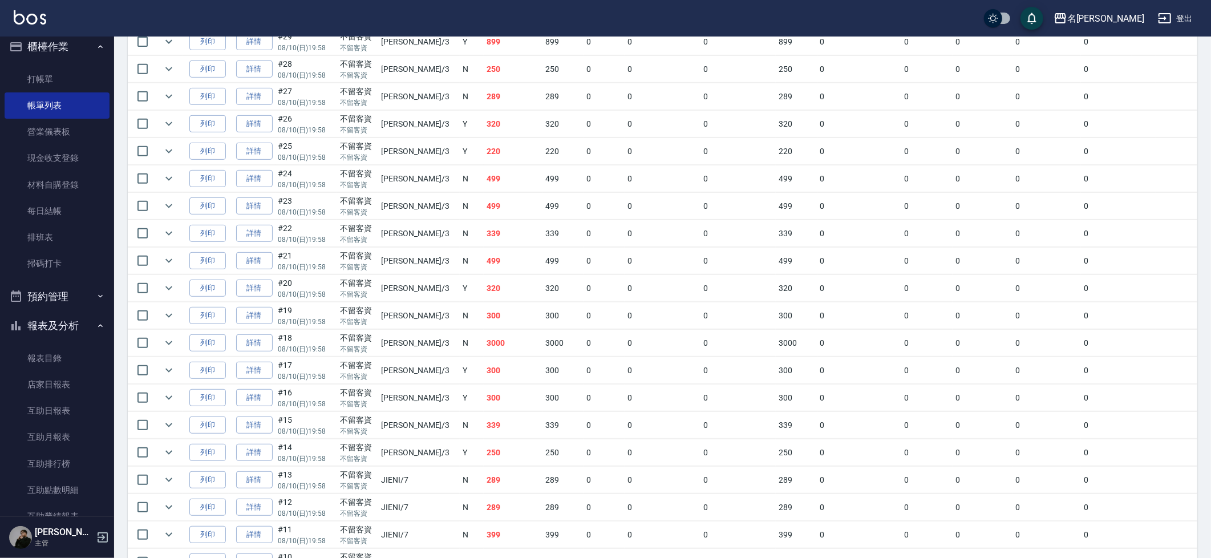
scroll to position [460, 0]
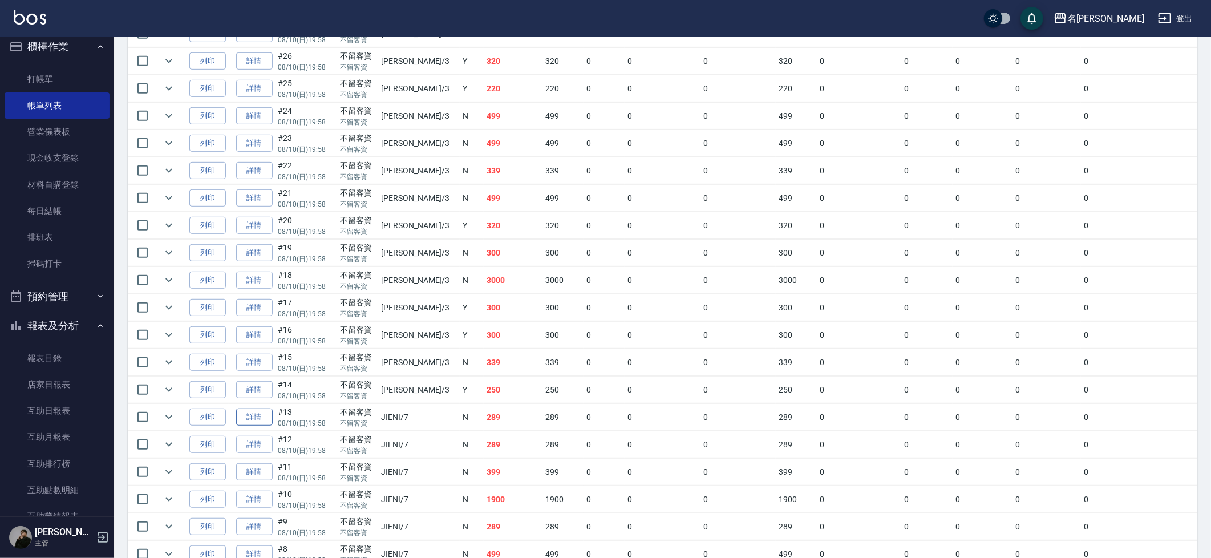
click at [249, 420] on link "詳情" at bounding box center [254, 417] width 36 height 18
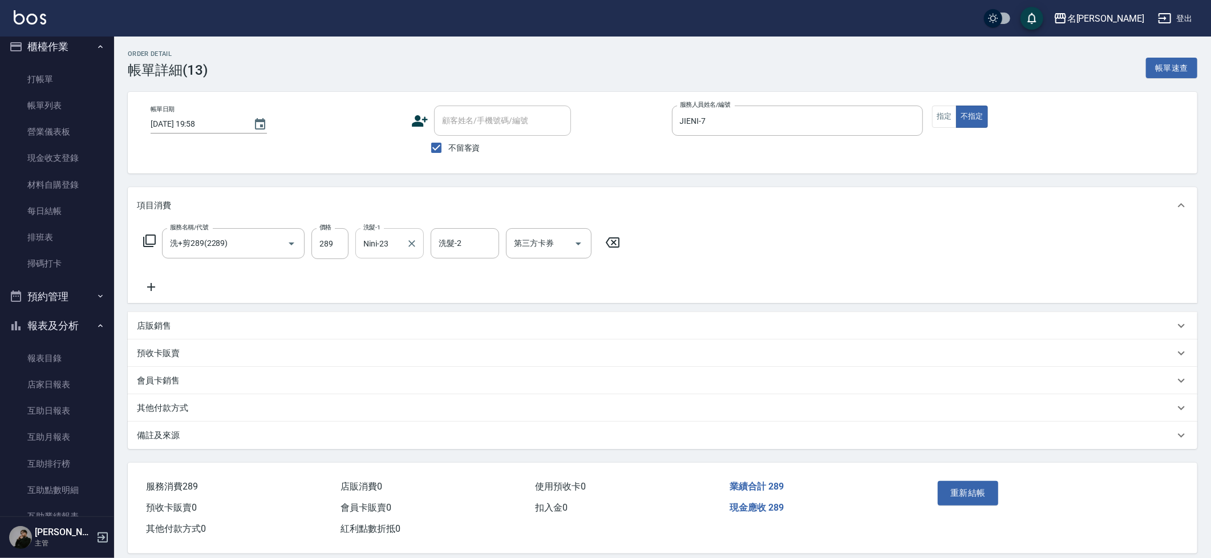
click at [398, 235] on input "Nini-23" at bounding box center [380, 243] width 41 height 20
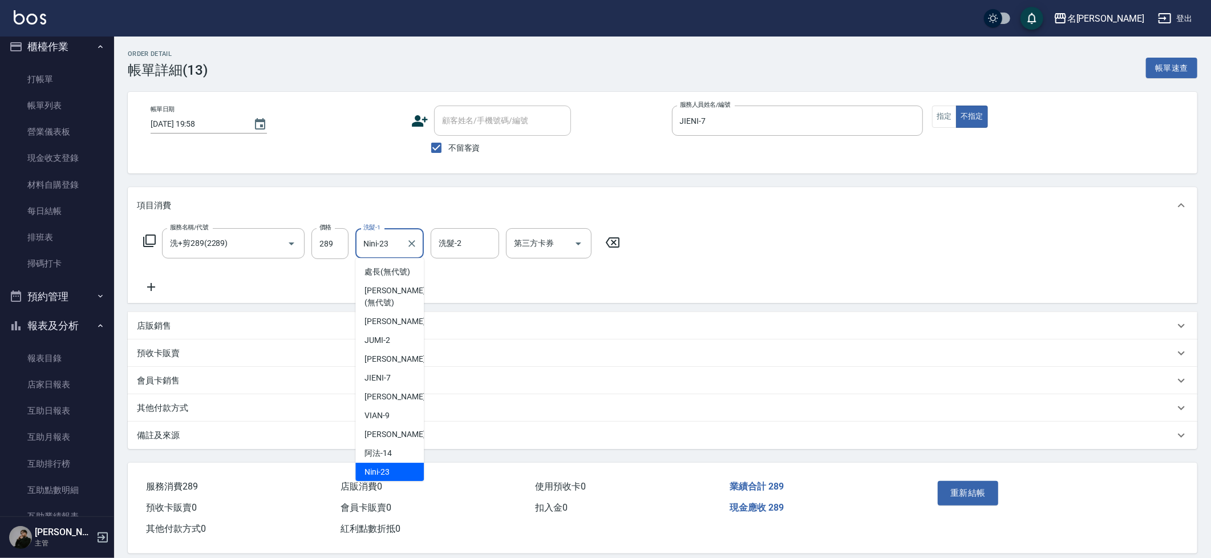
click at [398, 235] on input "Nini-23" at bounding box center [380, 243] width 41 height 20
click at [391, 245] on input "Nini-23" at bounding box center [380, 243] width 41 height 20
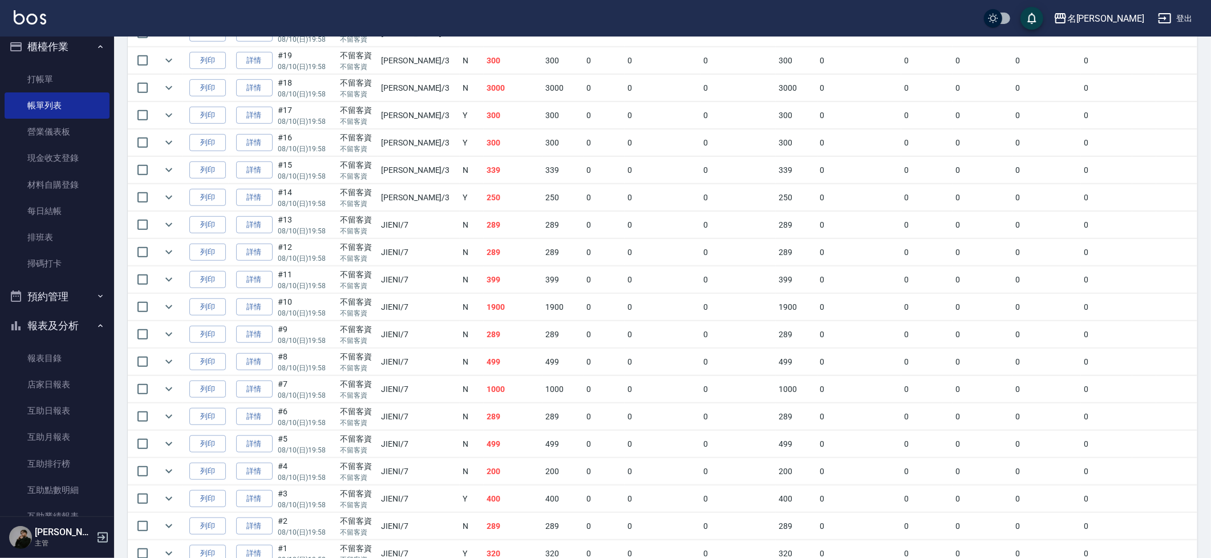
scroll to position [636, 0]
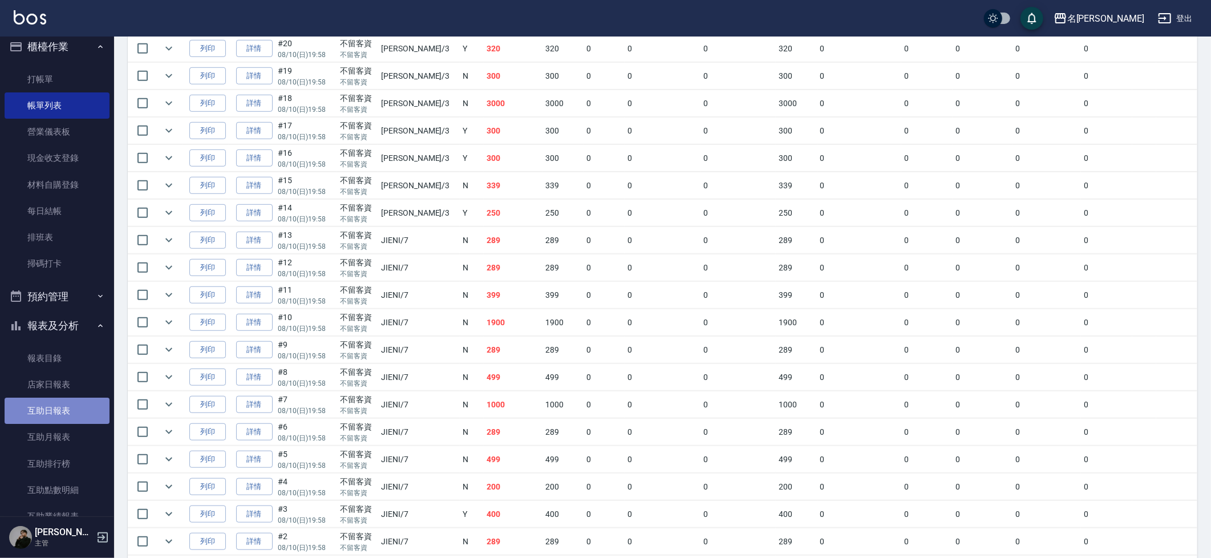
click at [88, 397] on link "互助日報表" at bounding box center [57, 410] width 105 height 26
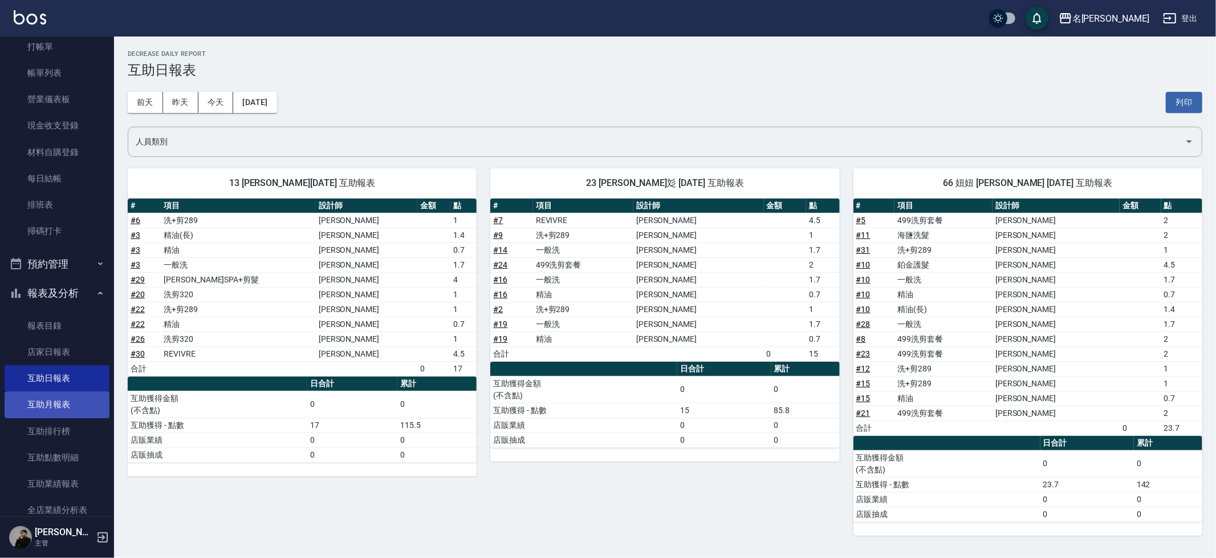
scroll to position [44, 0]
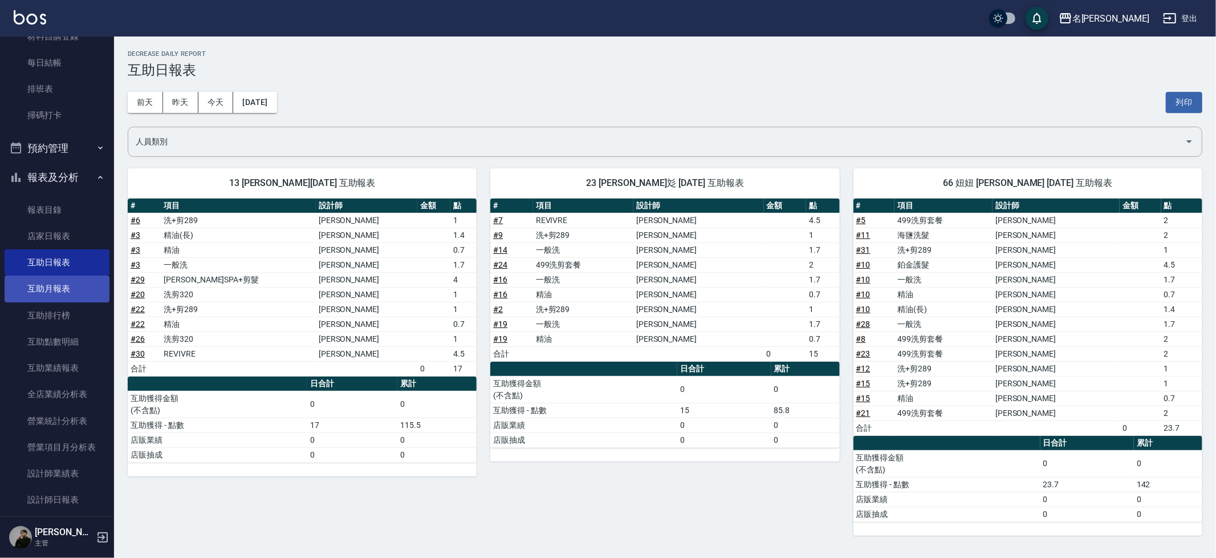
click at [39, 133] on ul "報表目錄 店家日報表 互助日報表 互助月報表 互助排行榜 互助點數明細 互助業績報表 全店業績分析表 營業統計分析表 營業項目月分析表 設計師業績表 設計師日…" at bounding box center [57, 23] width 105 height 220
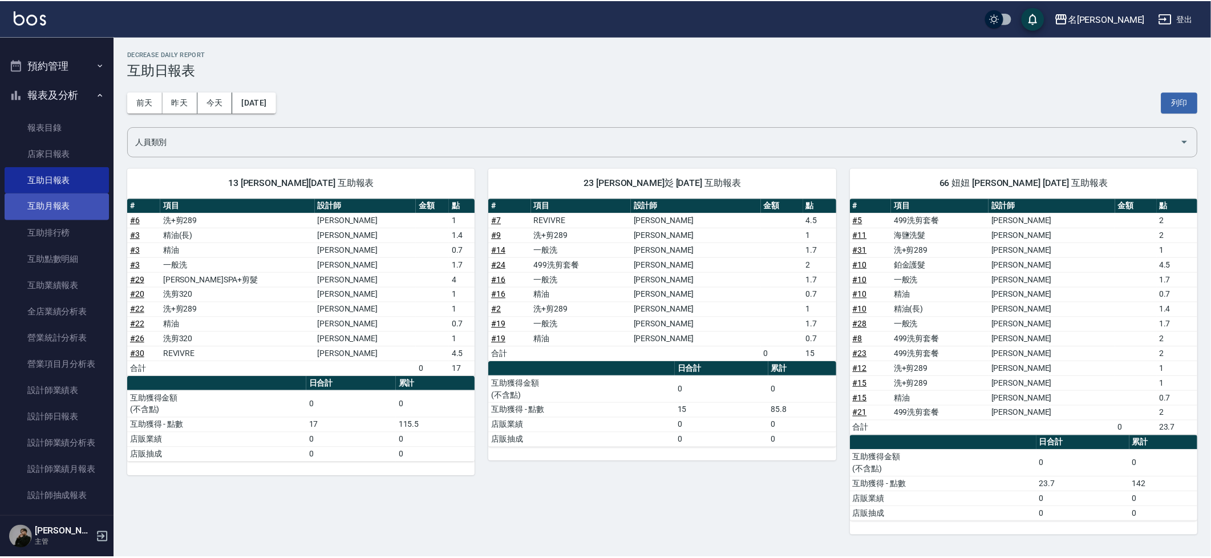
scroll to position [320, 0]
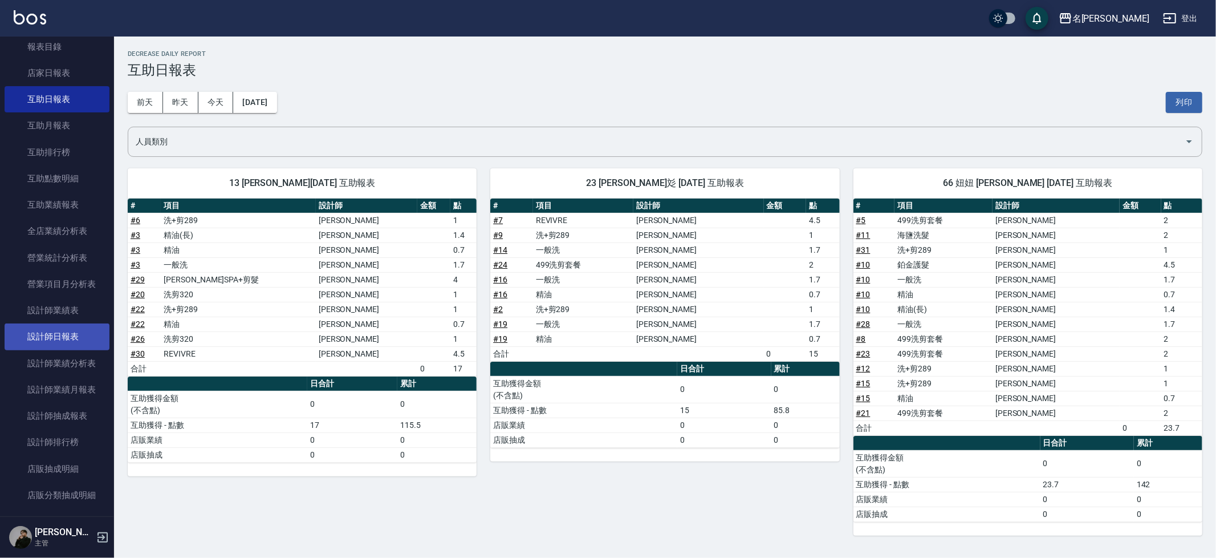
click at [63, 336] on link "設計師日報表" at bounding box center [57, 336] width 105 height 26
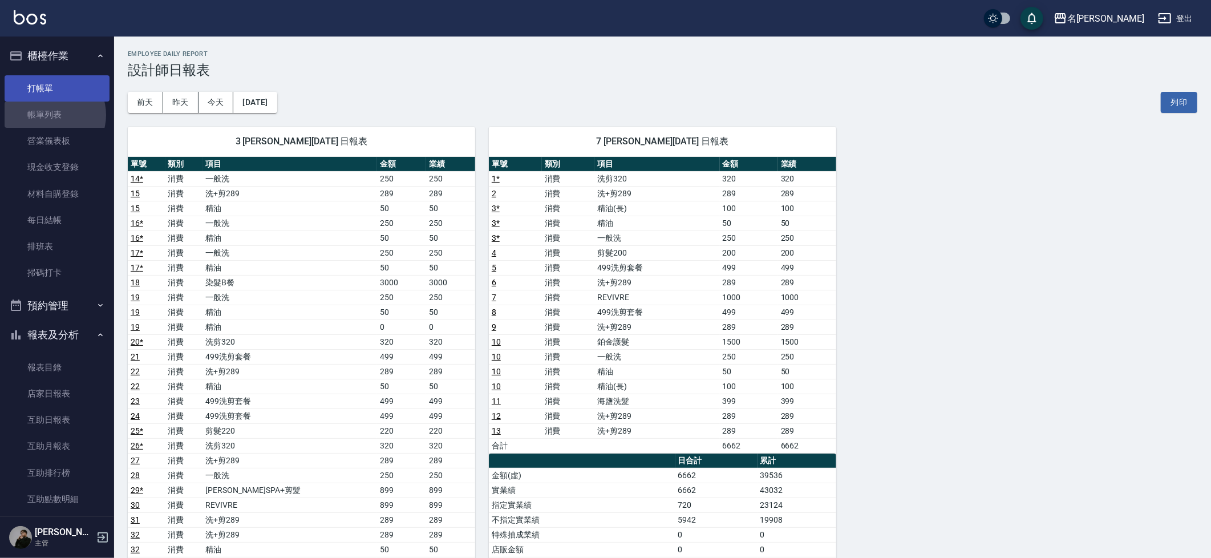
click at [50, 86] on link "打帳單" at bounding box center [57, 88] width 105 height 26
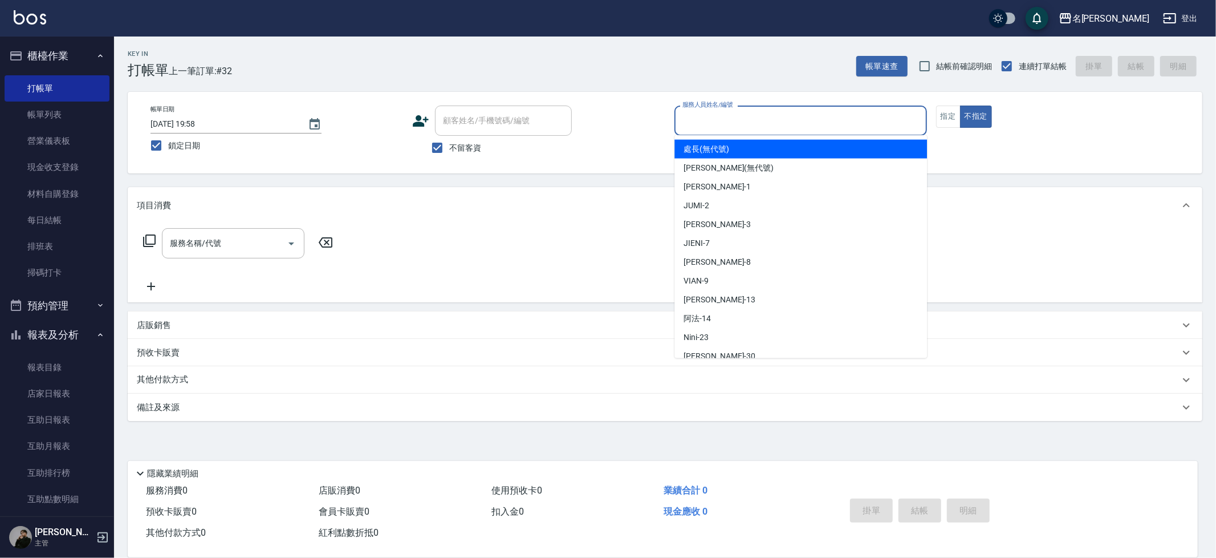
click at [872, 128] on input "服務人員姓名/編號" at bounding box center [801, 121] width 242 height 20
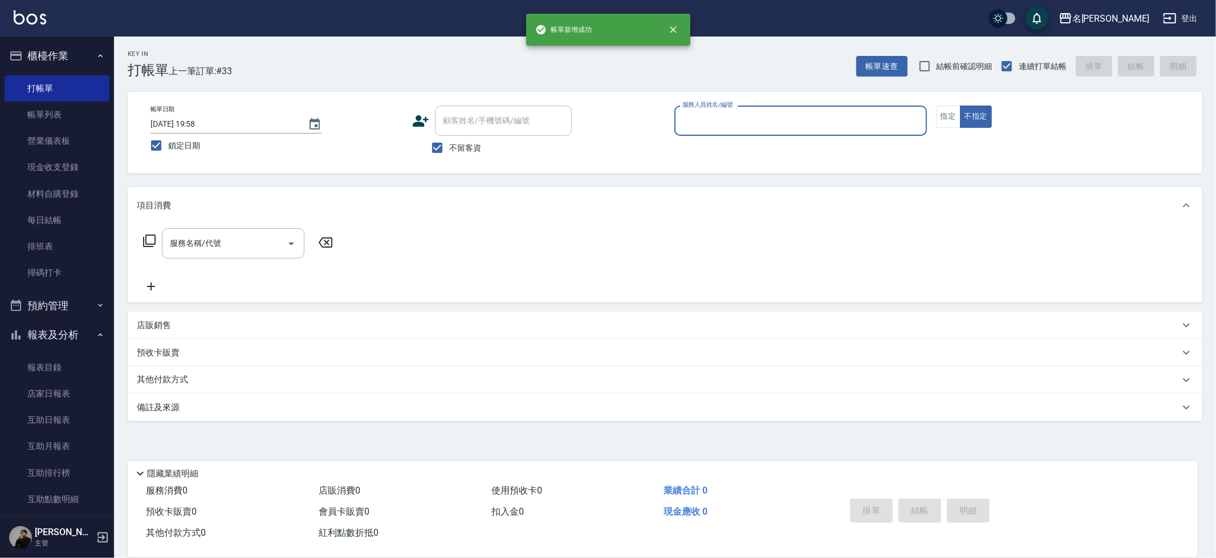
click at [727, 129] on input "服務人員姓名/編號" at bounding box center [801, 121] width 242 height 20
click at [0, 107] on nav "櫃檯作業 打帳單 帳單列表 營業儀表板 現金收支登錄 材料自購登錄 每日結帳 排班表 掃碼打卡 預約管理 預約管理 單日預約紀錄 單週預約紀錄 報表及分析 報…" at bounding box center [57, 276] width 114 height 480
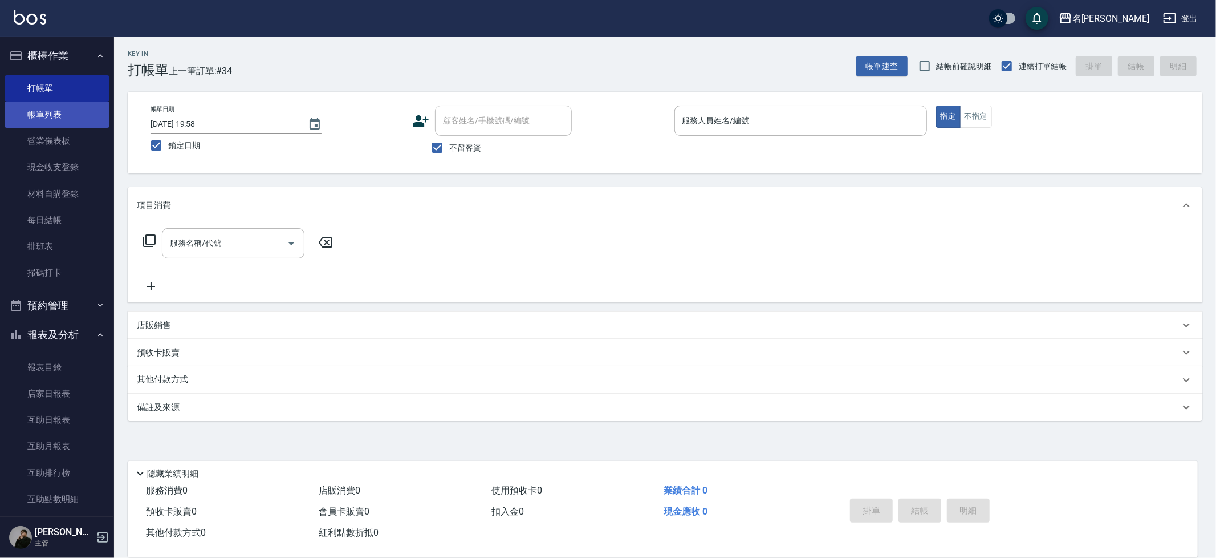
click at [38, 116] on link "帳單列表" at bounding box center [57, 115] width 105 height 26
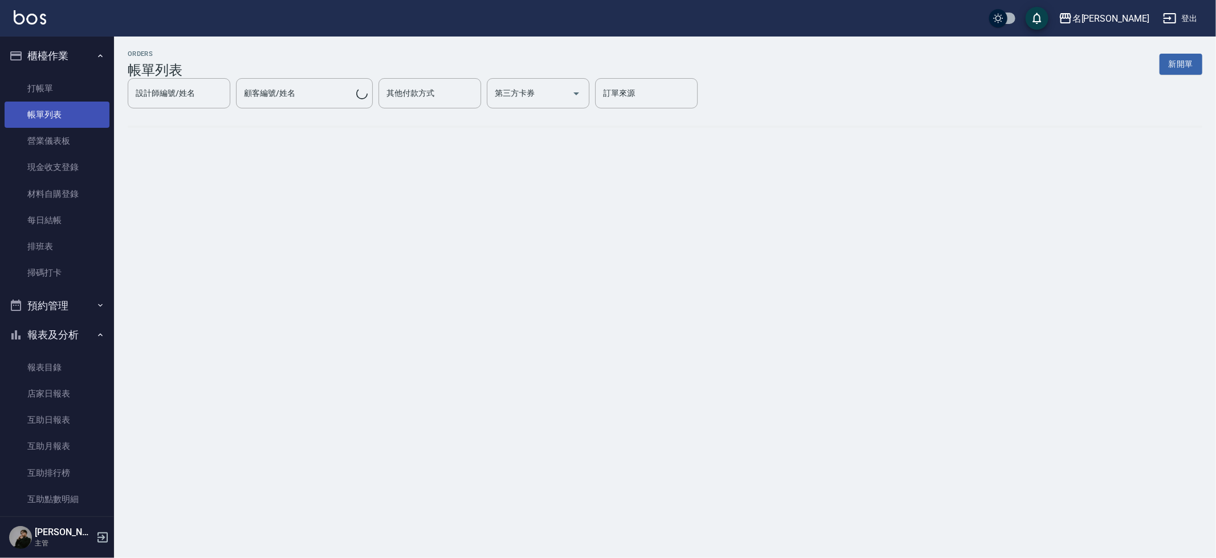
click at [48, 116] on link "帳單列表" at bounding box center [57, 115] width 105 height 26
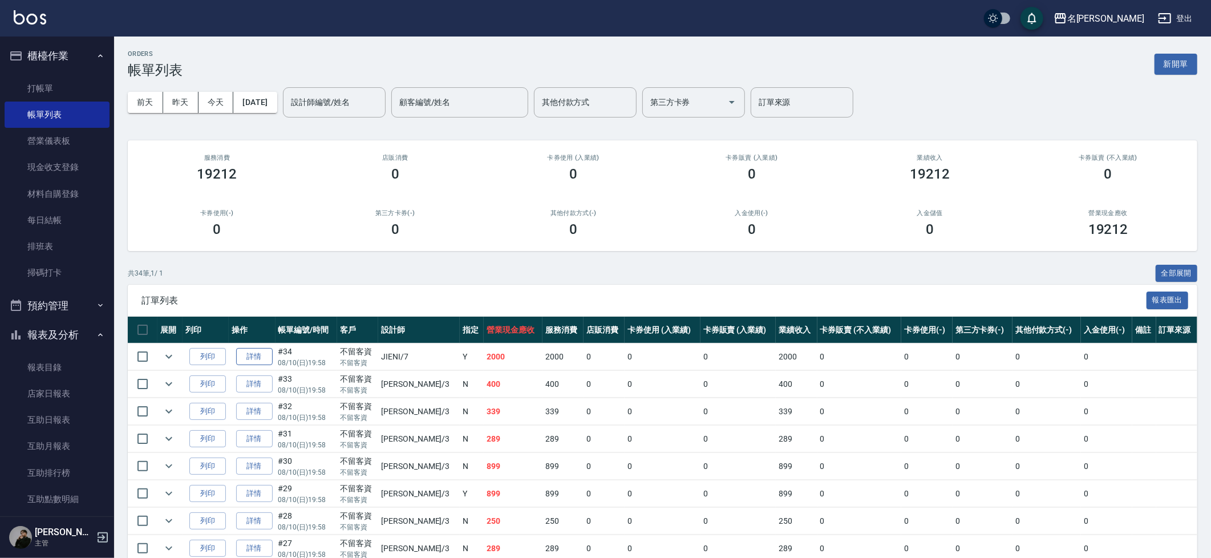
click at [253, 355] on link "詳情" at bounding box center [254, 357] width 36 height 18
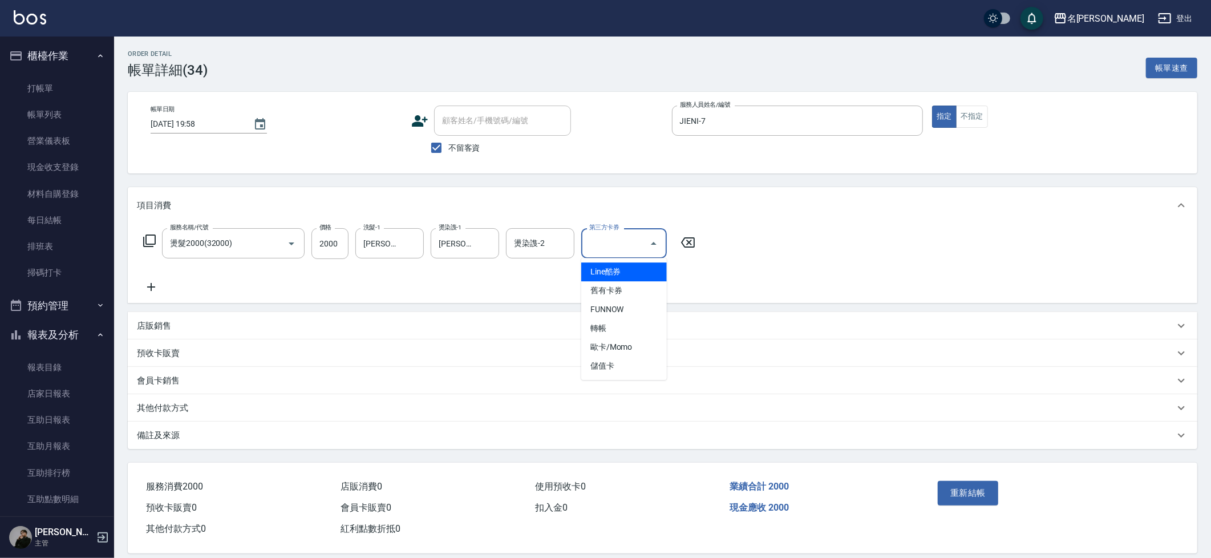
click at [625, 249] on input "第三方卡券" at bounding box center [615, 243] width 58 height 20
click at [607, 328] on span "轉帳" at bounding box center [624, 328] width 86 height 19
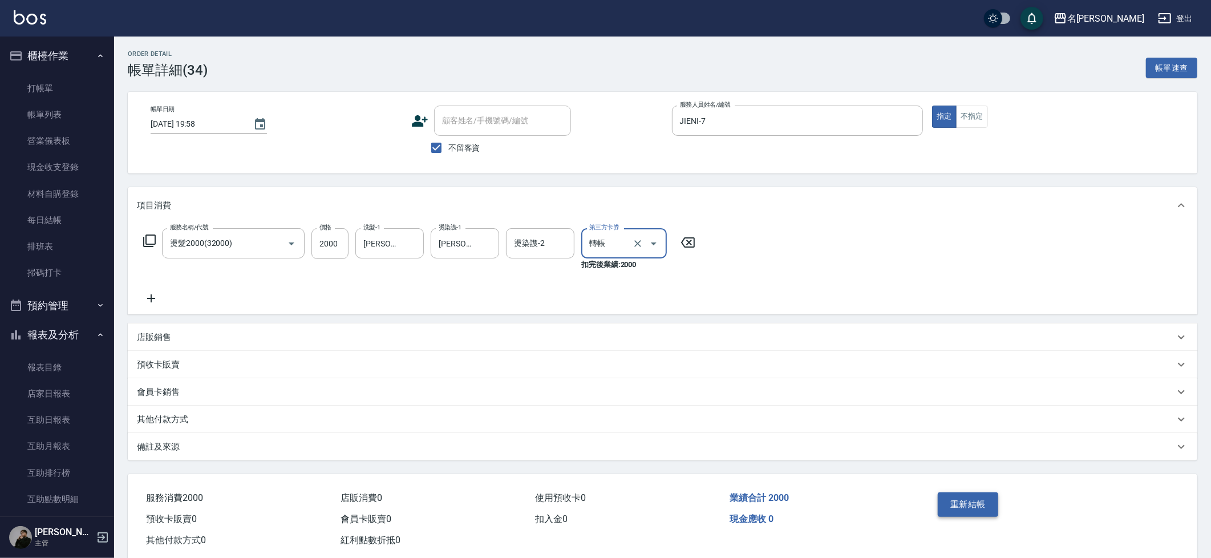
click at [991, 506] on button "重新結帳" at bounding box center [968, 504] width 60 height 24
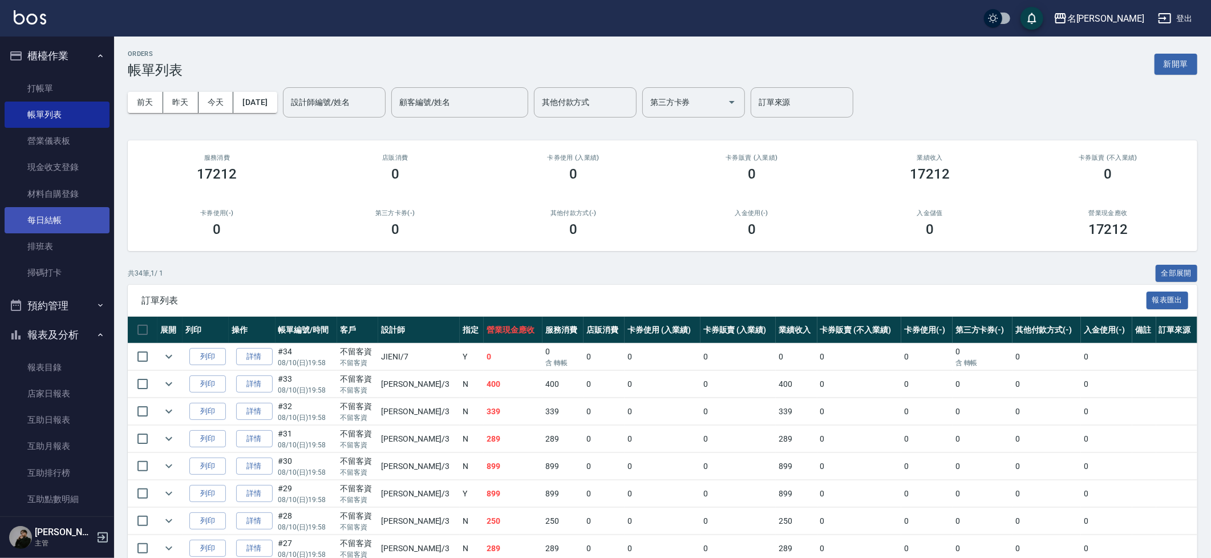
click at [63, 212] on link "每日結帳" at bounding box center [57, 220] width 105 height 26
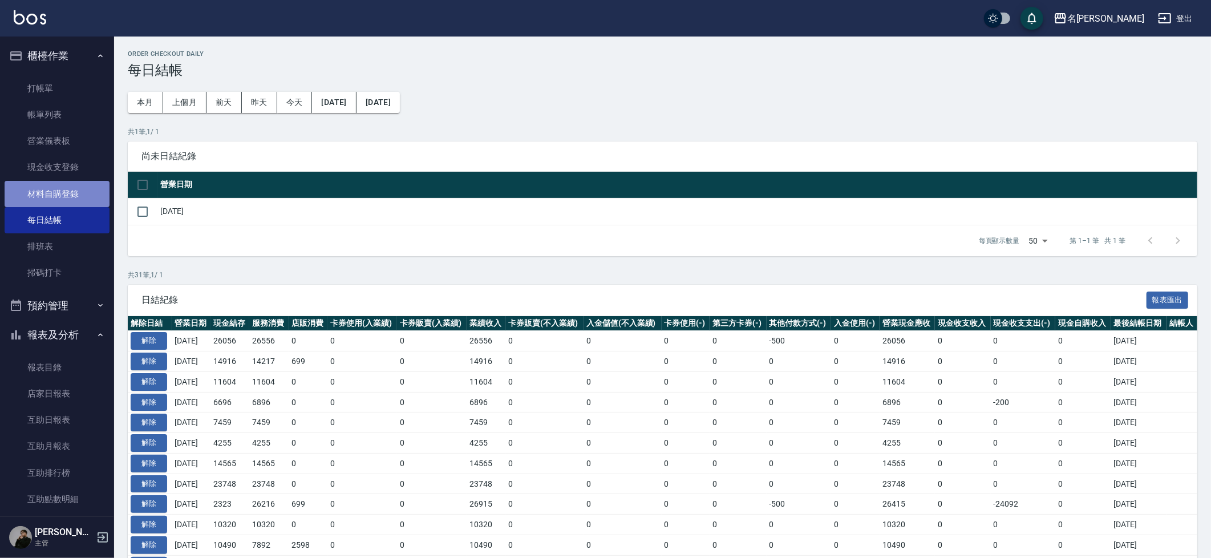
click at [60, 201] on link "材料自購登錄" at bounding box center [57, 194] width 105 height 26
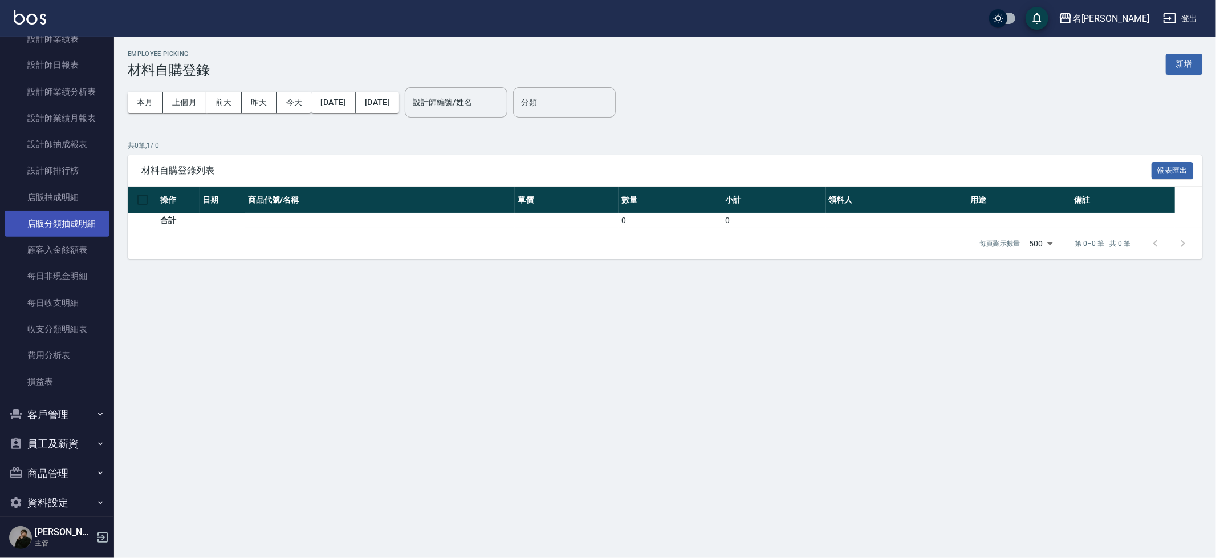
scroll to position [591, 0]
click at [46, 291] on link "每日收支明細" at bounding box center [57, 304] width 105 height 26
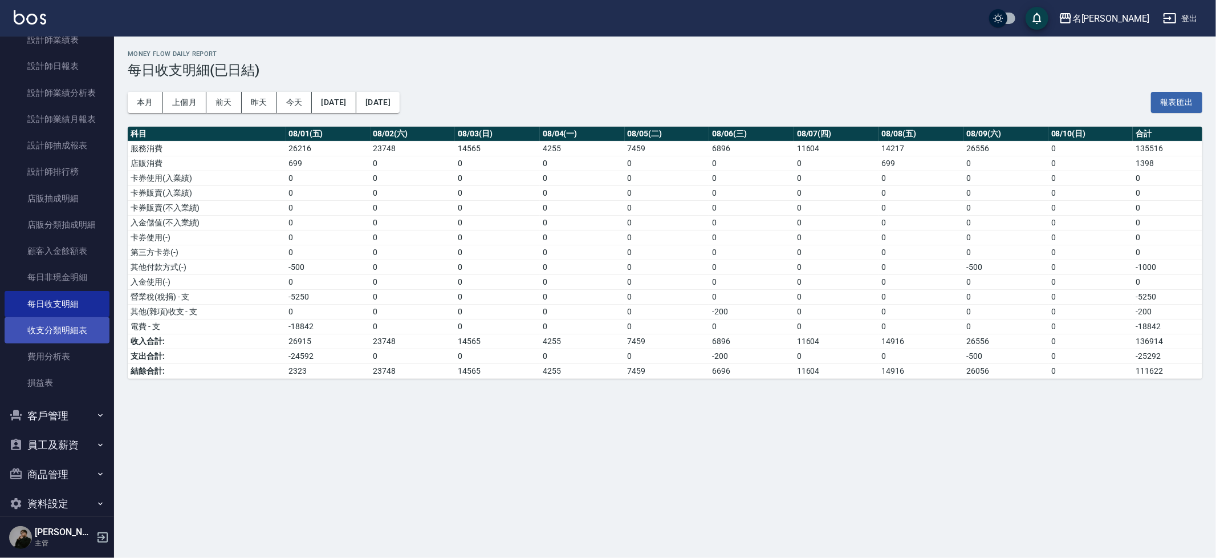
click at [71, 317] on link "收支分類明細表" at bounding box center [57, 330] width 105 height 26
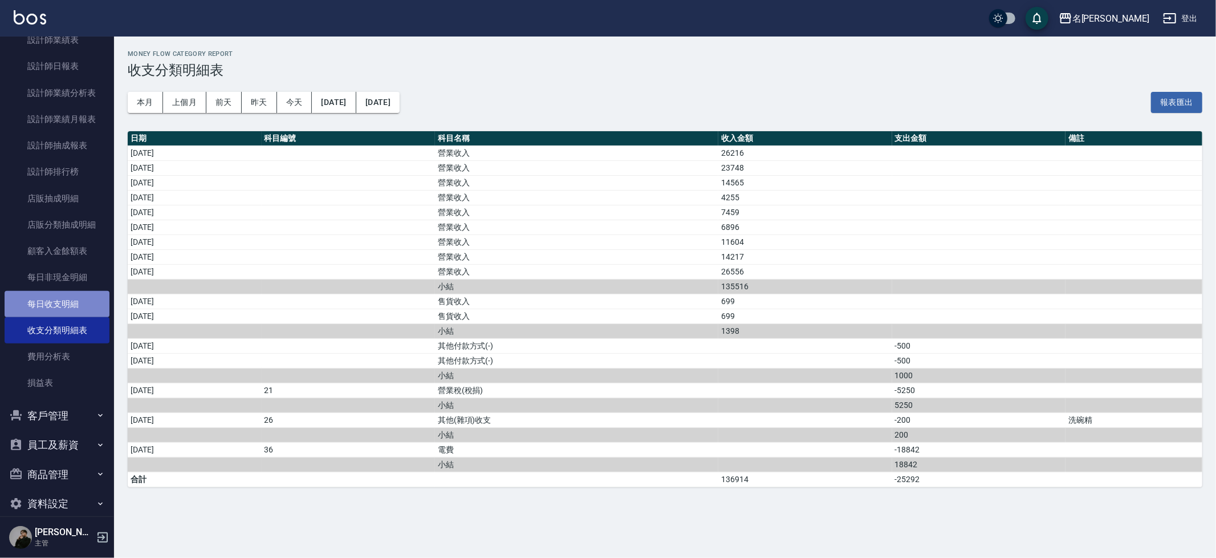
click at [70, 300] on link "每日收支明細" at bounding box center [57, 304] width 105 height 26
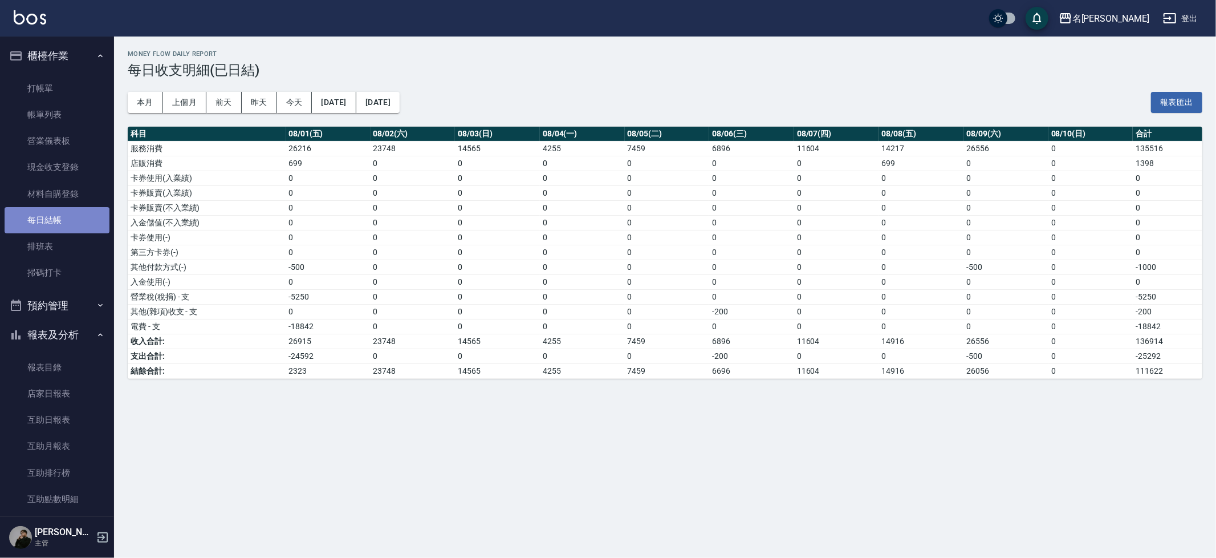
click at [63, 224] on link "每日結帳" at bounding box center [57, 220] width 105 height 26
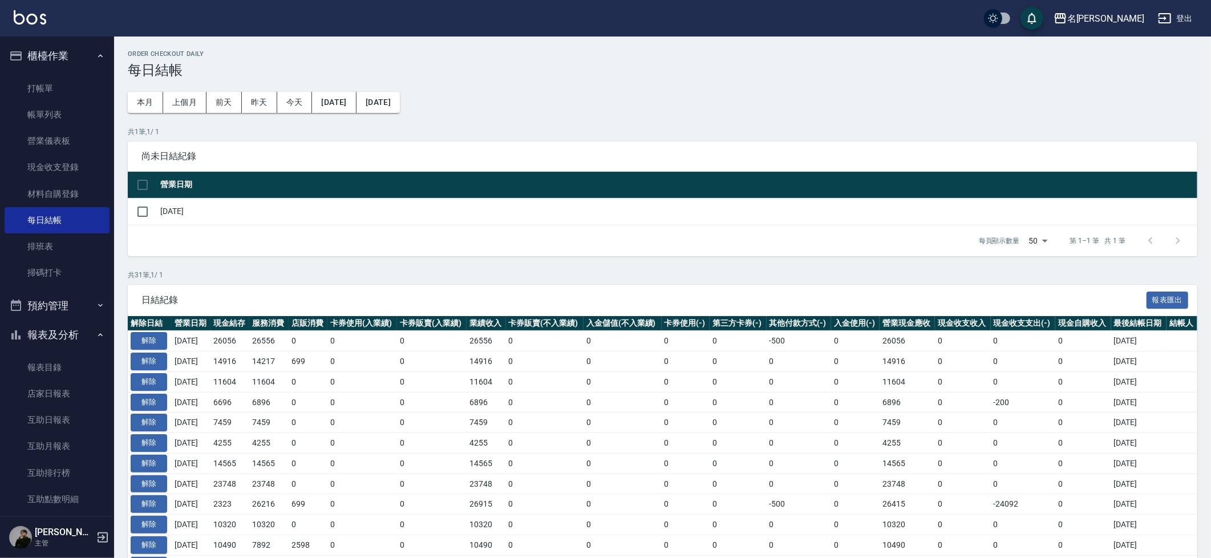
click at [201, 208] on td "[DATE]" at bounding box center [677, 211] width 1040 height 27
click at [145, 209] on input "checkbox" at bounding box center [143, 212] width 24 height 24
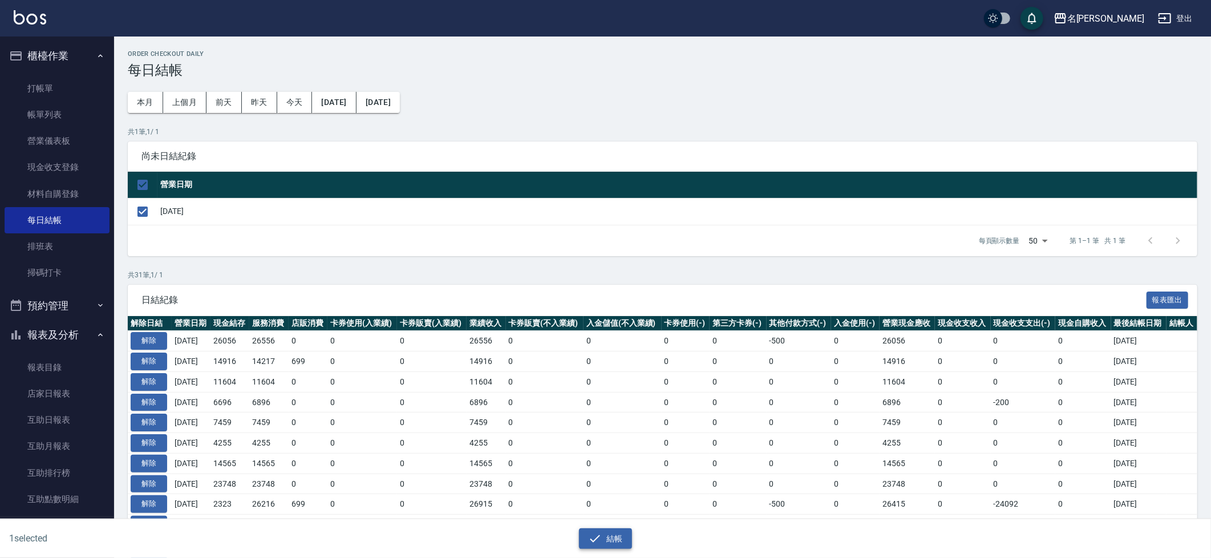
click at [603, 530] on button "結帳" at bounding box center [605, 538] width 53 height 21
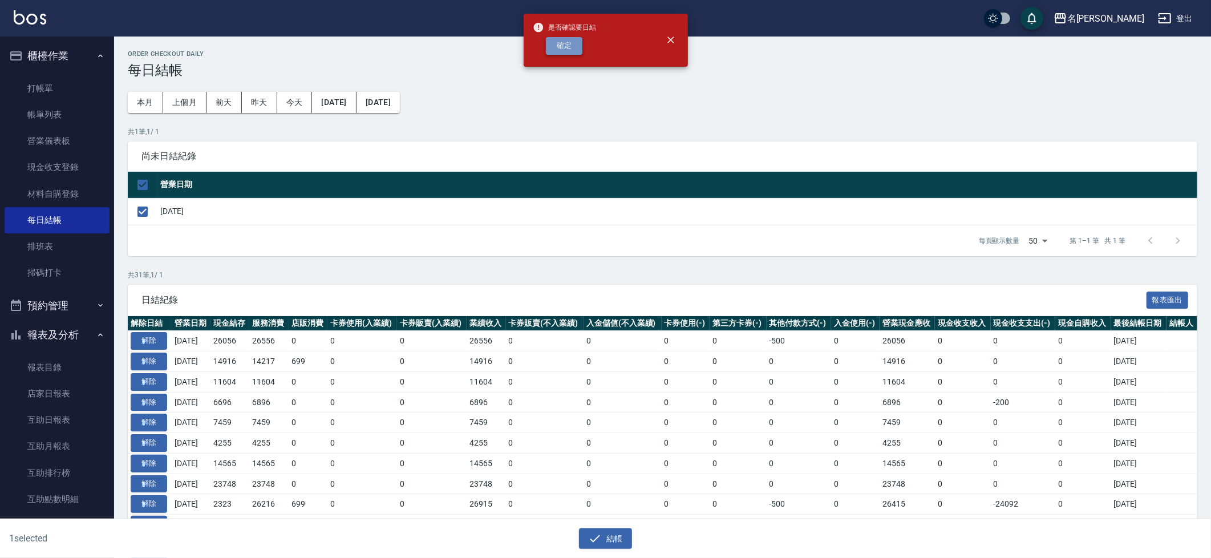
click at [578, 43] on button "確定" at bounding box center [564, 46] width 36 height 18
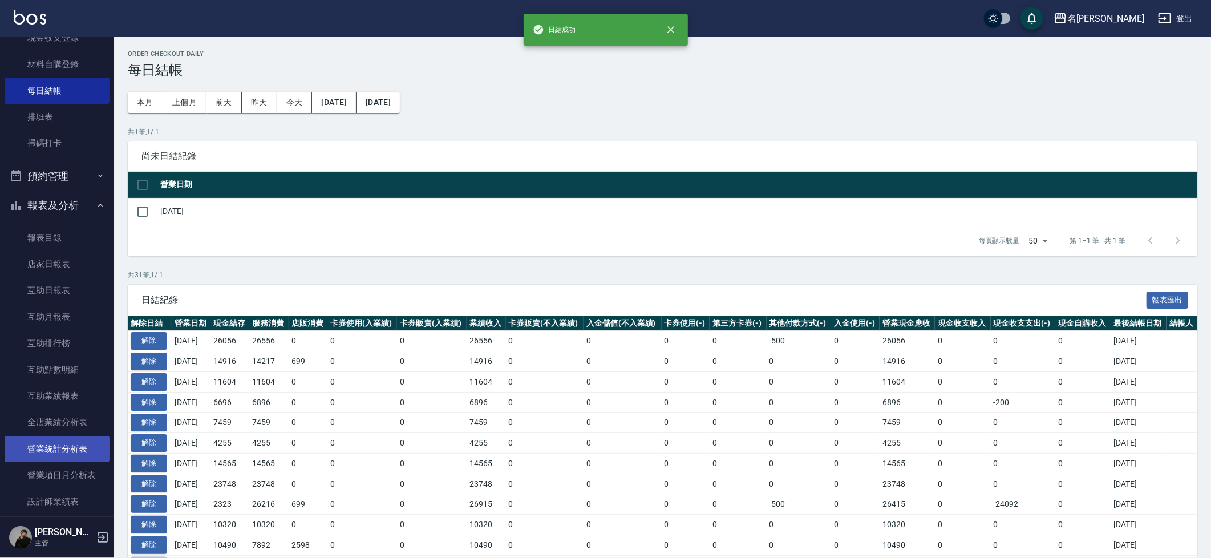
scroll to position [163, 0]
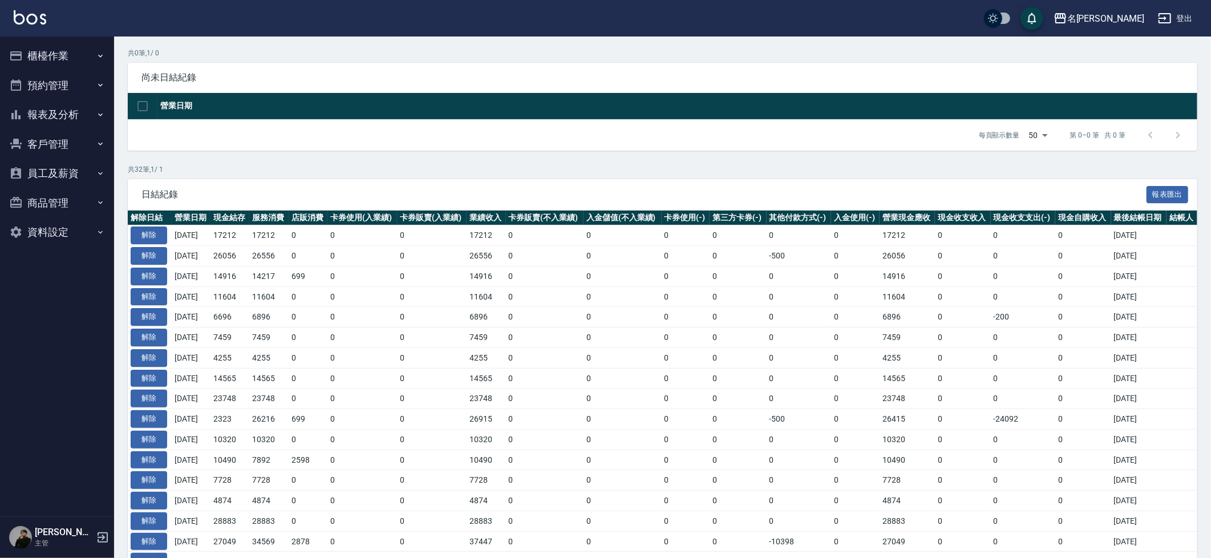
click at [69, 173] on button "員工及薪資" at bounding box center [57, 174] width 105 height 30
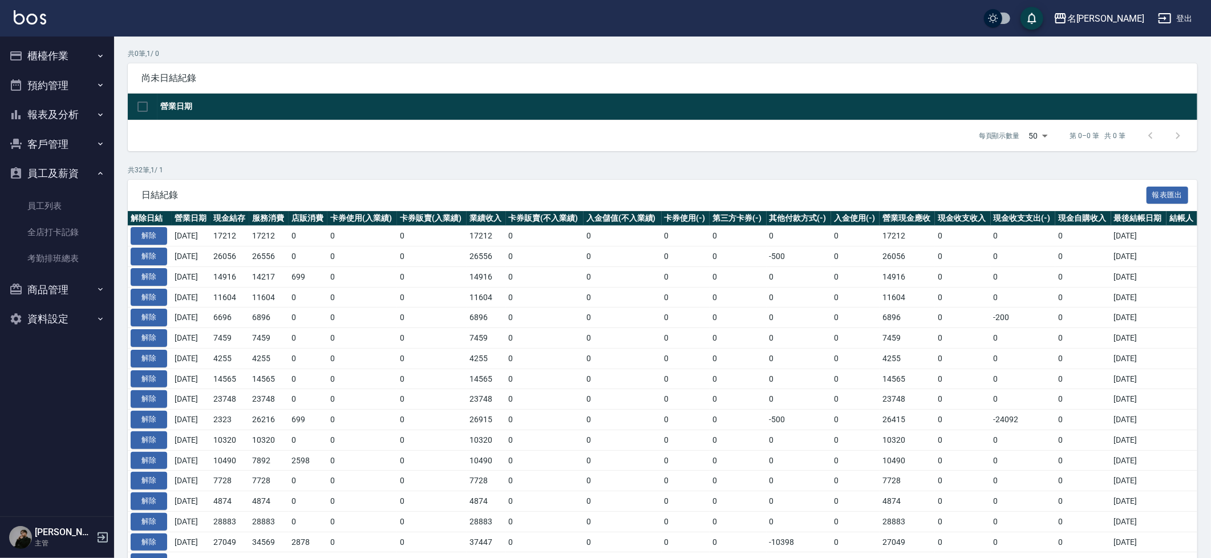
scroll to position [80, 0]
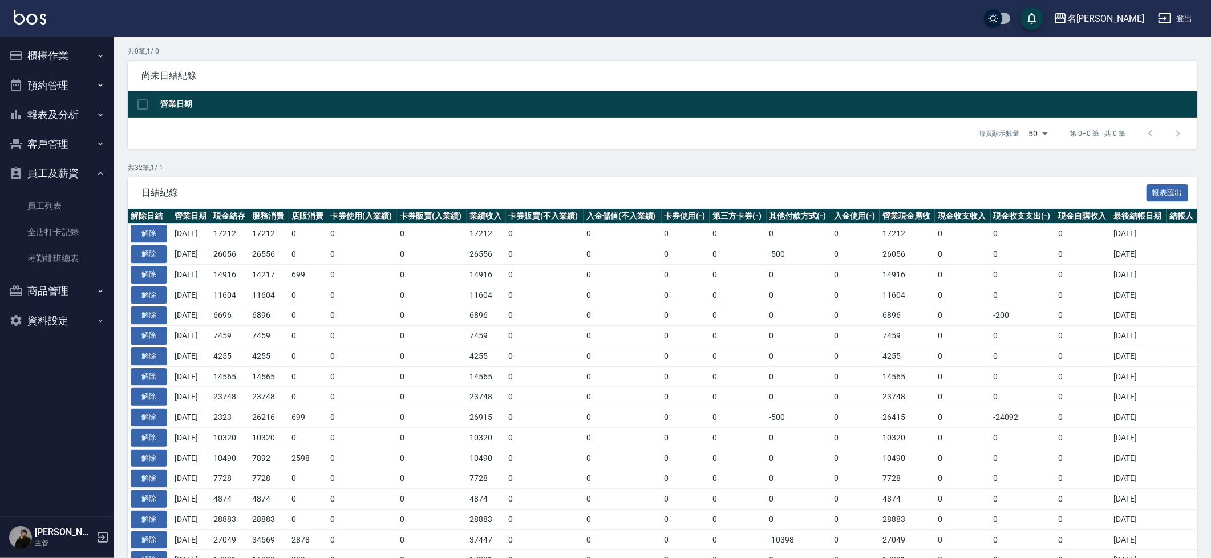
click at [64, 152] on button "客戶管理" at bounding box center [57, 144] width 105 height 30
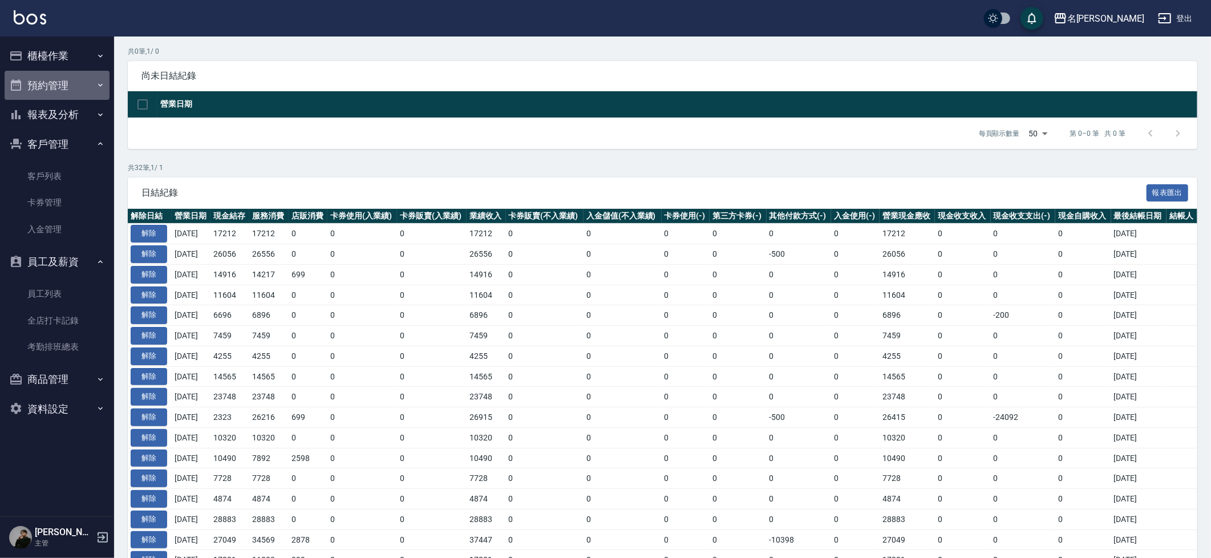
click at [71, 92] on button "預約管理" at bounding box center [57, 86] width 105 height 30
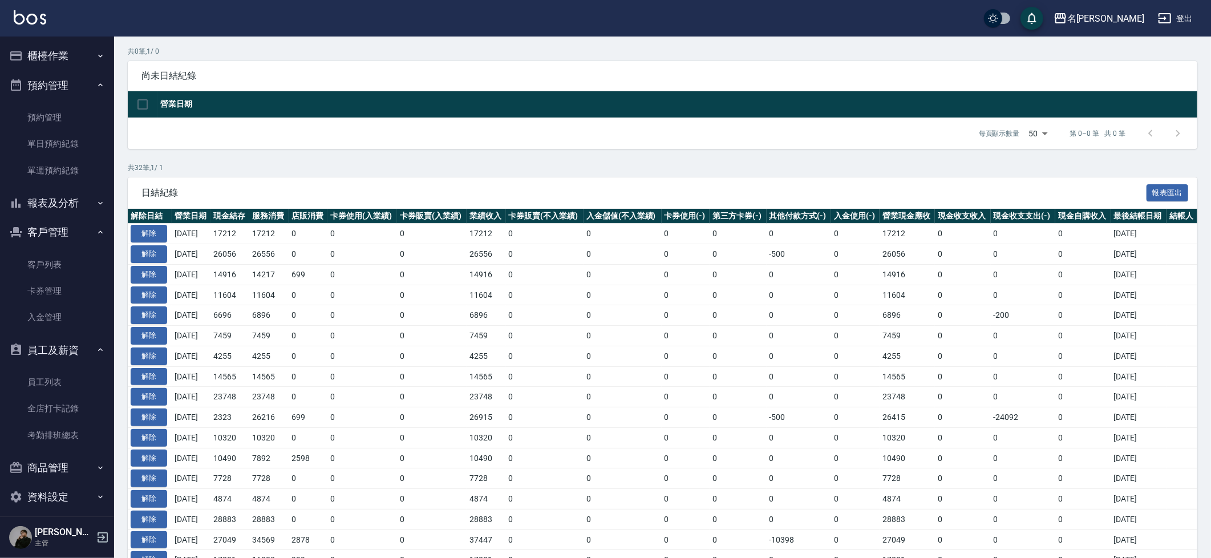
click at [74, 202] on button "報表及分析" at bounding box center [57, 203] width 105 height 30
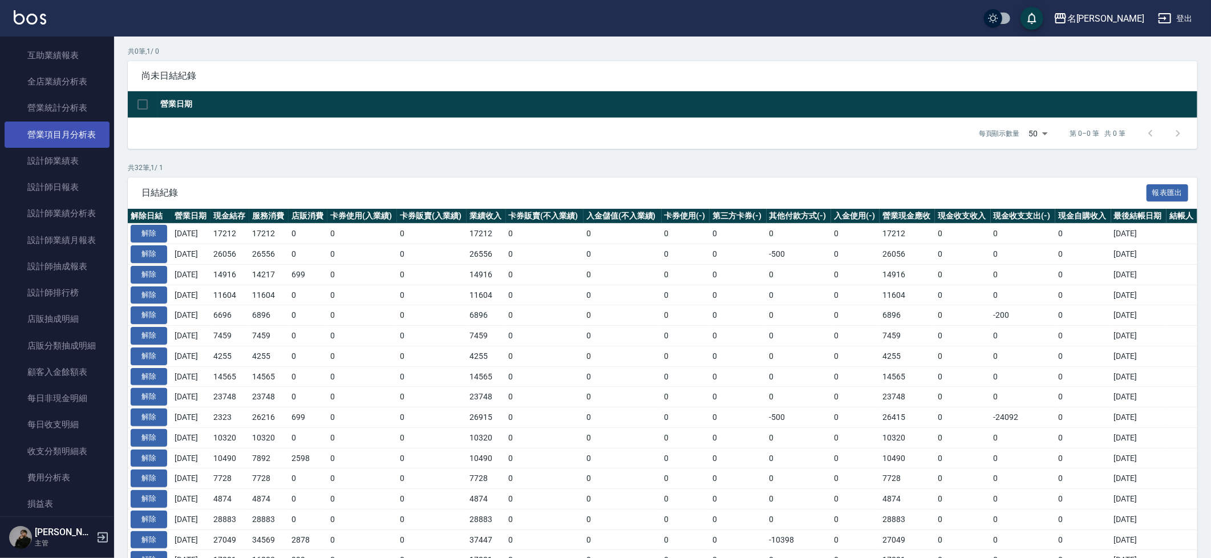
scroll to position [339, 0]
click at [40, 439] on link "收支分類明細表" at bounding box center [57, 450] width 105 height 26
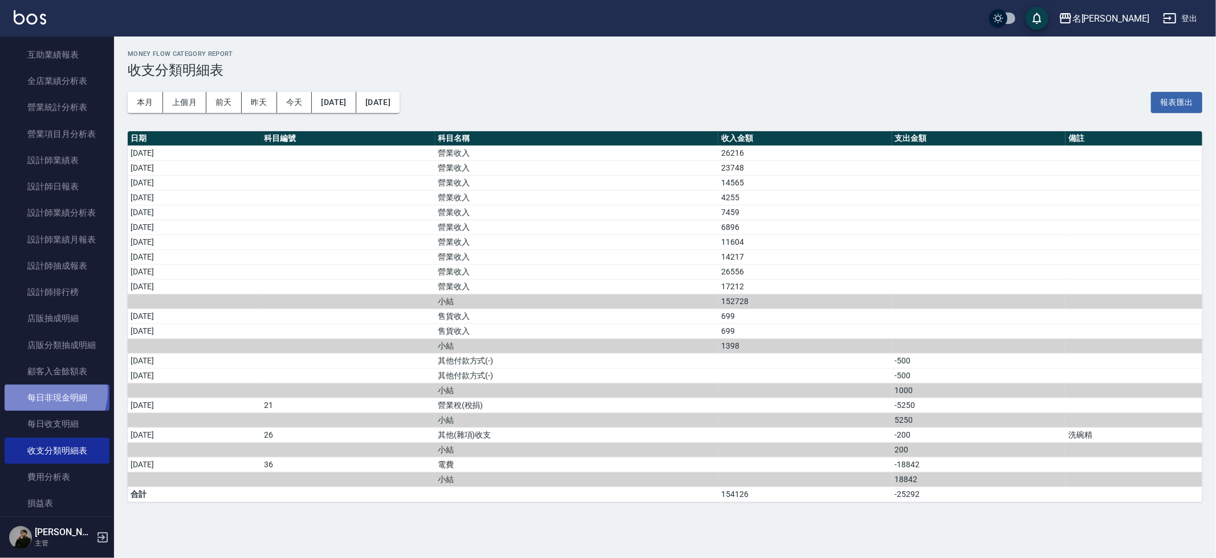
click at [47, 384] on link "每日非現金明細" at bounding box center [57, 397] width 105 height 26
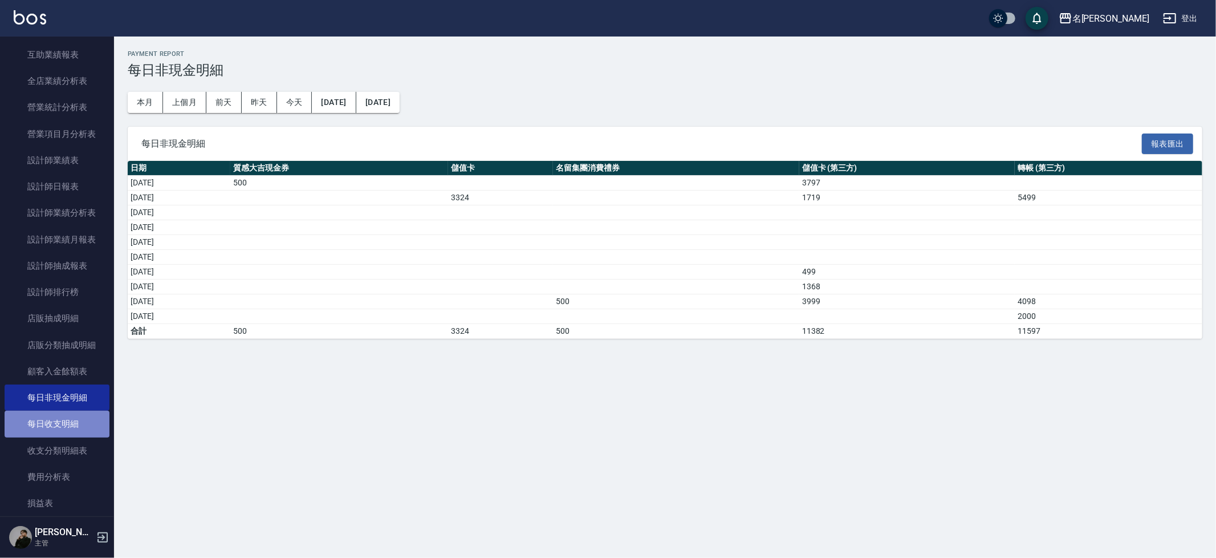
click at [69, 411] on link "每日收支明細" at bounding box center [57, 424] width 105 height 26
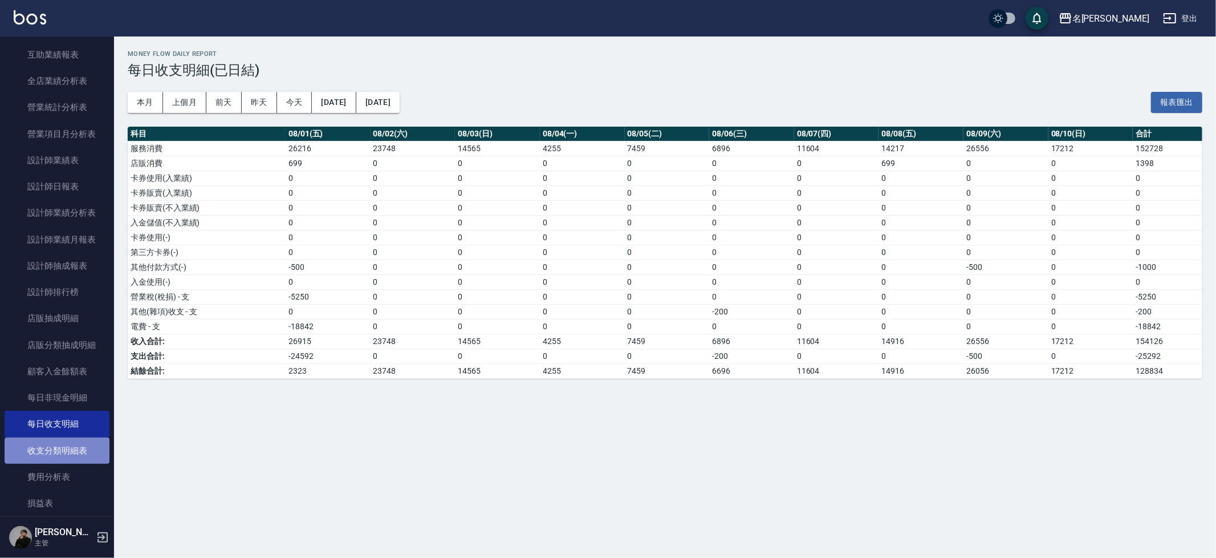
click at [67, 437] on link "收支分類明細表" at bounding box center [57, 450] width 105 height 26
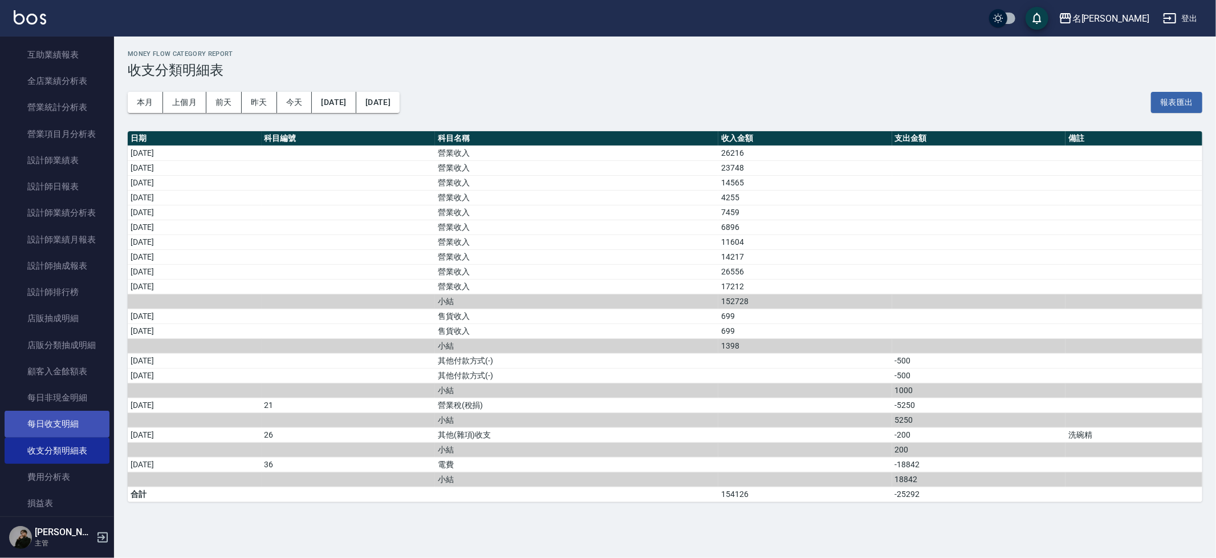
click at [68, 420] on link "每日收支明細" at bounding box center [57, 424] width 105 height 26
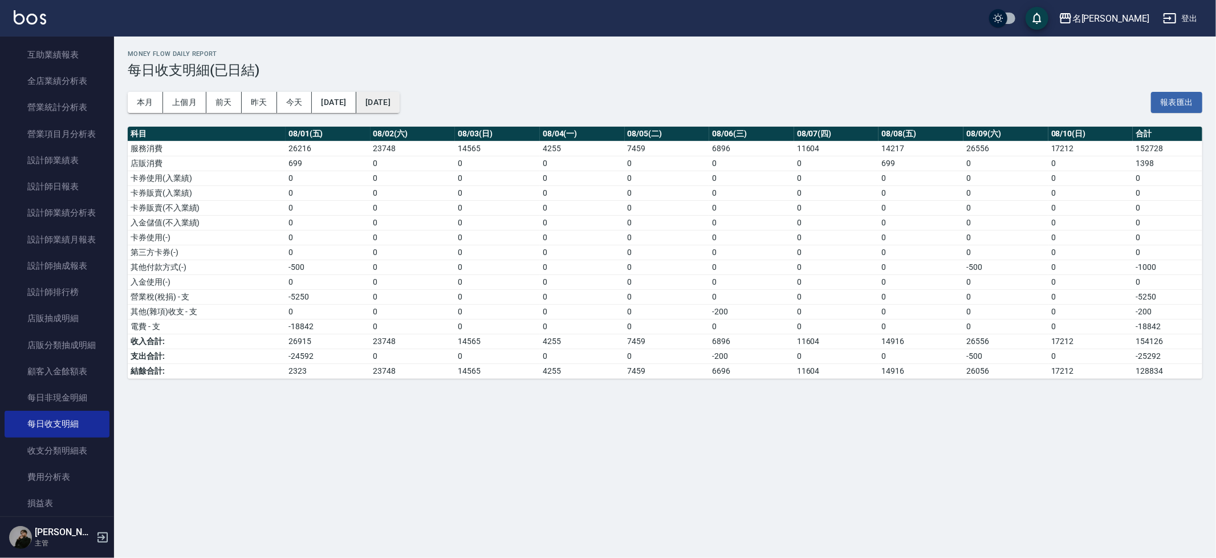
click at [395, 95] on button "[DATE]" at bounding box center [377, 102] width 43 height 21
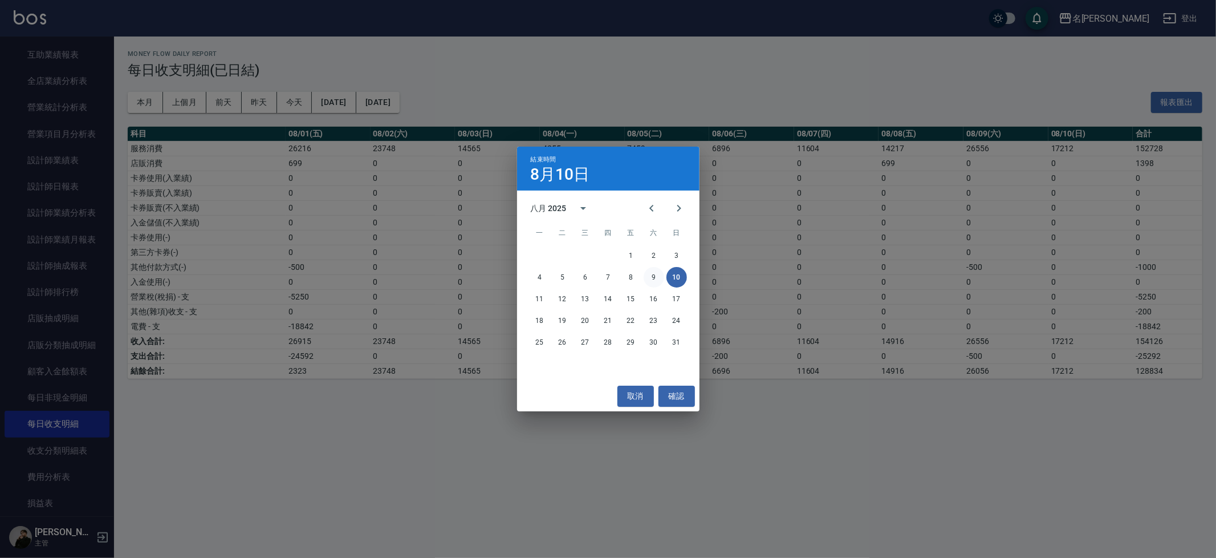
click at [651, 270] on button "9" at bounding box center [654, 277] width 21 height 21
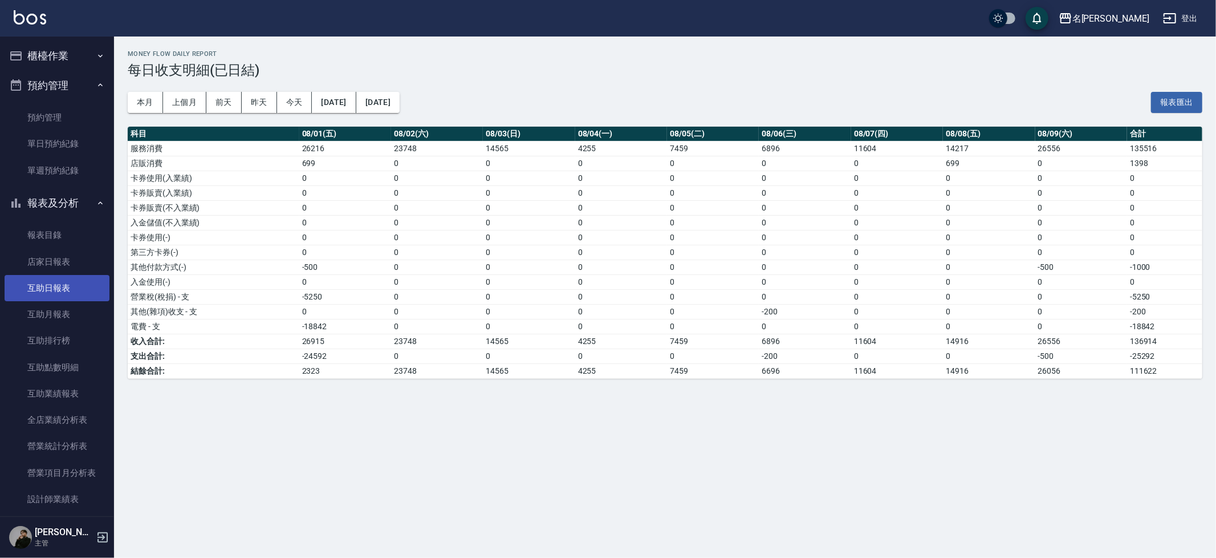
click at [62, 277] on link "互助日報表" at bounding box center [57, 288] width 105 height 26
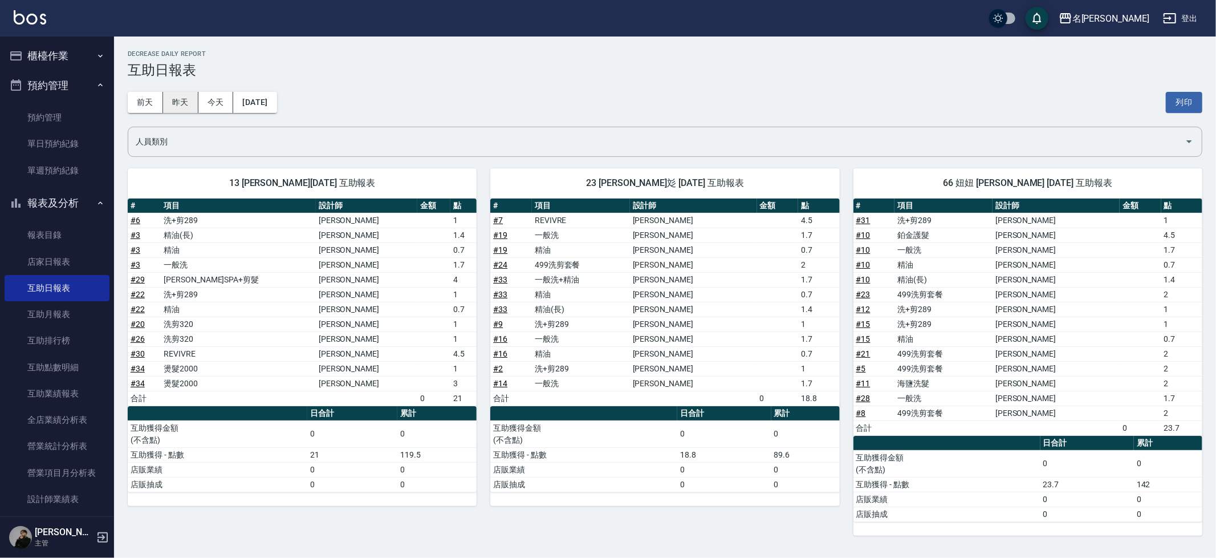
click at [172, 104] on button "昨天" at bounding box center [180, 102] width 35 height 21
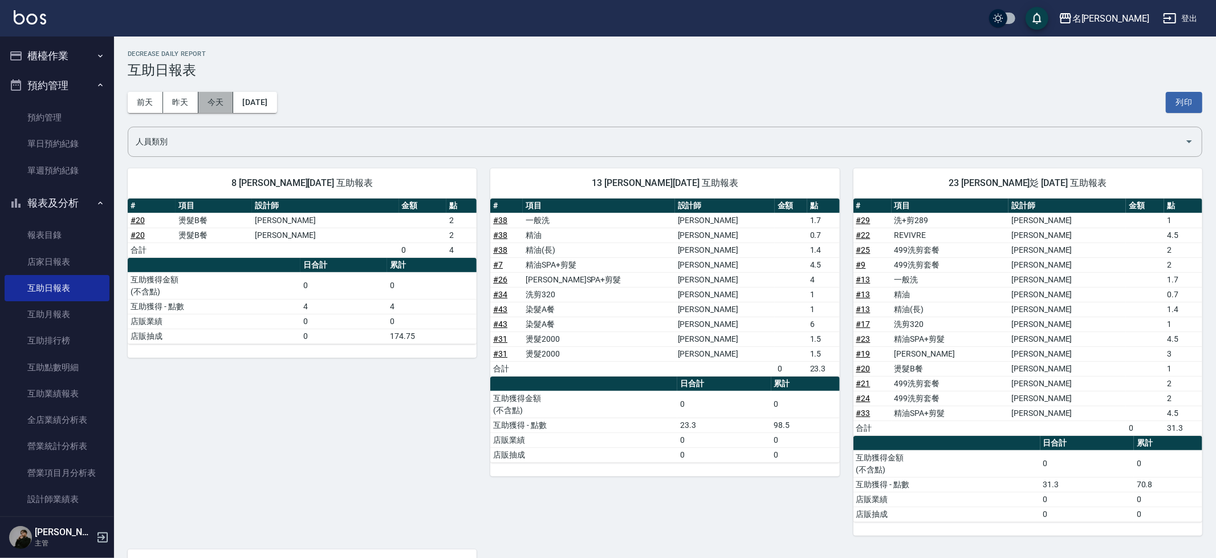
click at [219, 95] on button "今天" at bounding box center [215, 102] width 35 height 21
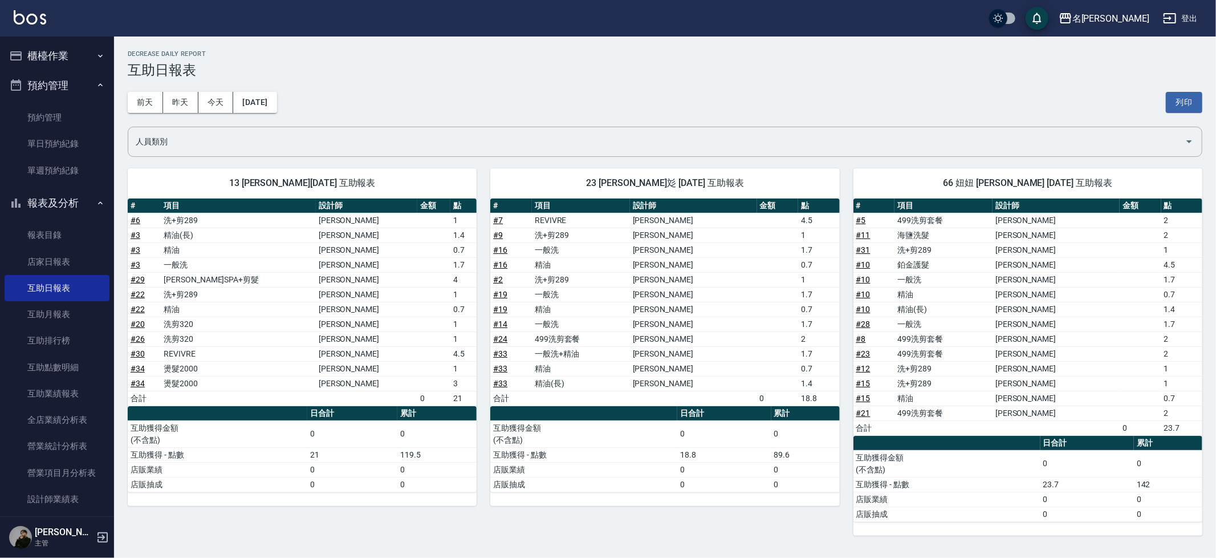
click at [91, 47] on button "櫃檯作業" at bounding box center [57, 56] width 105 height 30
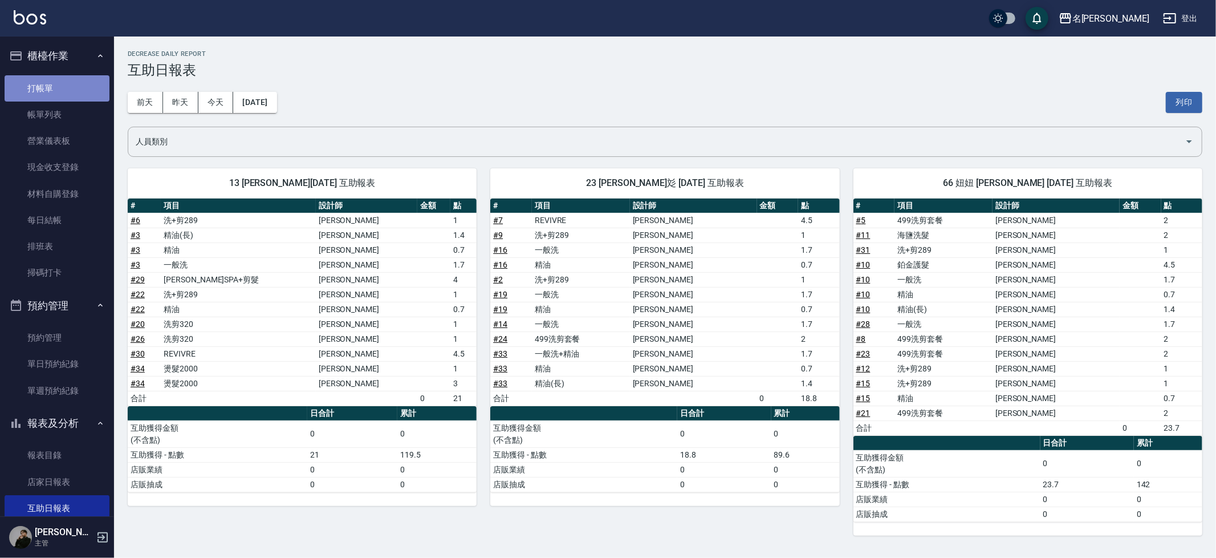
drag, startPoint x: 59, startPoint y: 91, endPoint x: 52, endPoint y: 90, distance: 6.9
click at [58, 91] on link "打帳單" at bounding box center [57, 88] width 105 height 26
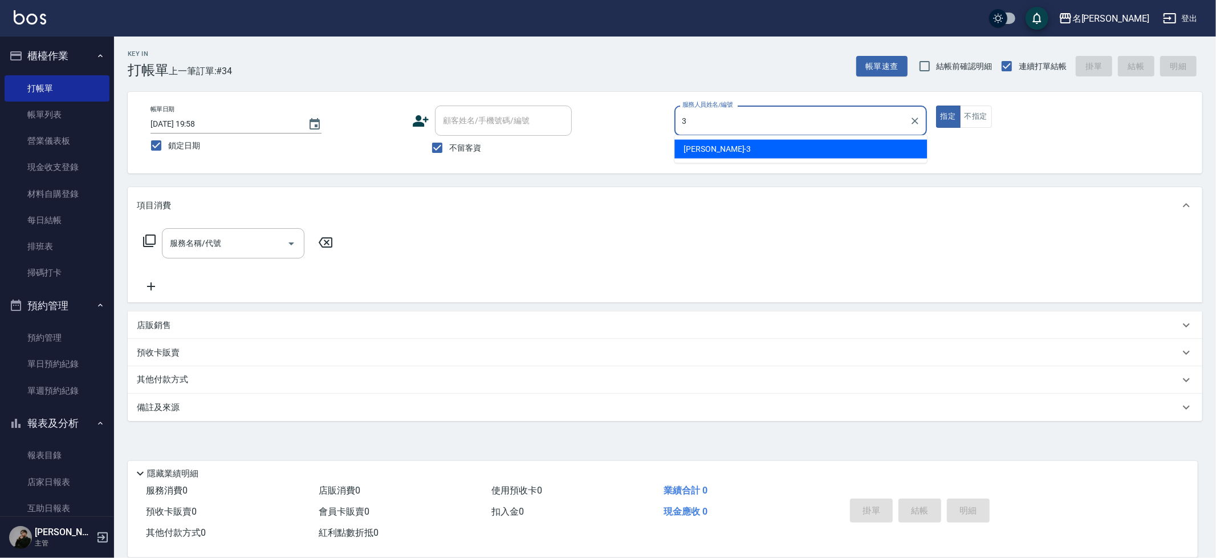
type input "Mina-3"
type button "true"
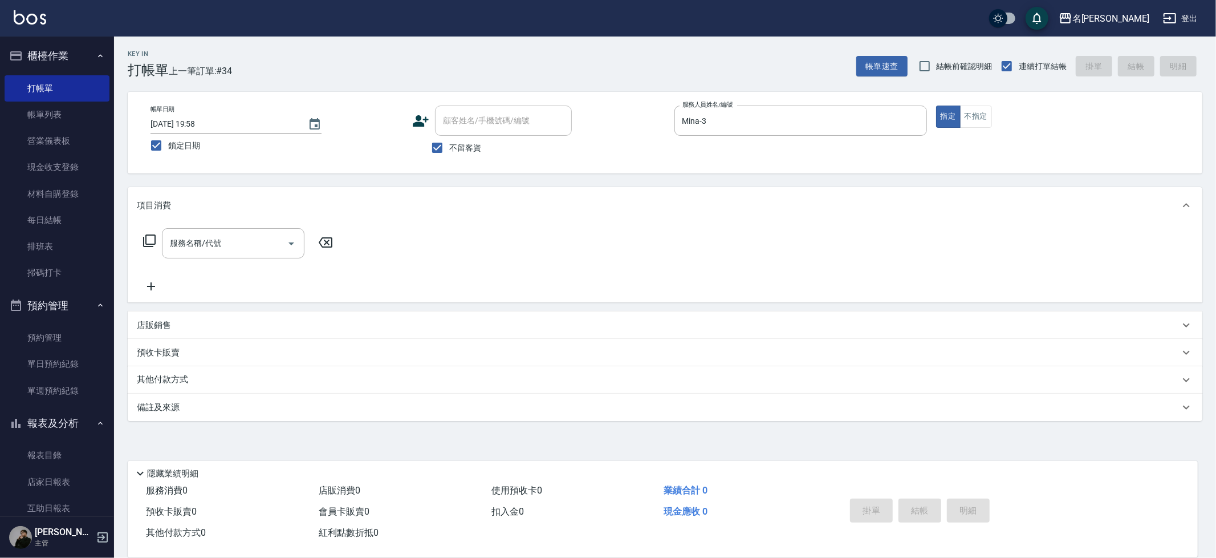
click at [152, 469] on p "隱藏業績明細" at bounding box center [172, 474] width 51 height 12
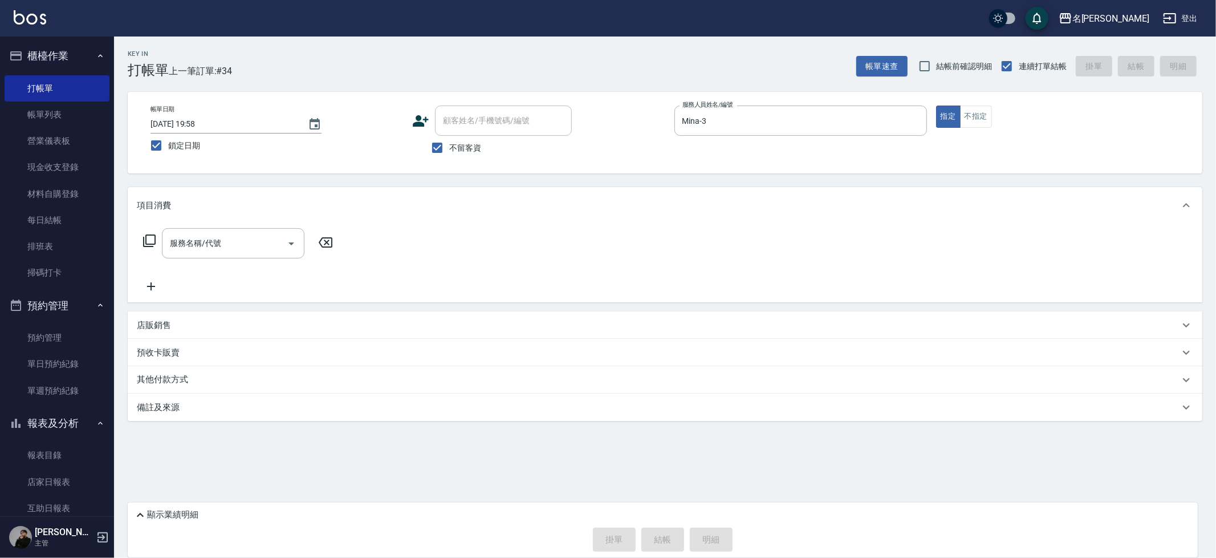
click at [150, 322] on p "店販銷售" at bounding box center [154, 325] width 34 height 12
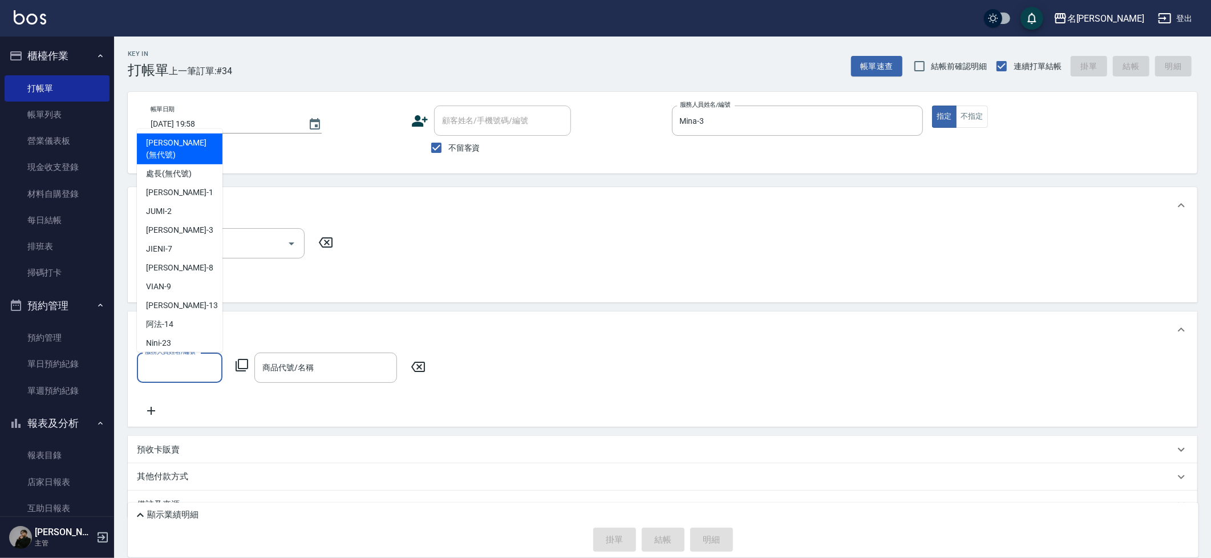
click at [168, 362] on input "服務人員姓名/編號" at bounding box center [179, 368] width 75 height 20
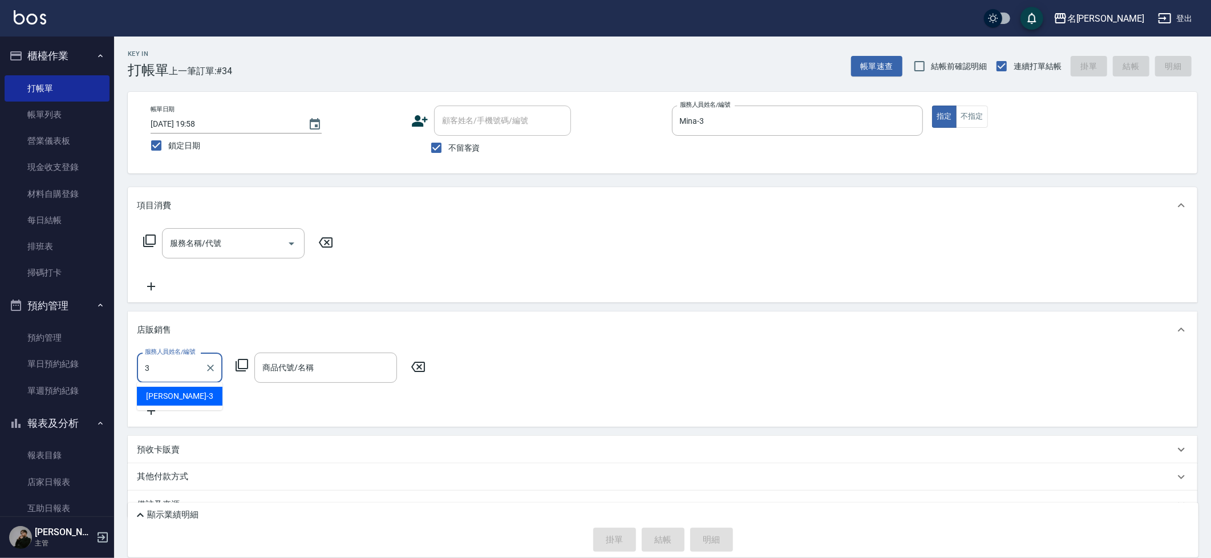
type input "Mina-3"
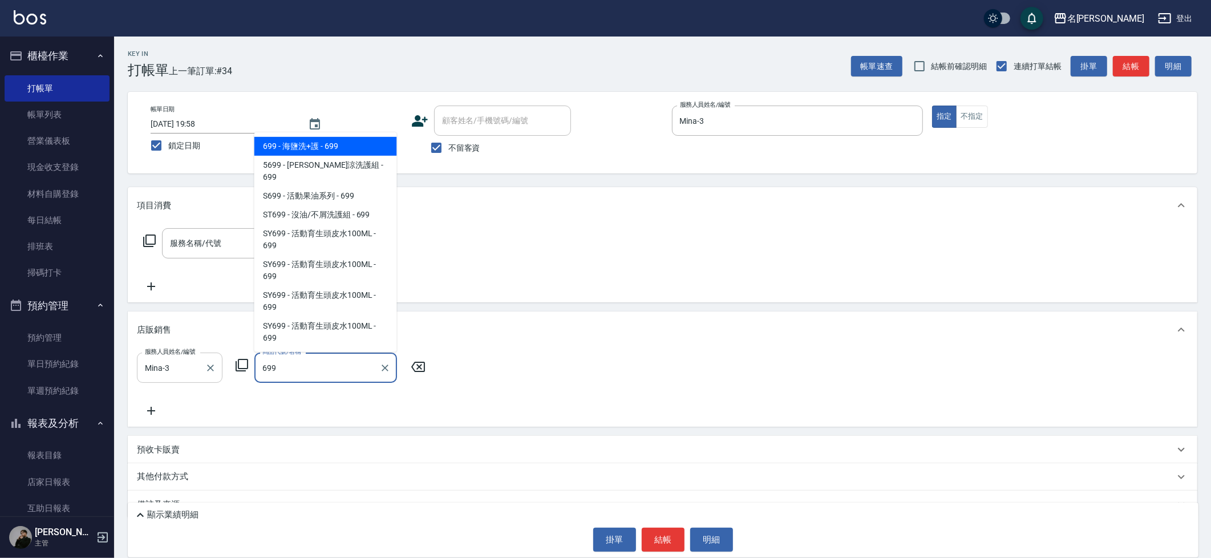
type input "海鹽洗+護"
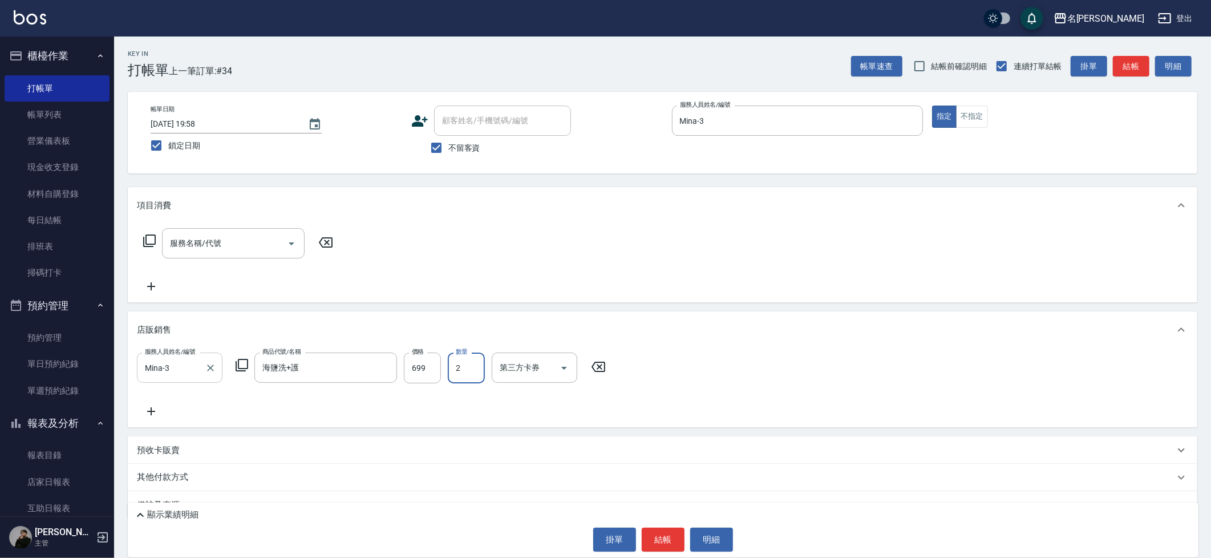
type input "2"
type input "轉帳"
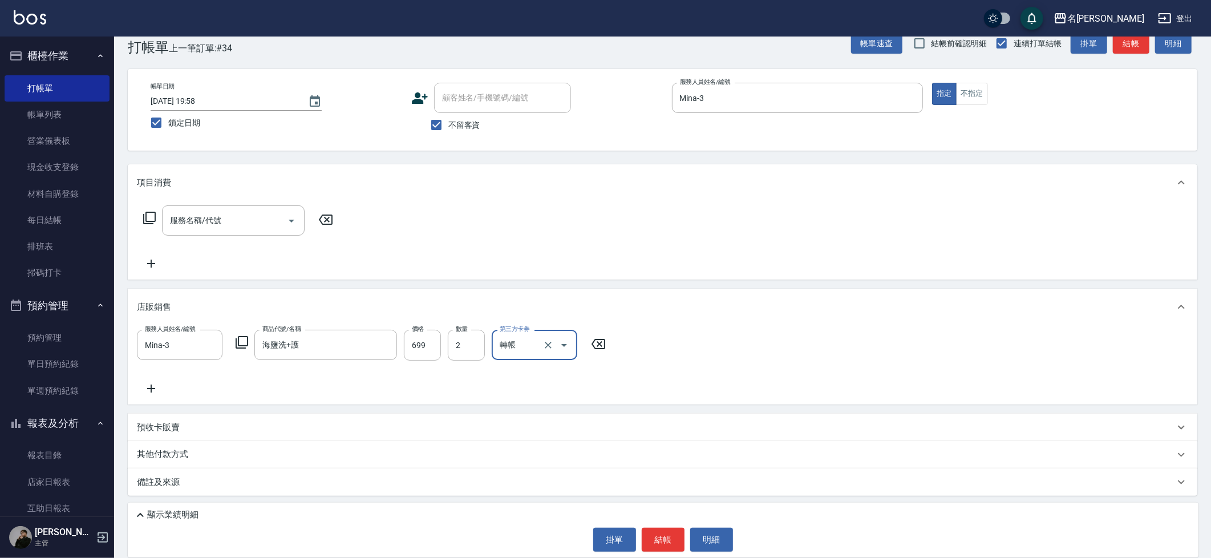
click at [142, 512] on icon at bounding box center [140, 515] width 14 height 14
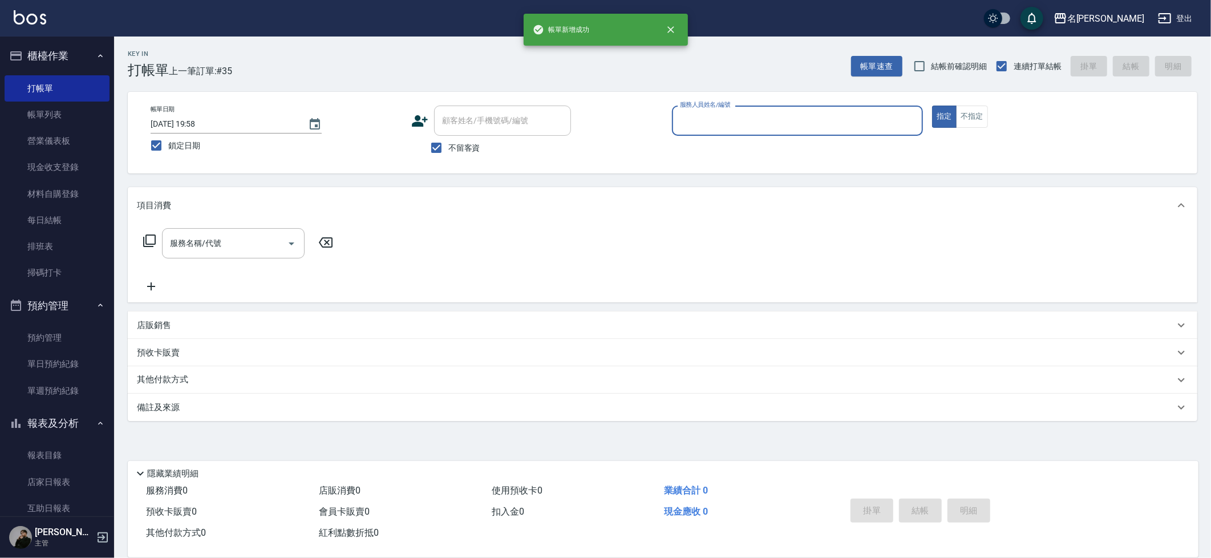
scroll to position [0, 0]
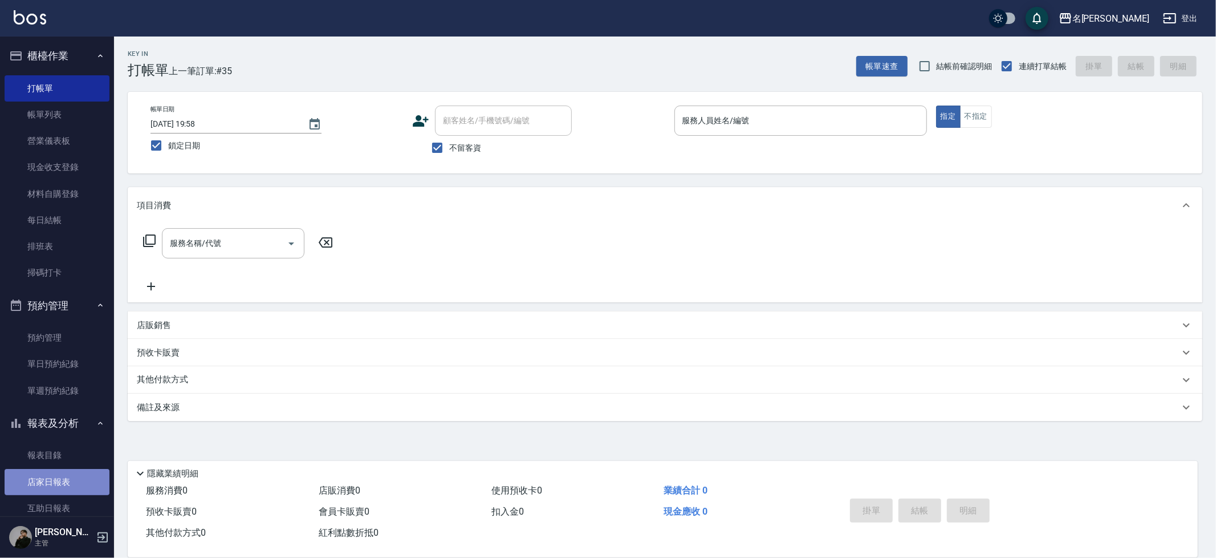
click at [58, 477] on link "店家日報表" at bounding box center [57, 482] width 105 height 26
